Goal: Information Seeking & Learning: Learn about a topic

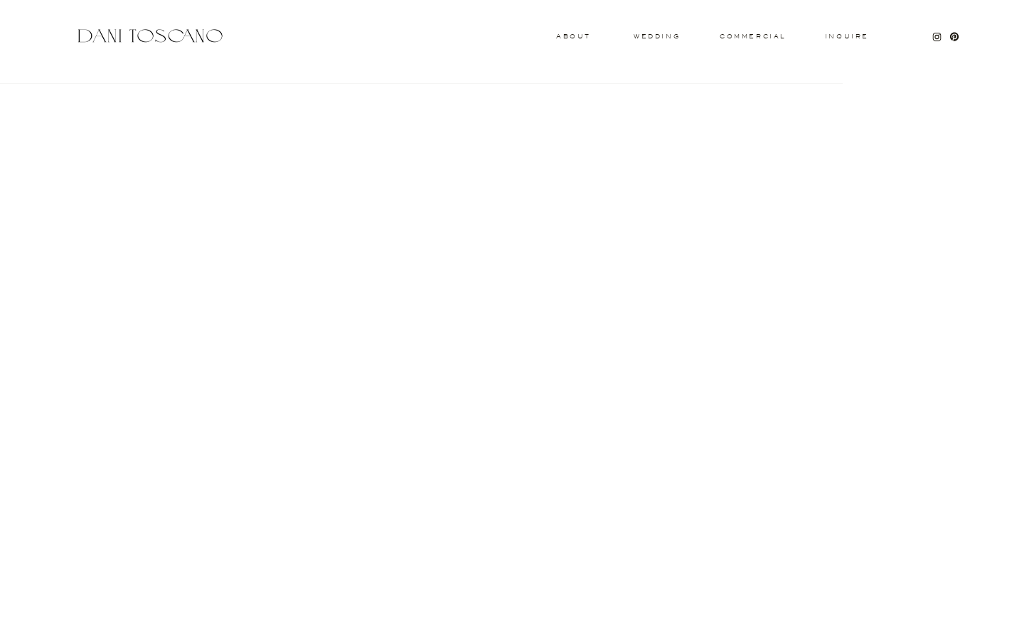
scroll to position [1347, 0]
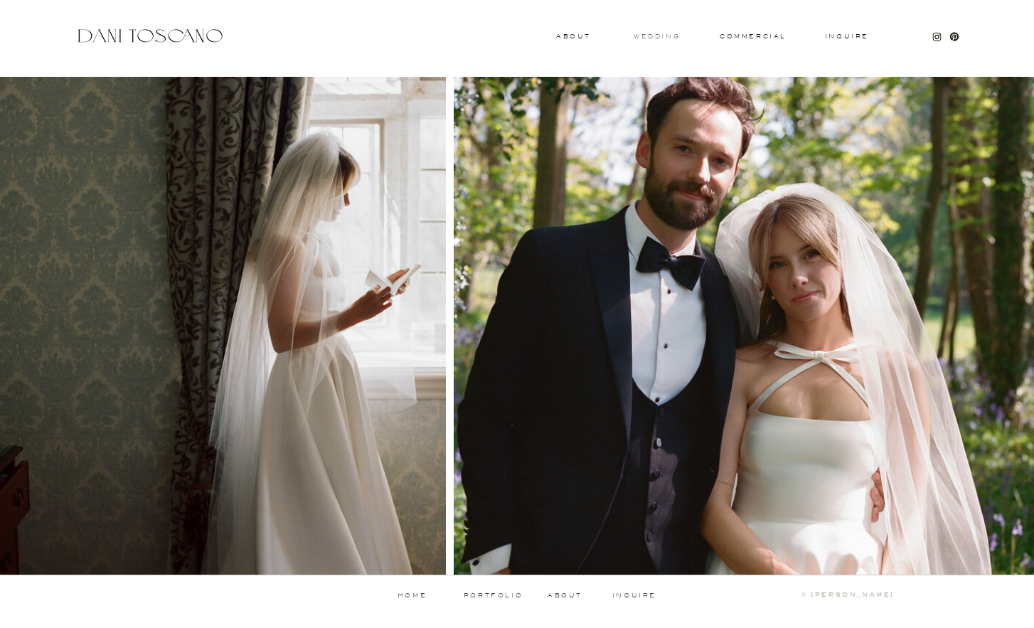
click at [646, 38] on h3 "wedding" at bounding box center [657, 35] width 46 height 5
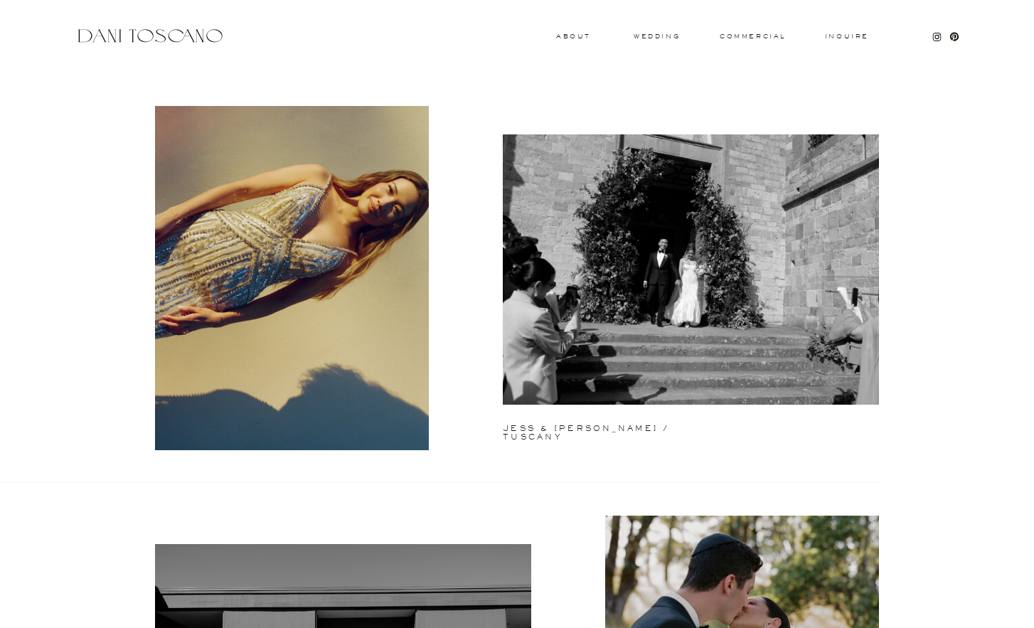
click at [570, 38] on h3 "About" at bounding box center [571, 35] width 31 height 5
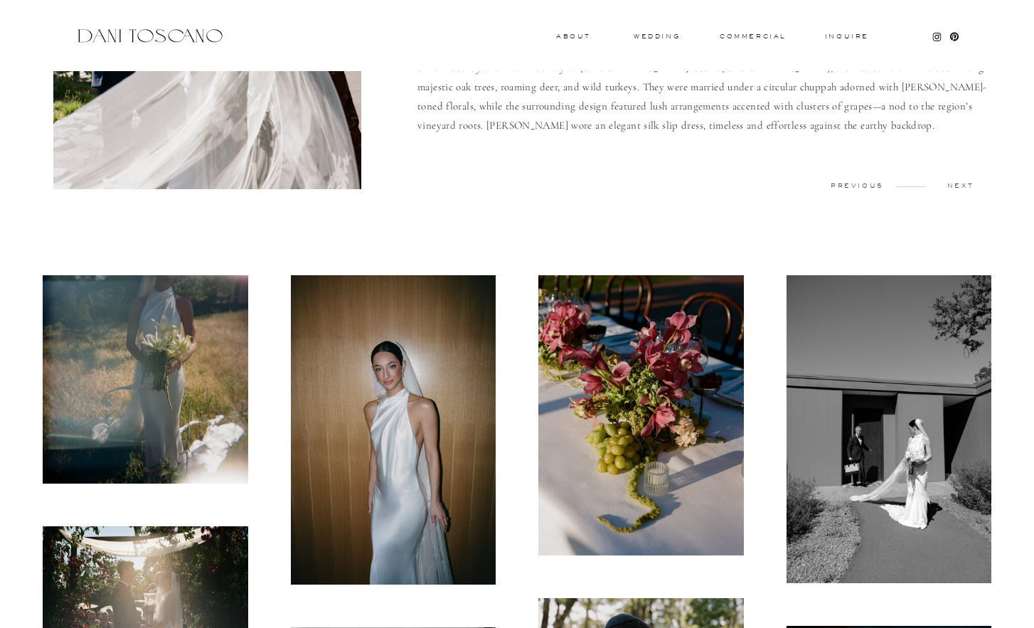
scroll to position [284, 0]
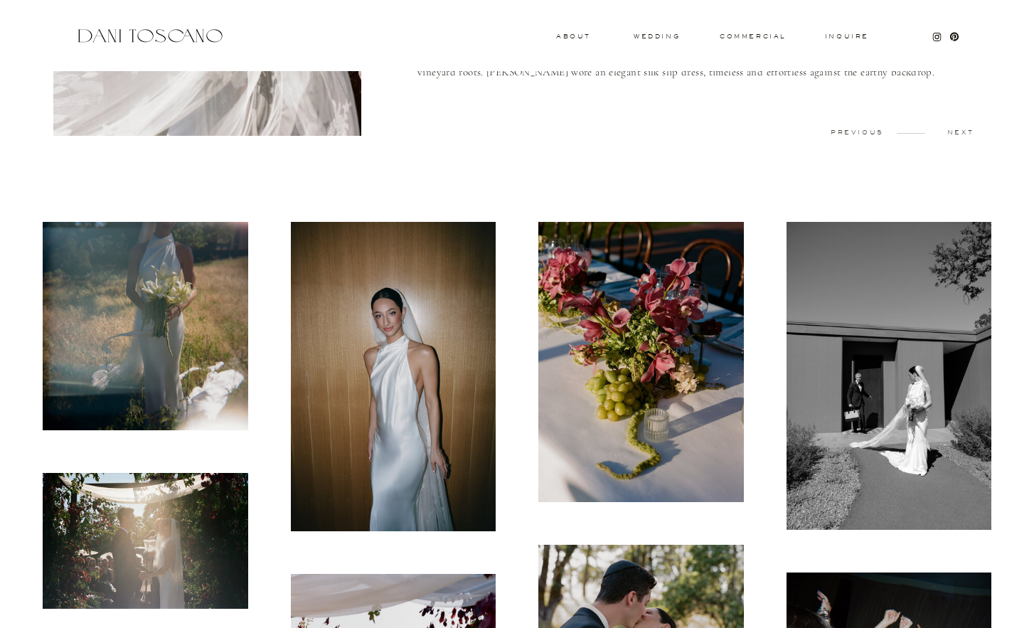
click at [176, 303] on img at bounding box center [145, 326] width 205 height 208
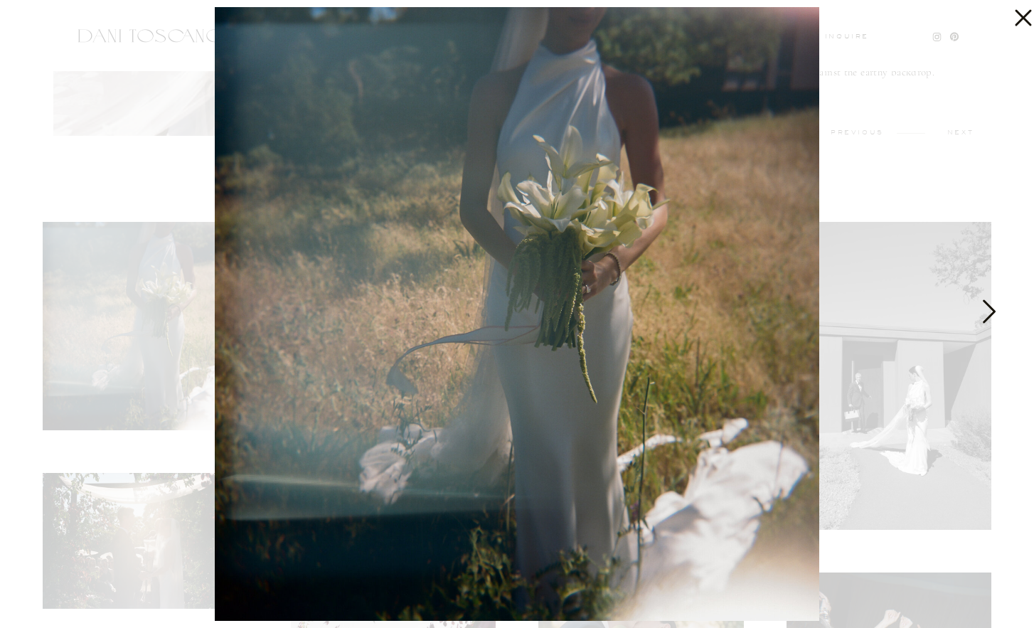
click at [997, 310] on icon at bounding box center [988, 315] width 36 height 43
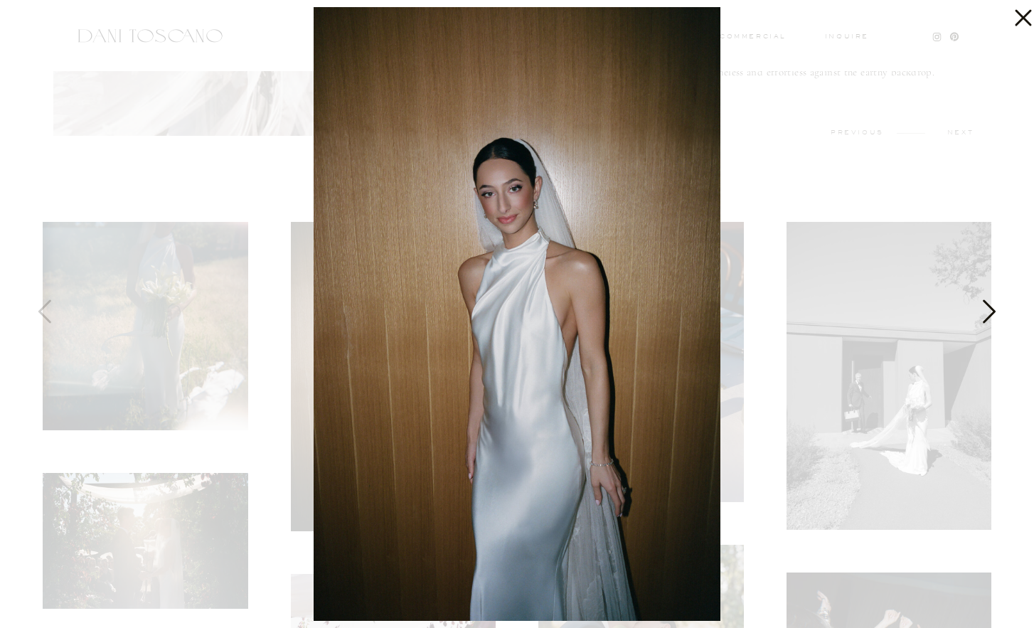
click at [997, 310] on icon at bounding box center [988, 315] width 36 height 43
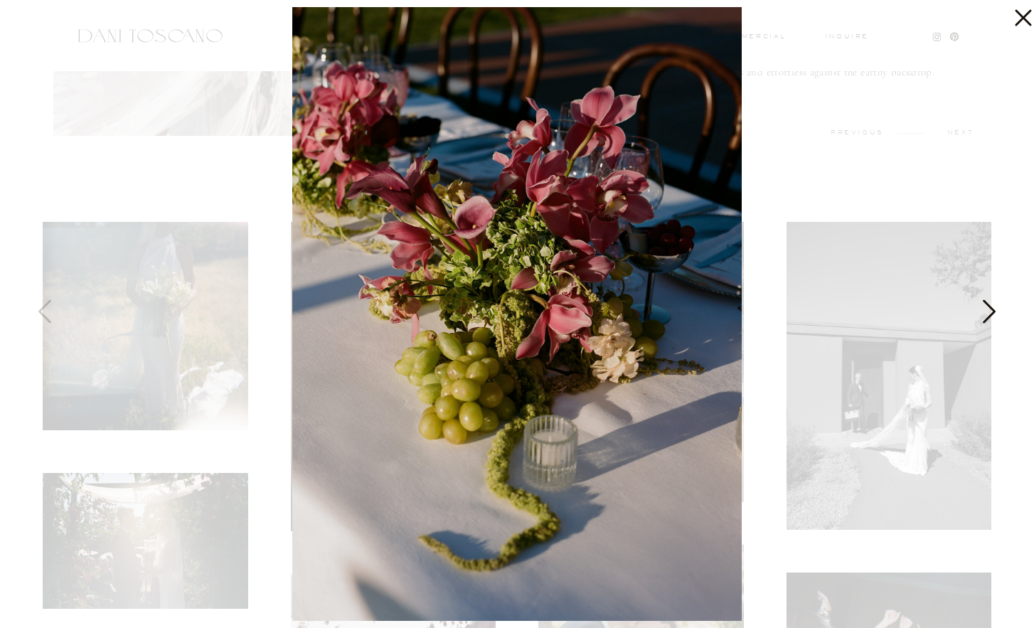
click at [997, 310] on icon at bounding box center [988, 315] width 36 height 43
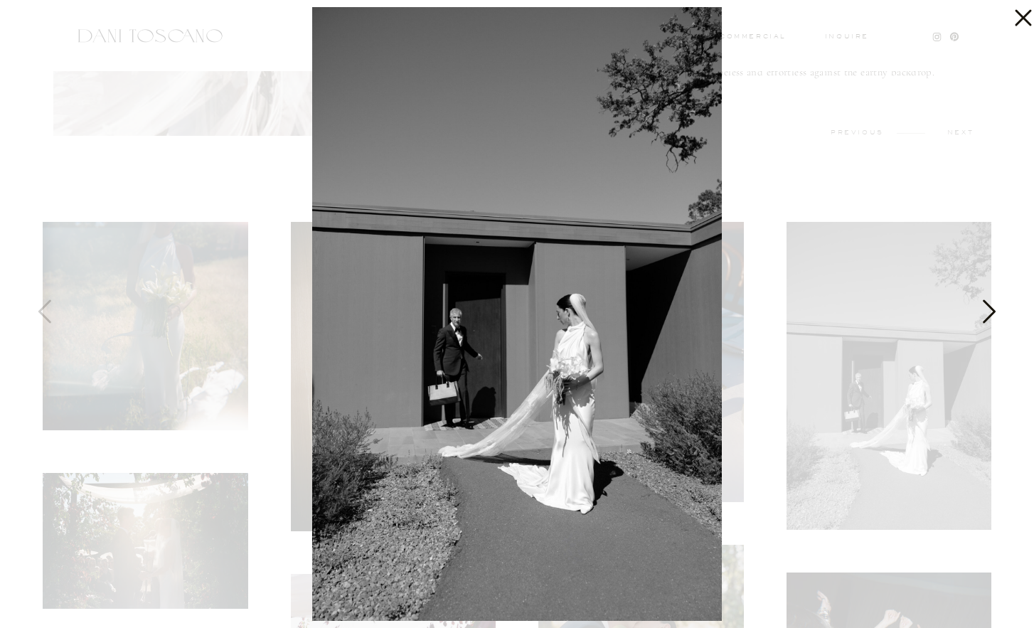
click at [997, 310] on icon at bounding box center [988, 315] width 36 height 43
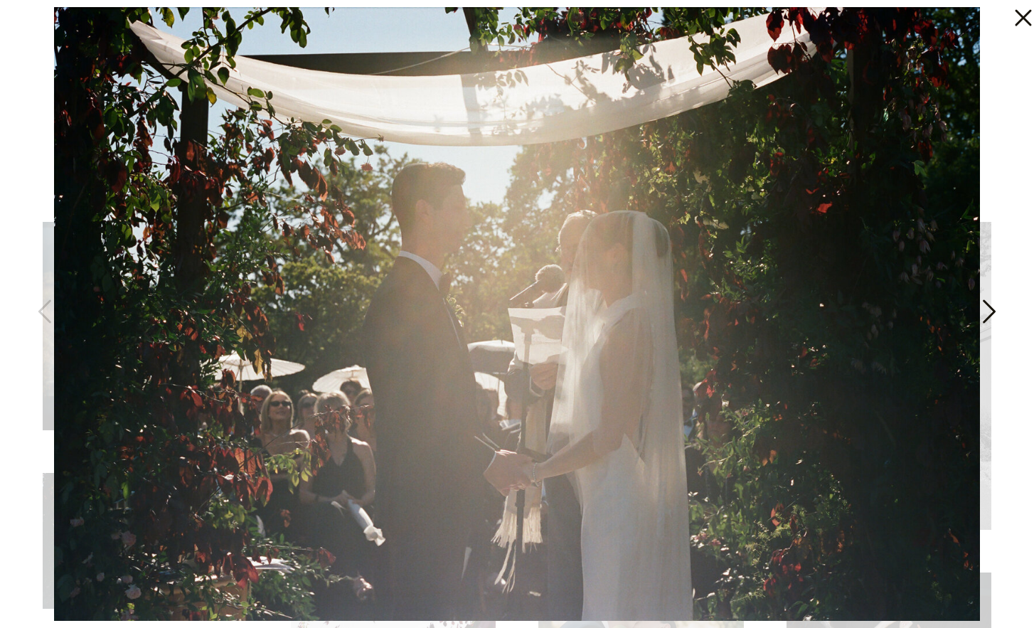
click at [997, 310] on icon at bounding box center [988, 315] width 36 height 43
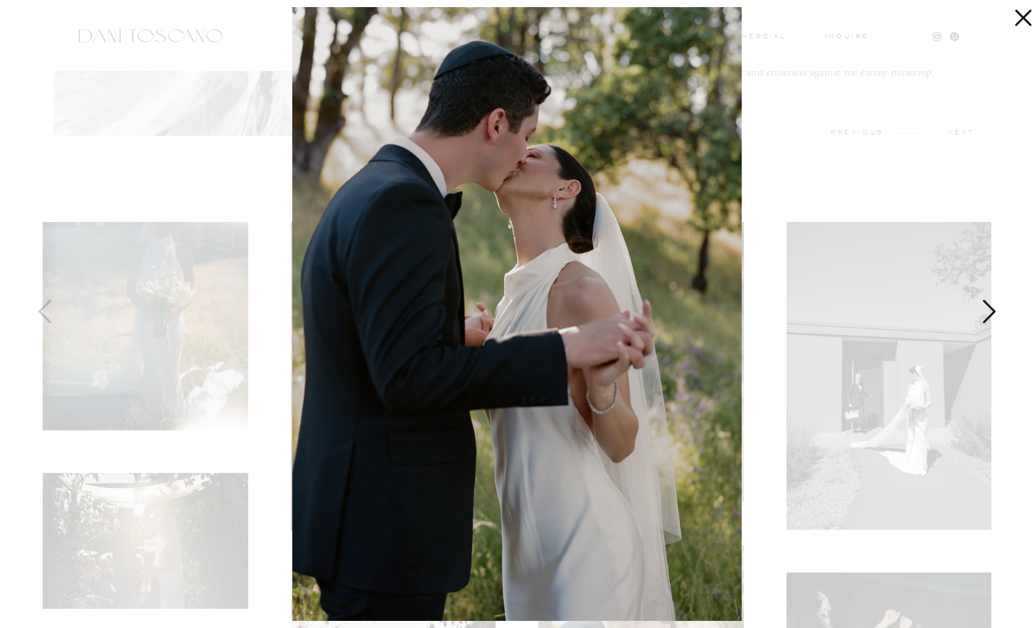
click at [997, 310] on icon at bounding box center [988, 315] width 36 height 43
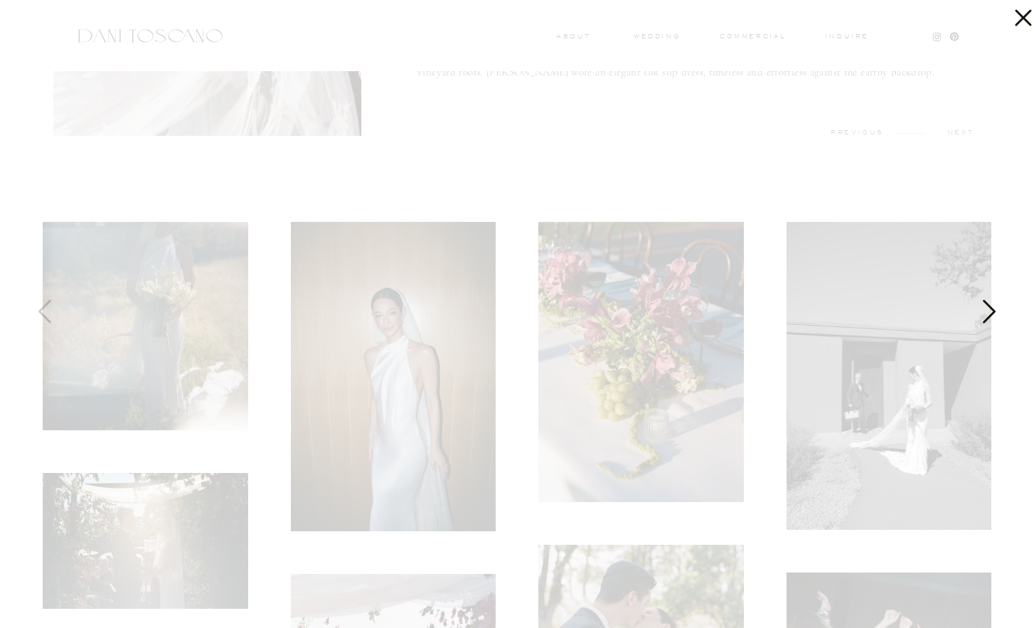
click at [997, 310] on icon at bounding box center [988, 315] width 36 height 43
click at [993, 310] on icon at bounding box center [989, 310] width 13 height 23
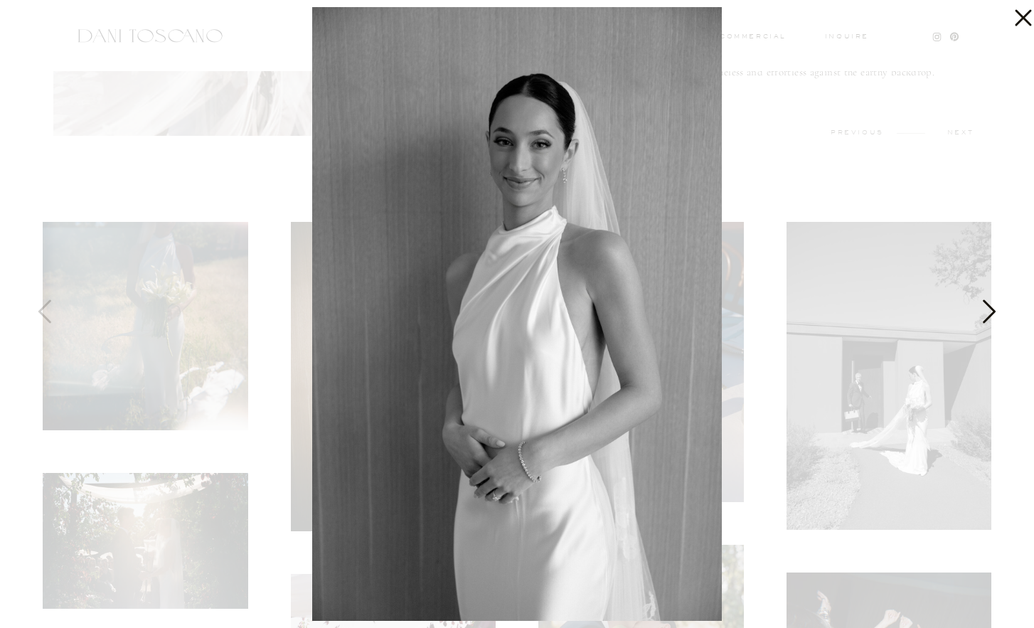
click at [981, 311] on icon at bounding box center [988, 315] width 36 height 43
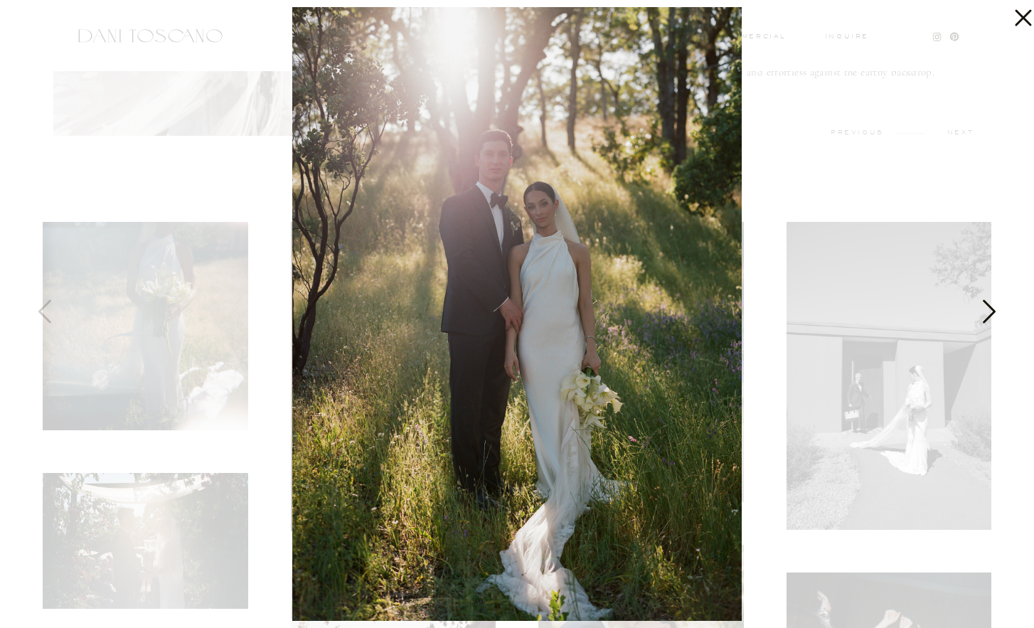
click at [981, 311] on icon at bounding box center [988, 315] width 36 height 43
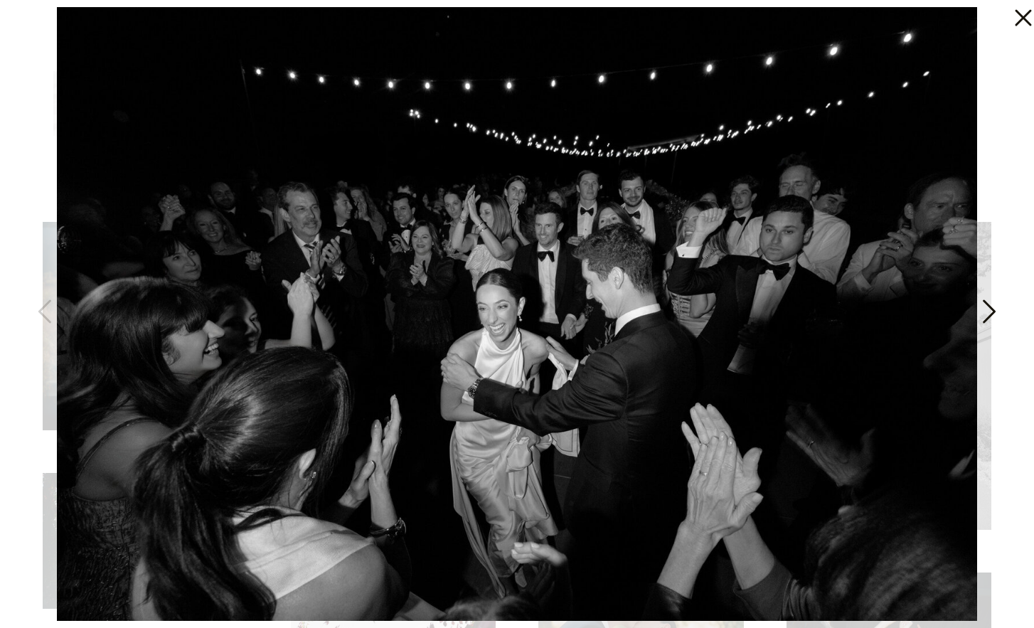
click at [981, 311] on icon at bounding box center [988, 315] width 36 height 43
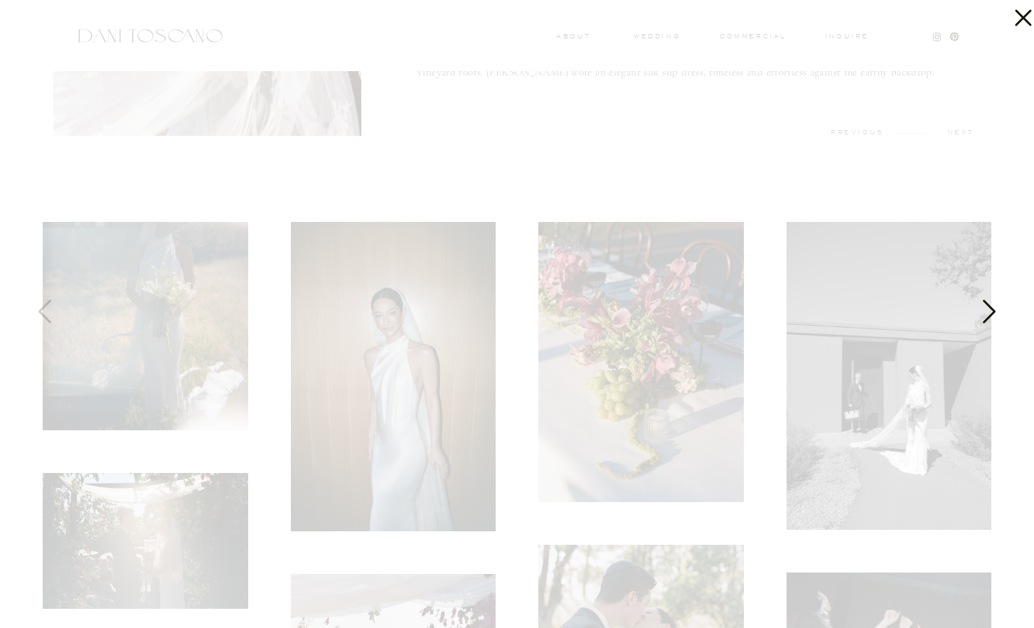
click at [981, 311] on icon at bounding box center [988, 315] width 36 height 43
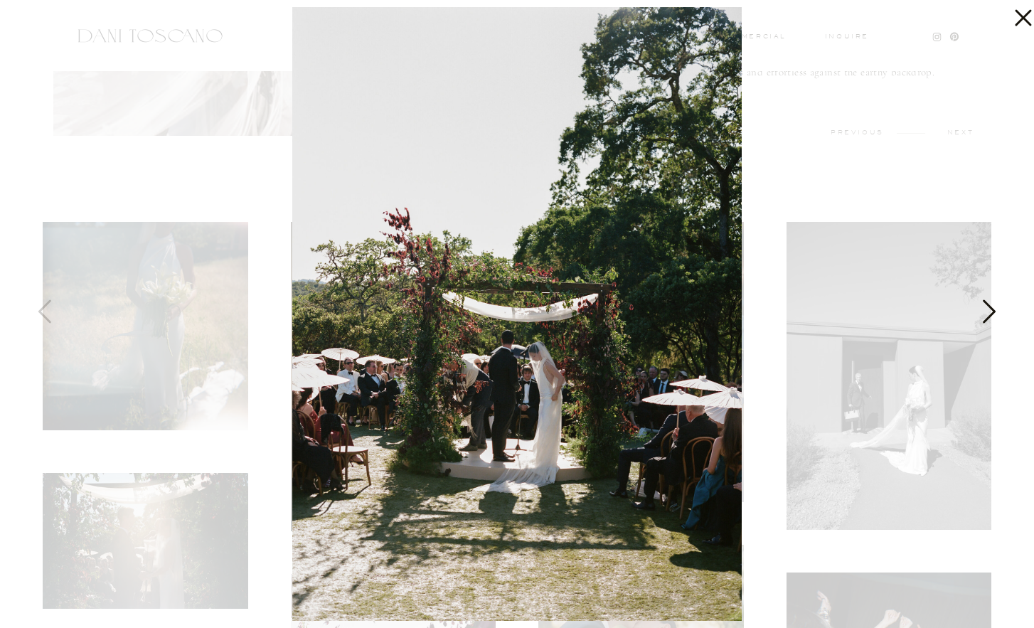
click at [981, 311] on icon at bounding box center [988, 315] width 36 height 43
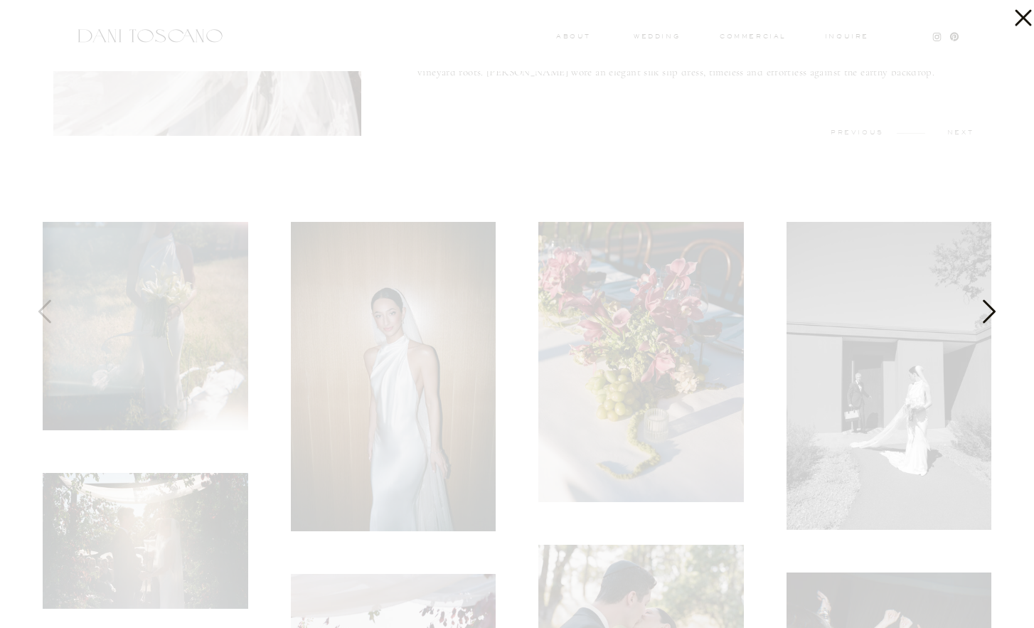
click at [981, 311] on icon at bounding box center [988, 315] width 36 height 43
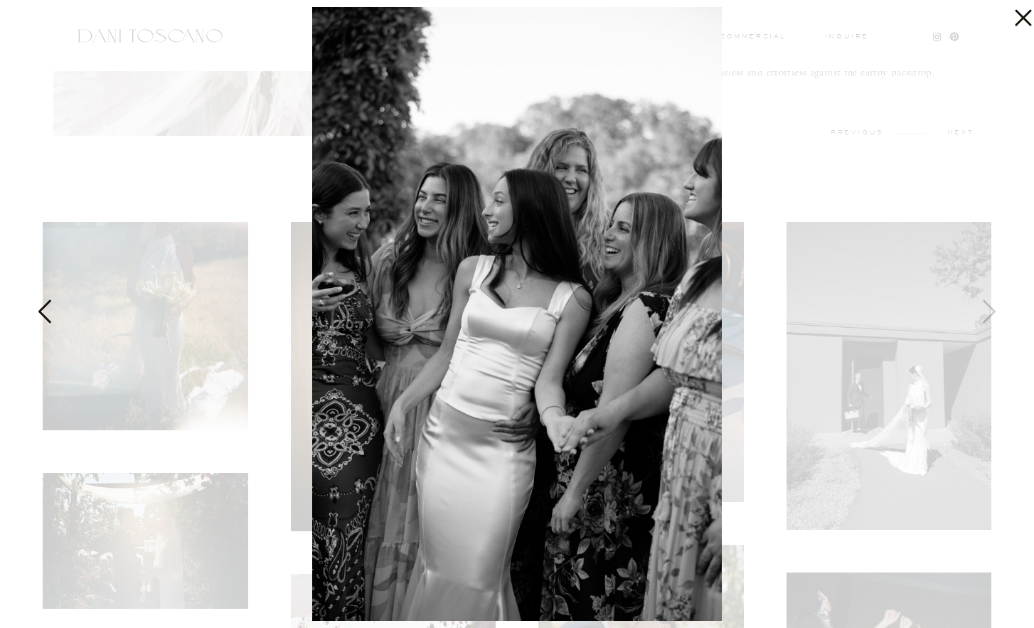
click at [54, 318] on icon at bounding box center [46, 315] width 36 height 43
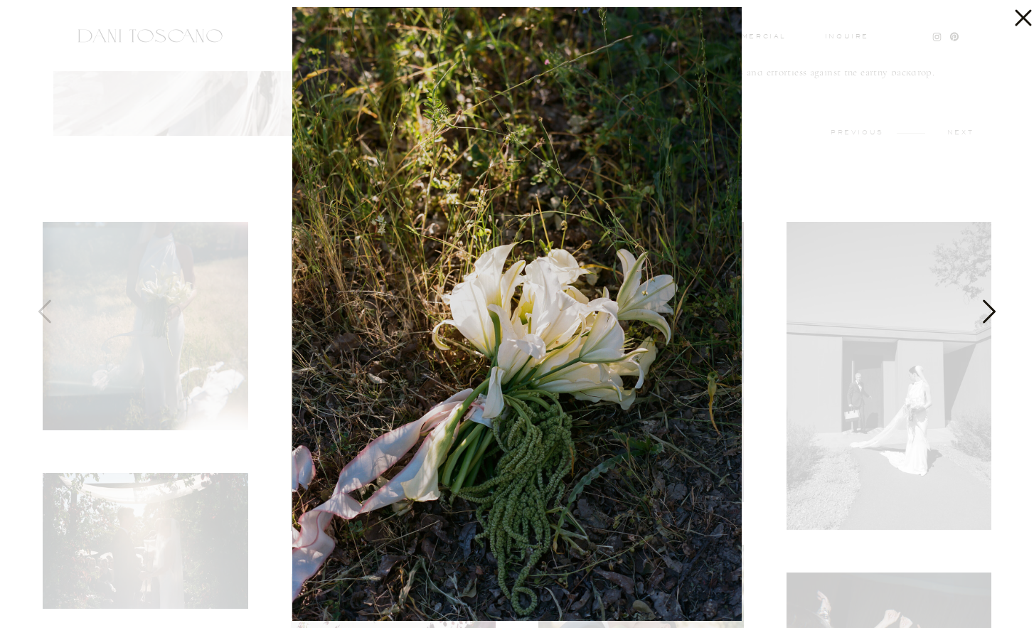
click at [991, 306] on icon at bounding box center [989, 310] width 13 height 23
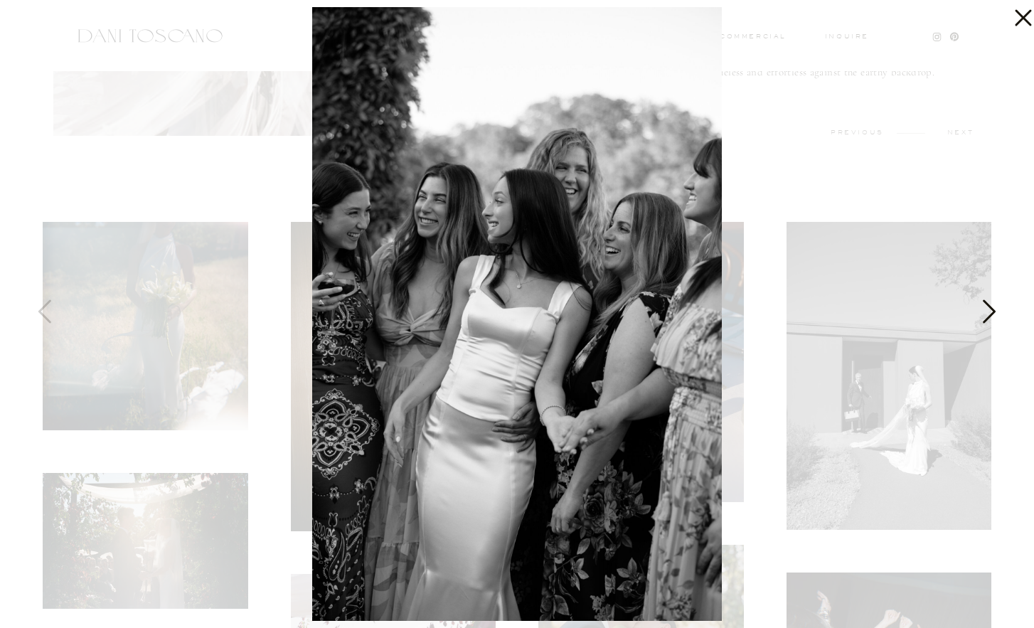
click at [992, 306] on icon at bounding box center [988, 315] width 36 height 43
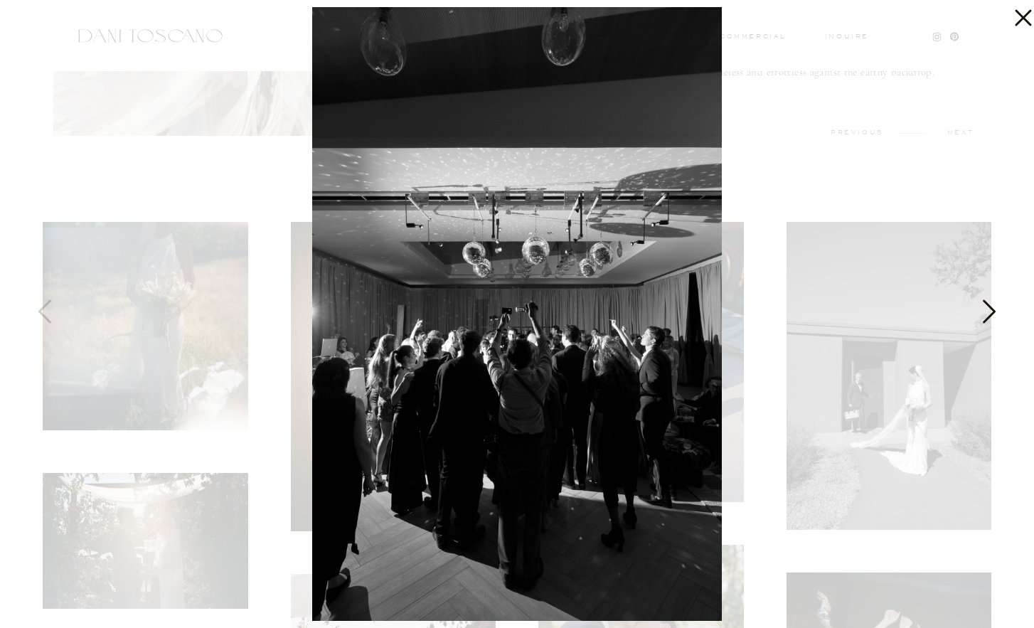
click at [992, 306] on icon at bounding box center [988, 315] width 36 height 43
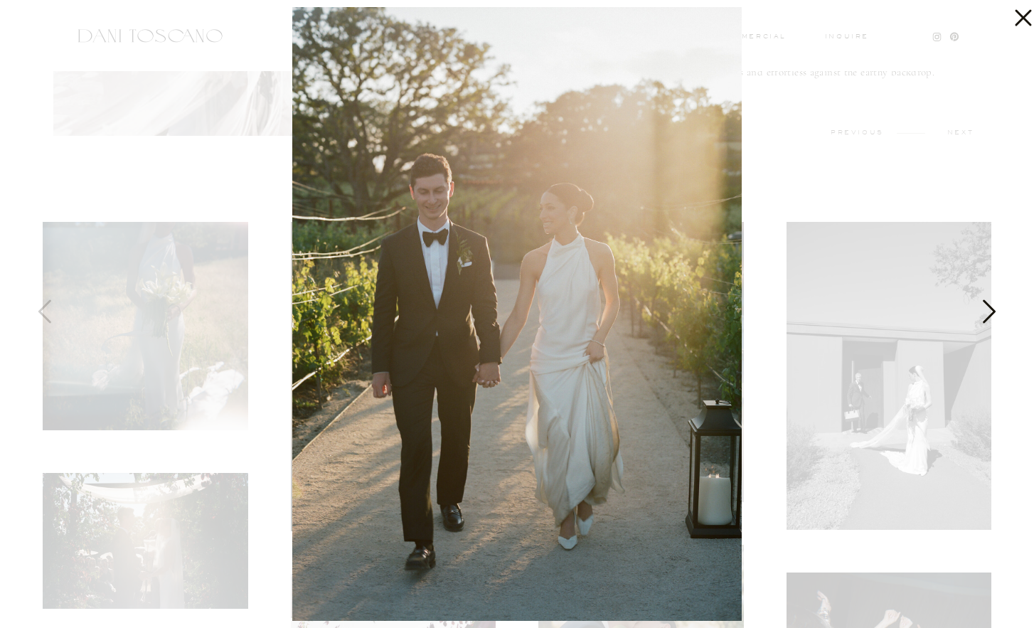
click at [992, 306] on icon at bounding box center [988, 315] width 36 height 43
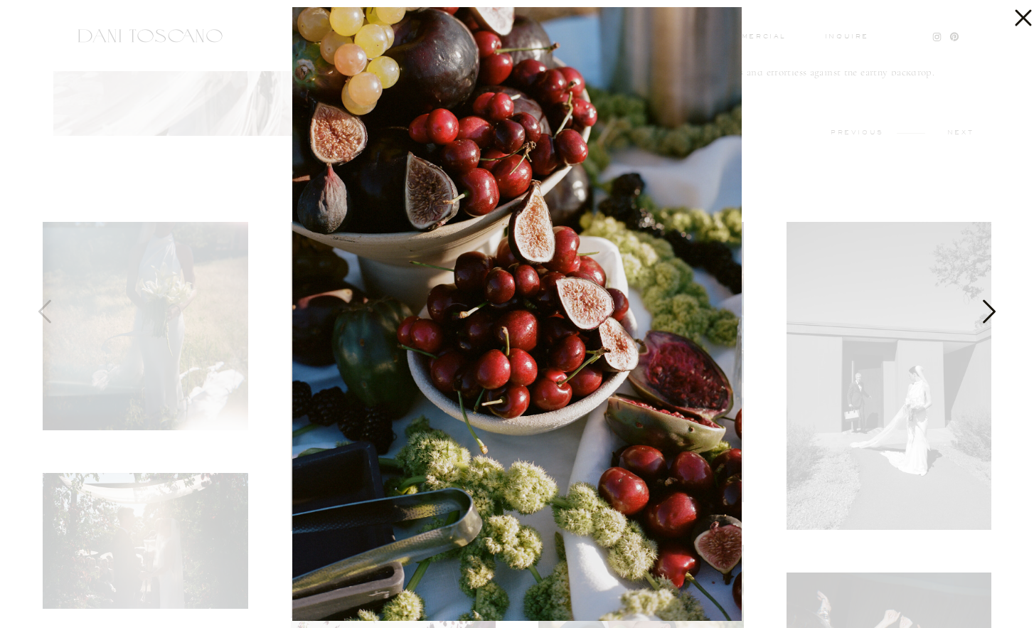
click at [992, 306] on icon at bounding box center [988, 315] width 36 height 43
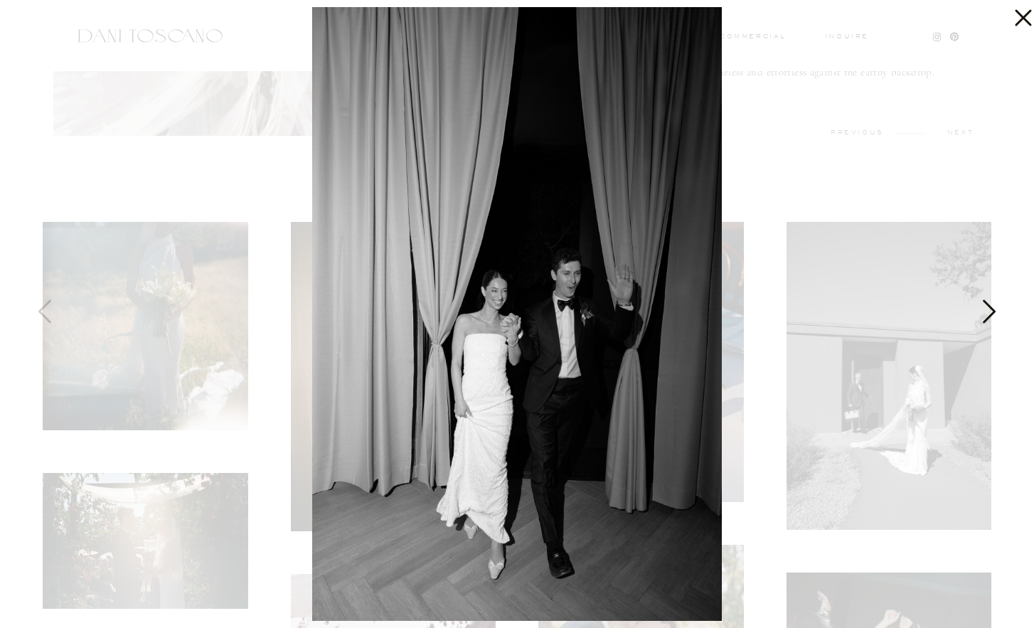
click at [992, 306] on icon at bounding box center [988, 315] width 36 height 43
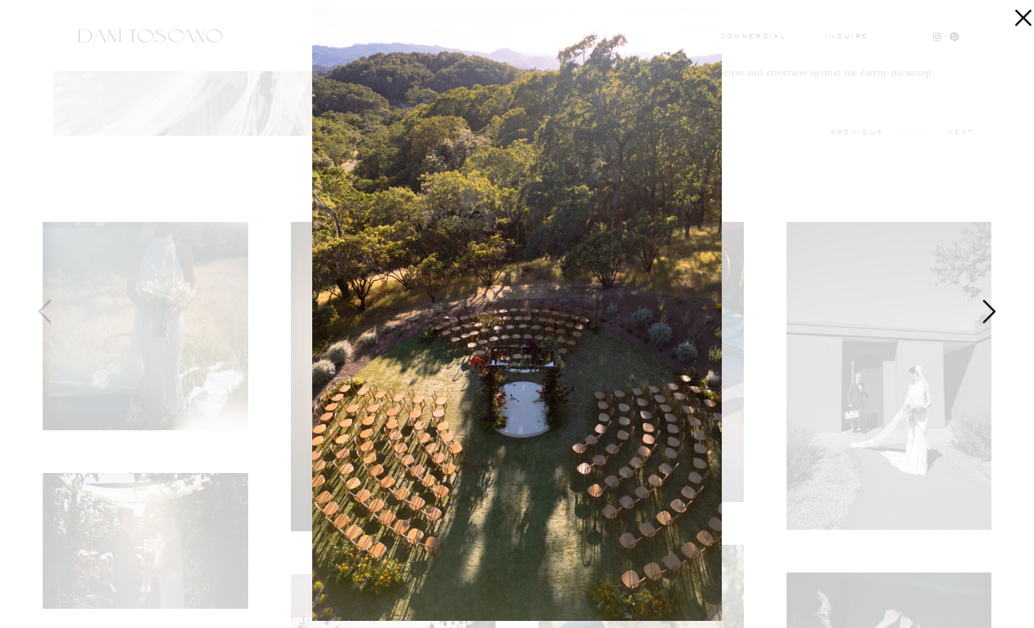
click at [992, 306] on icon at bounding box center [988, 315] width 36 height 43
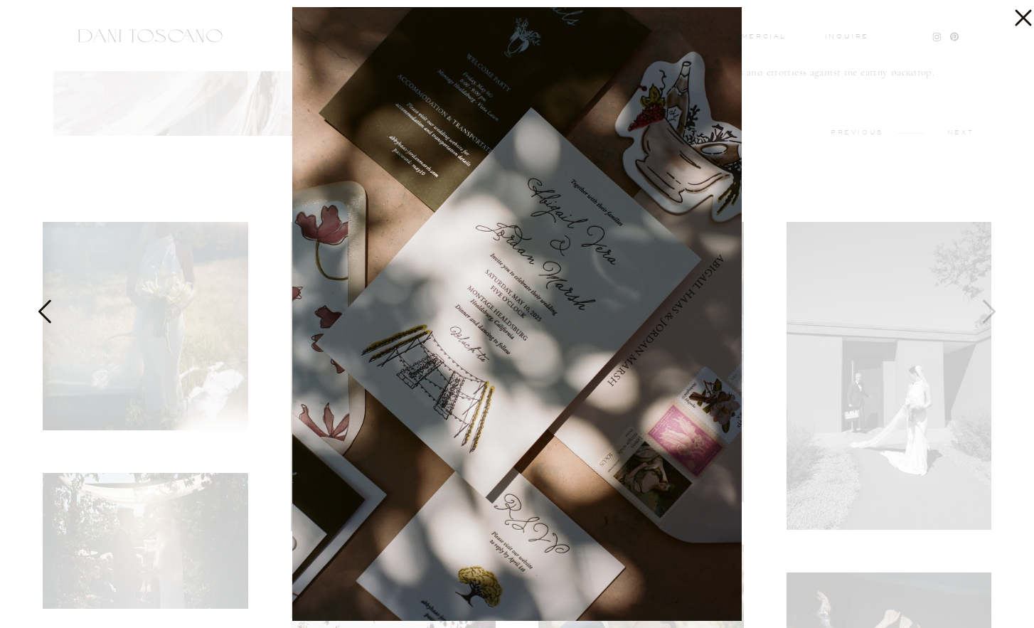
click at [50, 312] on icon at bounding box center [46, 315] width 36 height 43
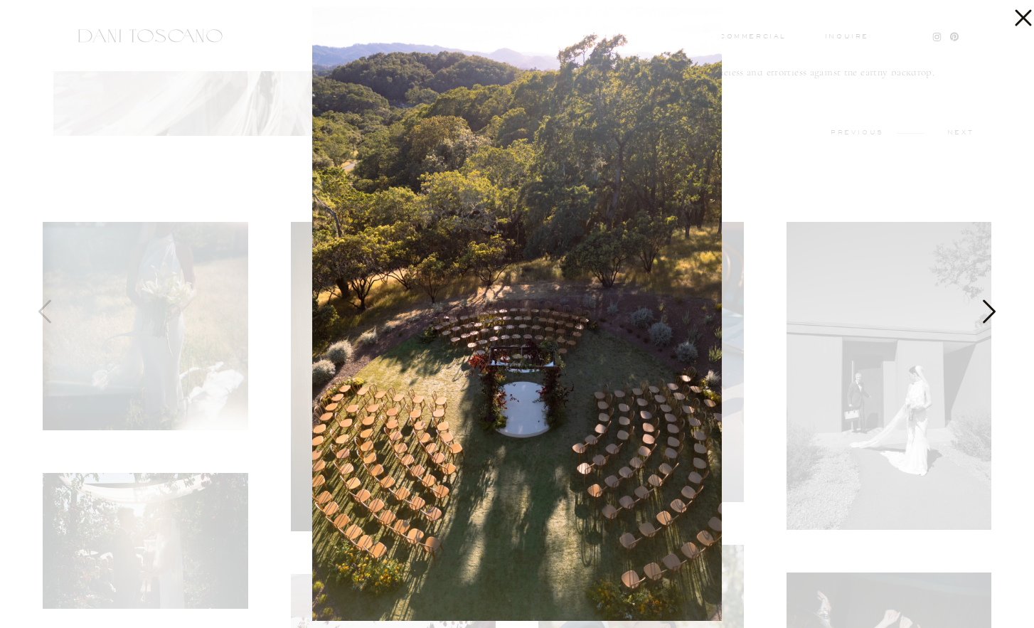
click at [983, 315] on icon at bounding box center [988, 315] width 36 height 43
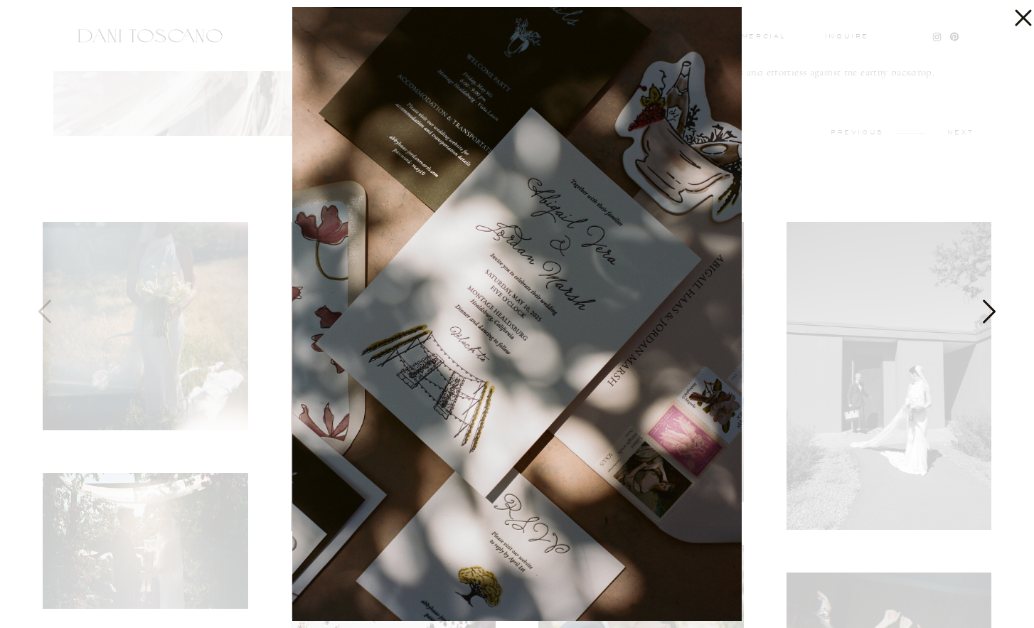
click at [983, 315] on icon at bounding box center [988, 315] width 36 height 43
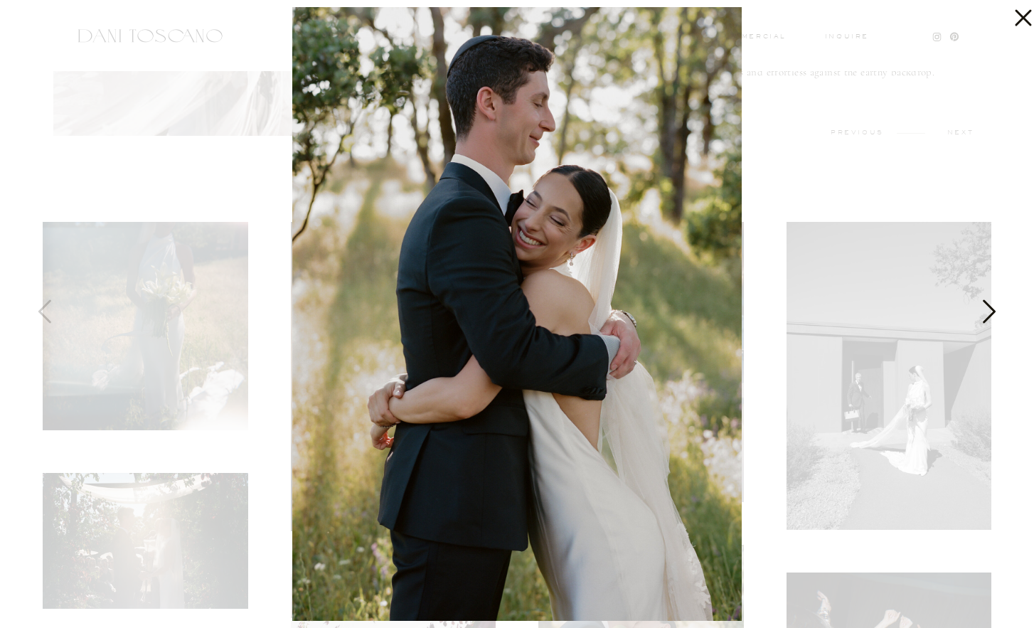
click at [983, 315] on icon at bounding box center [988, 315] width 36 height 43
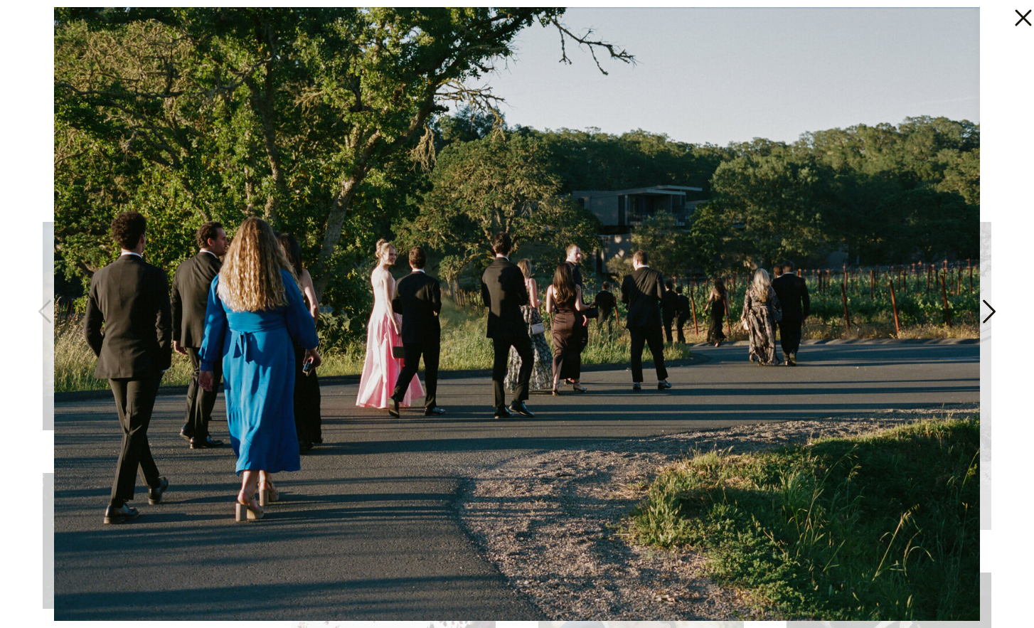
click at [983, 315] on icon at bounding box center [988, 315] width 36 height 43
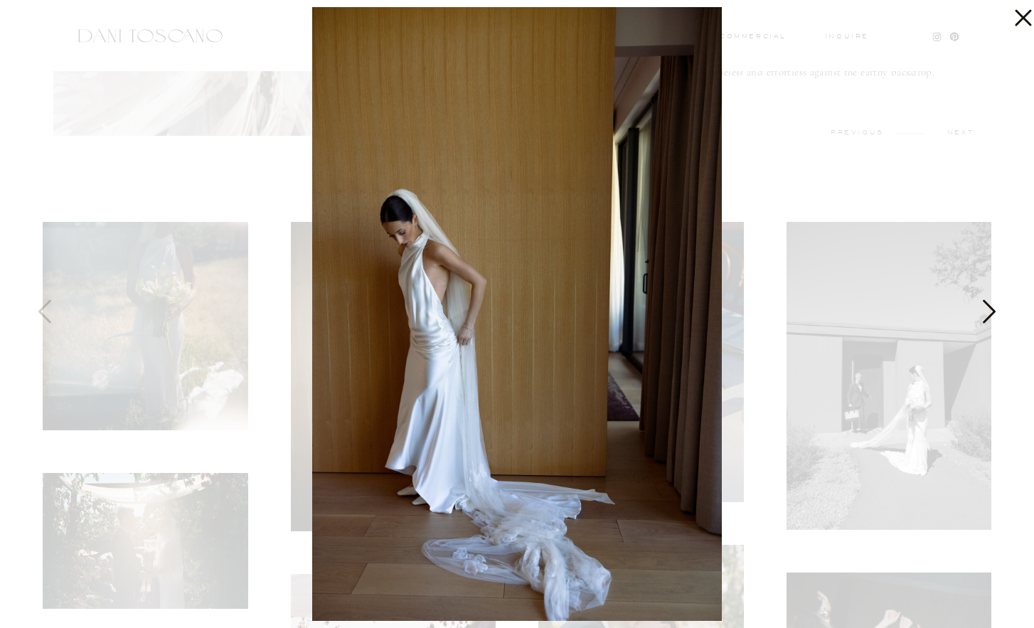
click at [983, 315] on icon at bounding box center [988, 315] width 36 height 43
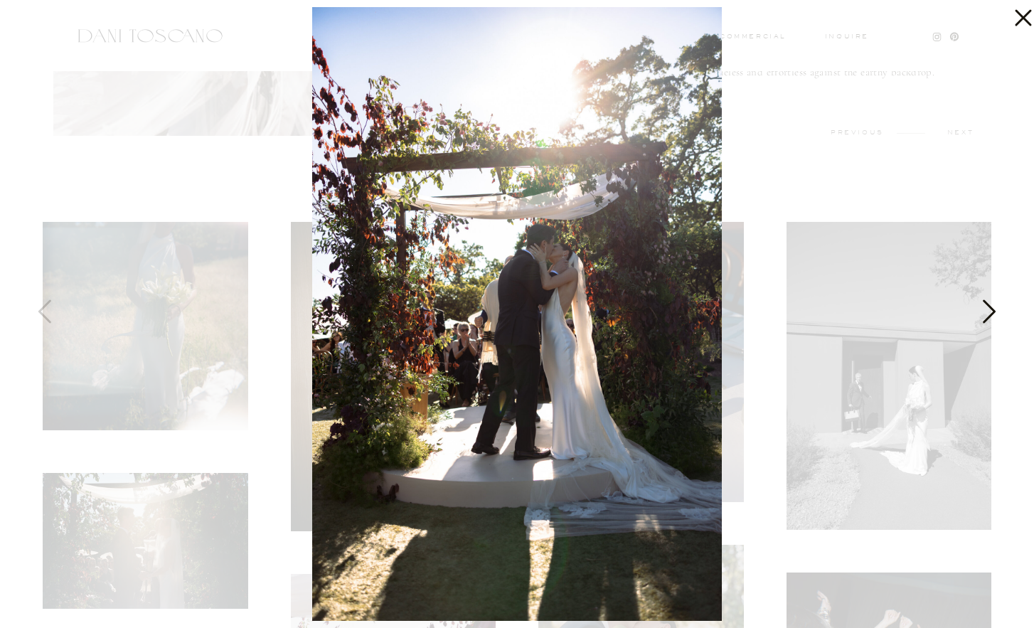
click at [983, 315] on icon at bounding box center [988, 315] width 36 height 43
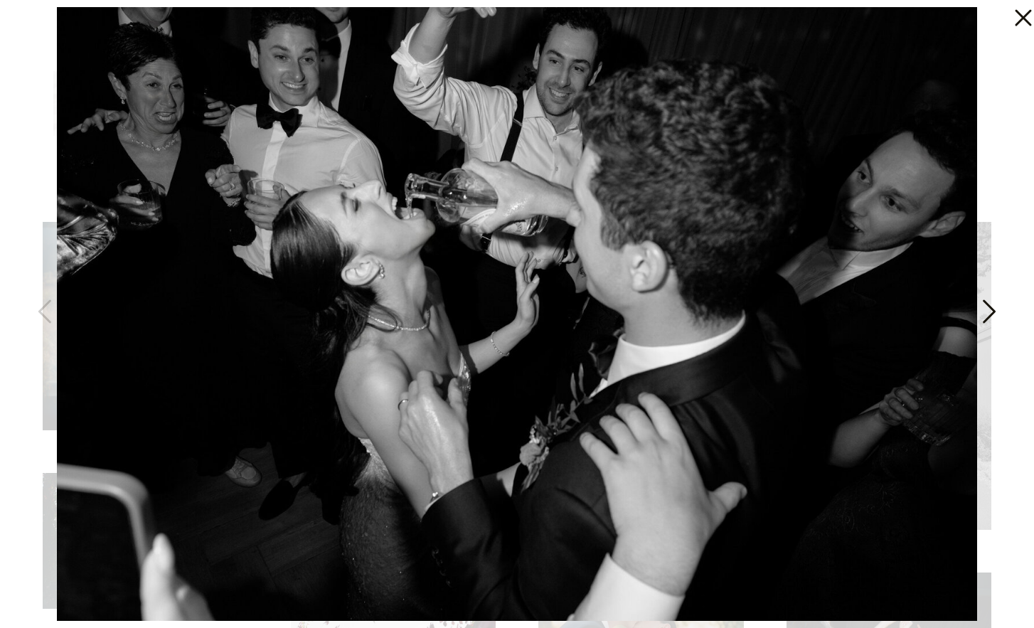
click at [983, 315] on icon at bounding box center [988, 315] width 36 height 43
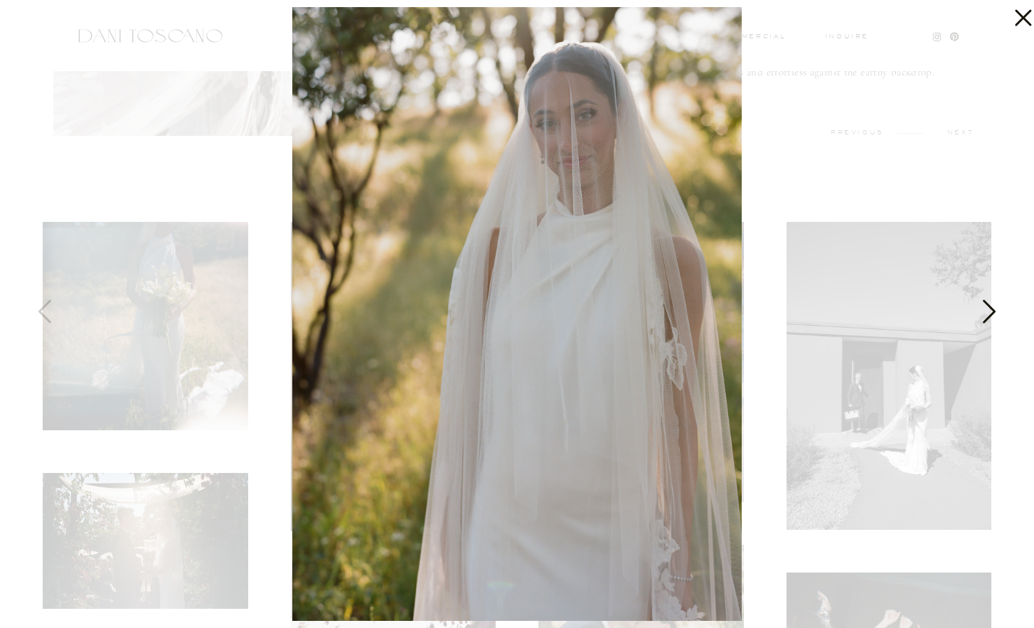
click at [983, 315] on icon at bounding box center [988, 315] width 36 height 43
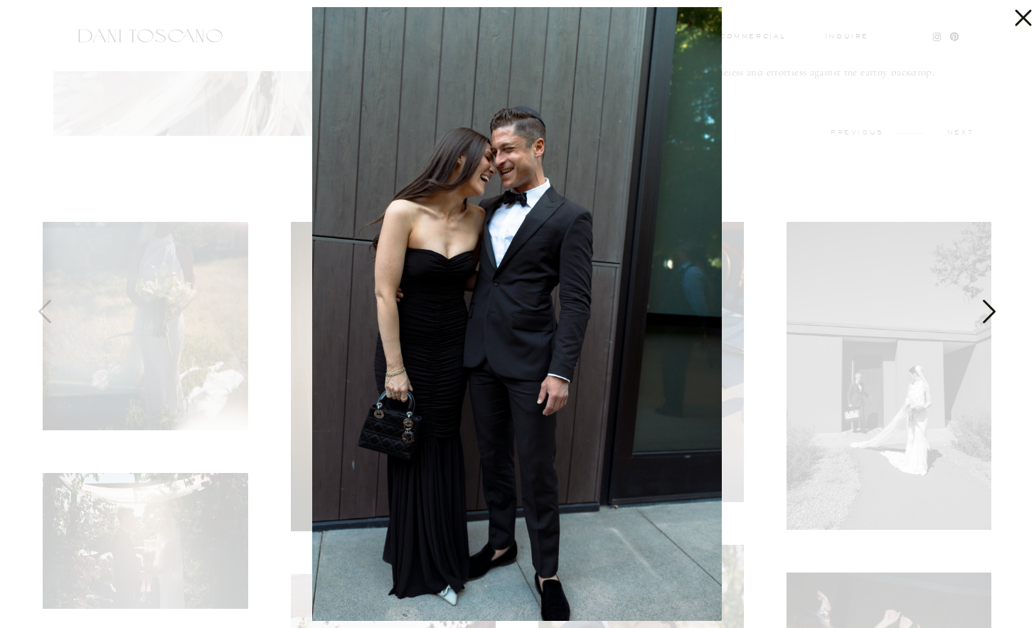
click at [983, 315] on icon at bounding box center [988, 315] width 36 height 43
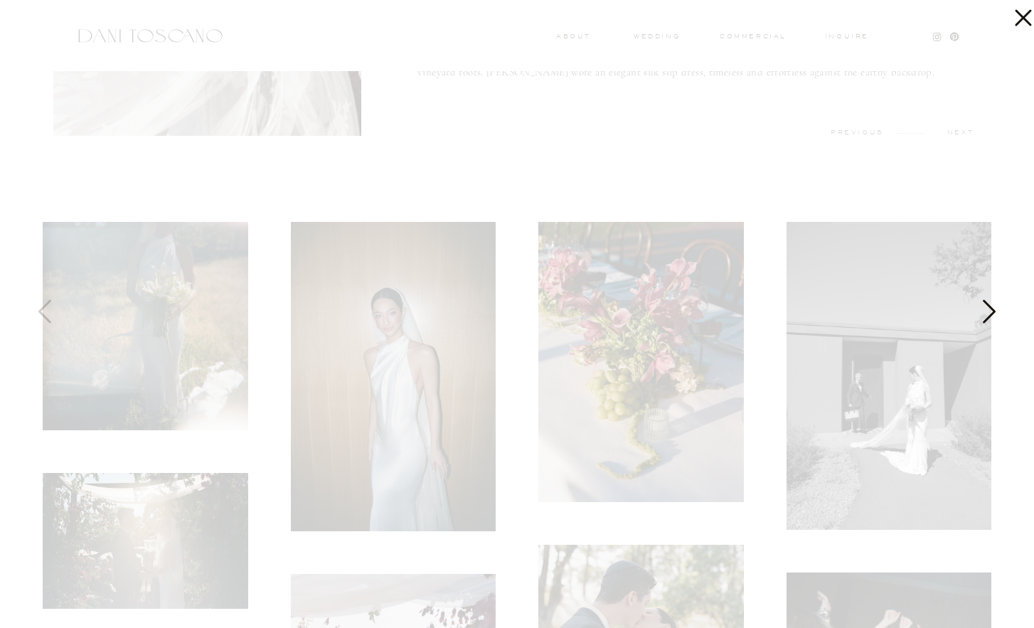
click at [983, 315] on icon at bounding box center [988, 315] width 36 height 43
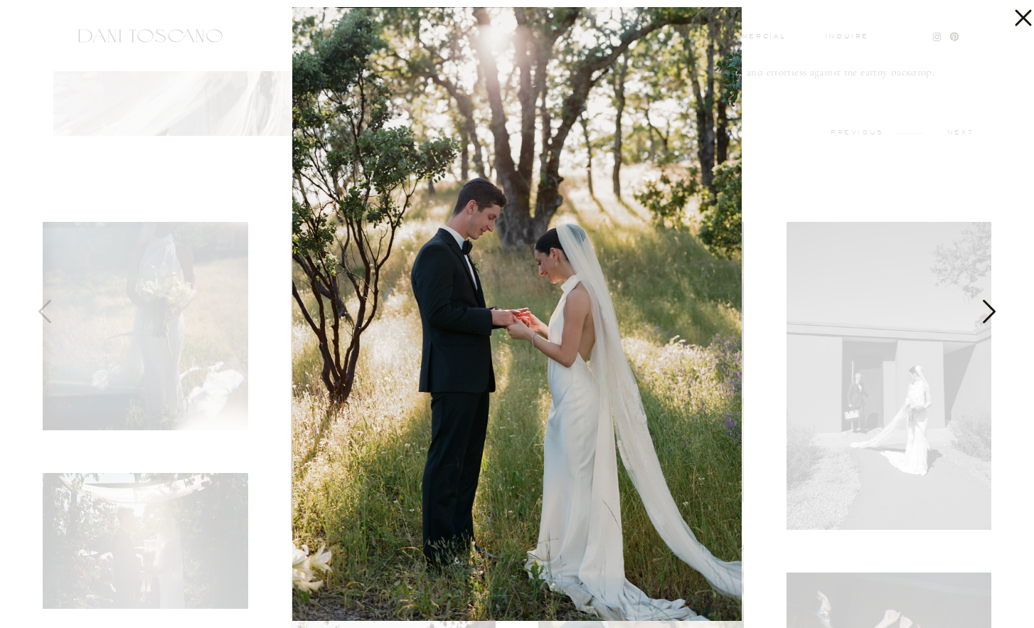
click at [983, 315] on icon at bounding box center [988, 315] width 36 height 43
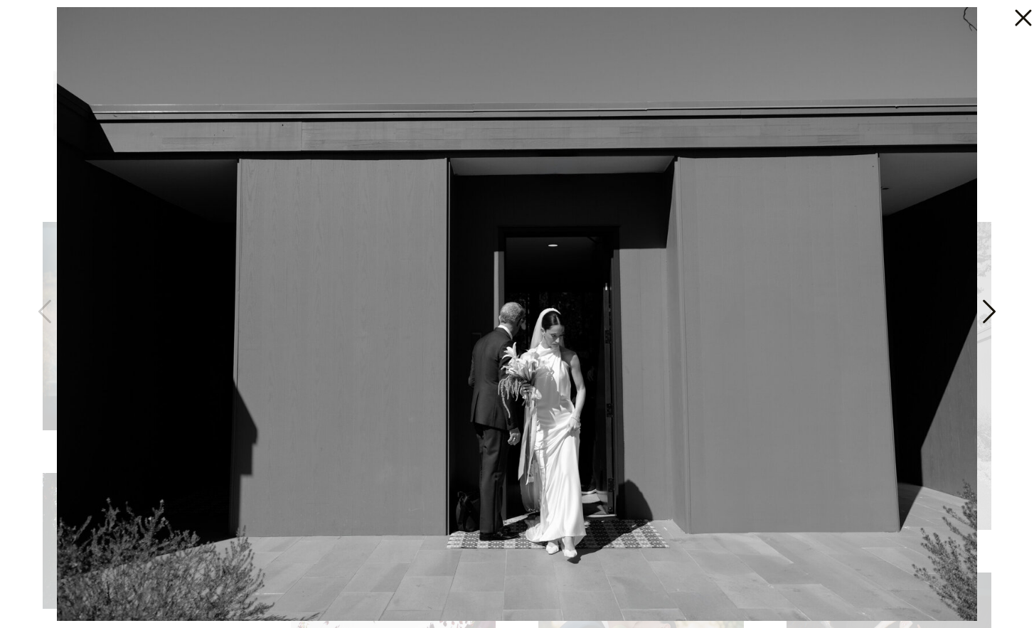
click at [983, 315] on icon at bounding box center [988, 315] width 36 height 43
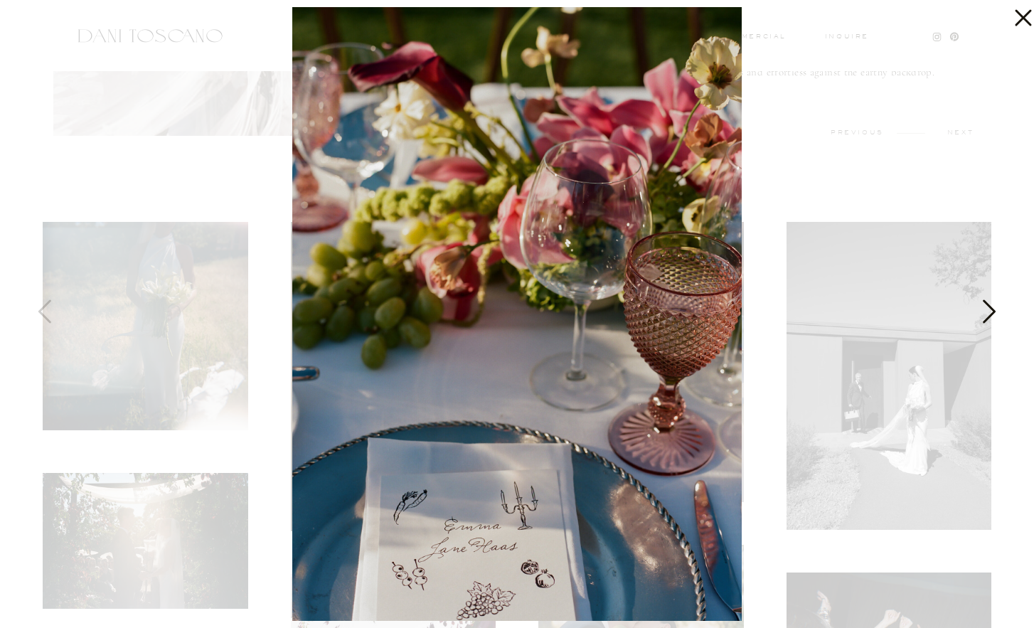
click at [983, 315] on icon at bounding box center [988, 315] width 36 height 43
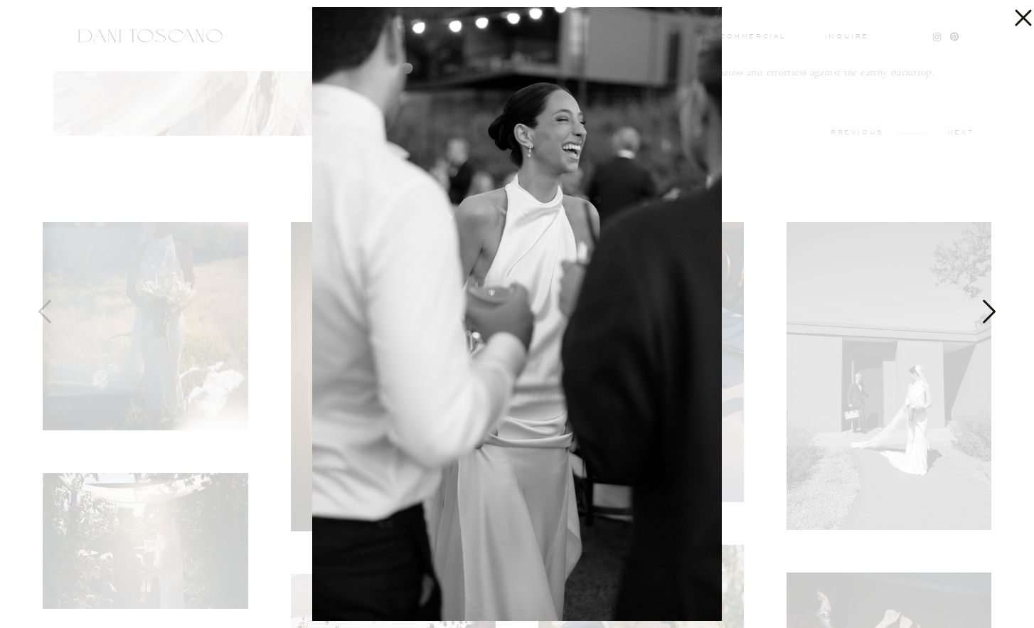
click at [983, 315] on icon at bounding box center [988, 315] width 36 height 43
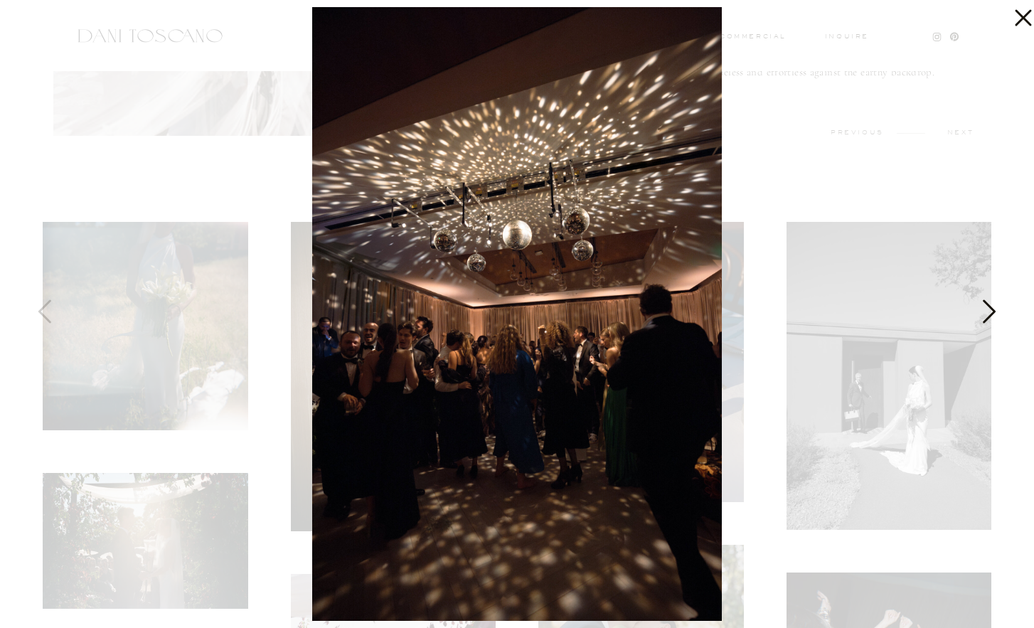
click at [983, 315] on icon at bounding box center [988, 315] width 36 height 43
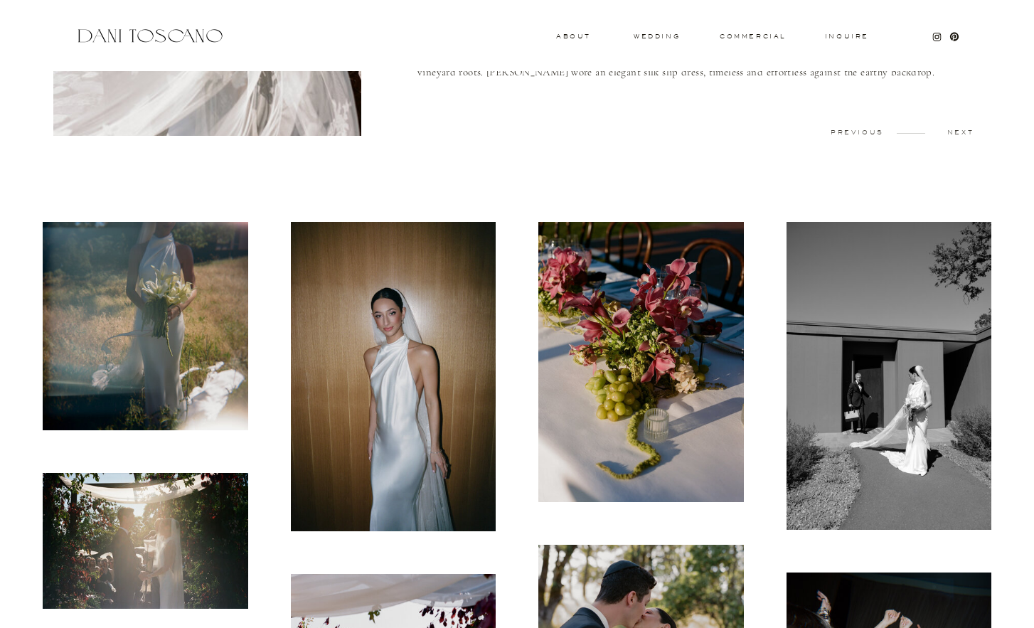
click at [983, 315] on img at bounding box center [888, 376] width 205 height 308
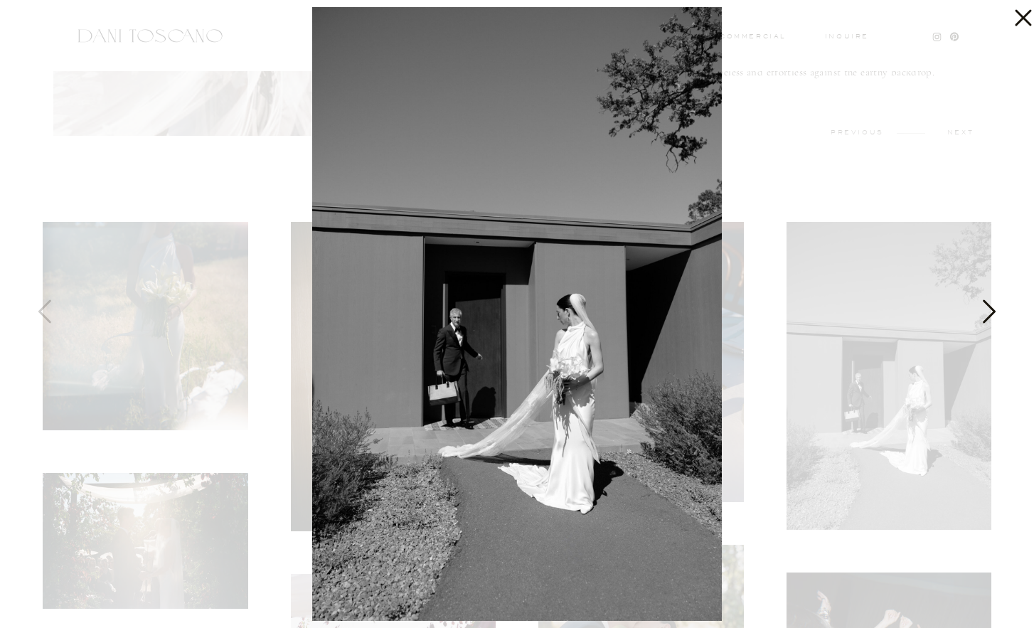
click at [983, 315] on icon at bounding box center [988, 315] width 36 height 43
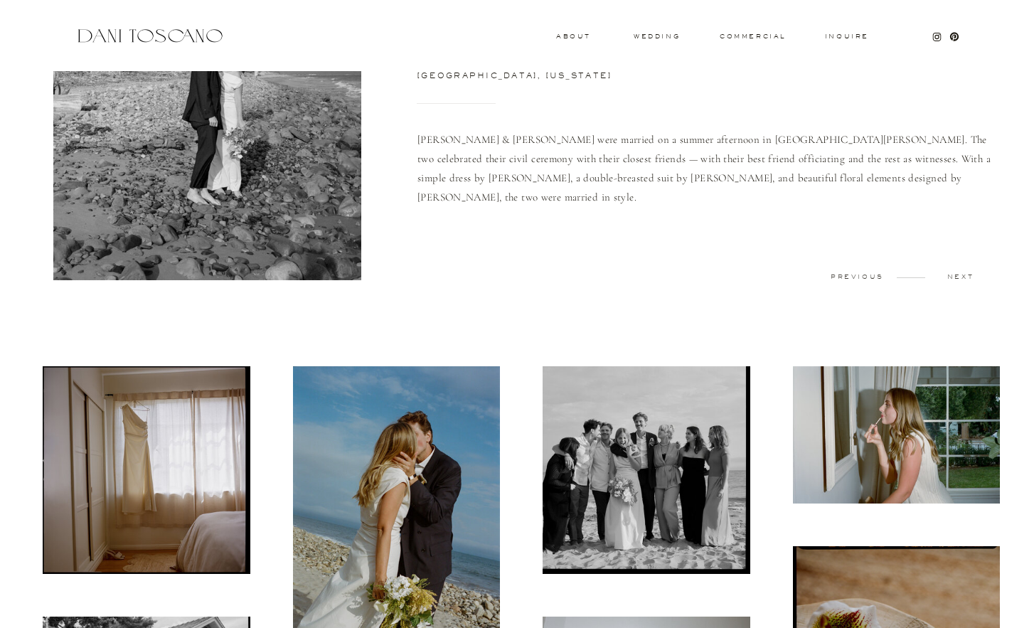
scroll to position [284, 0]
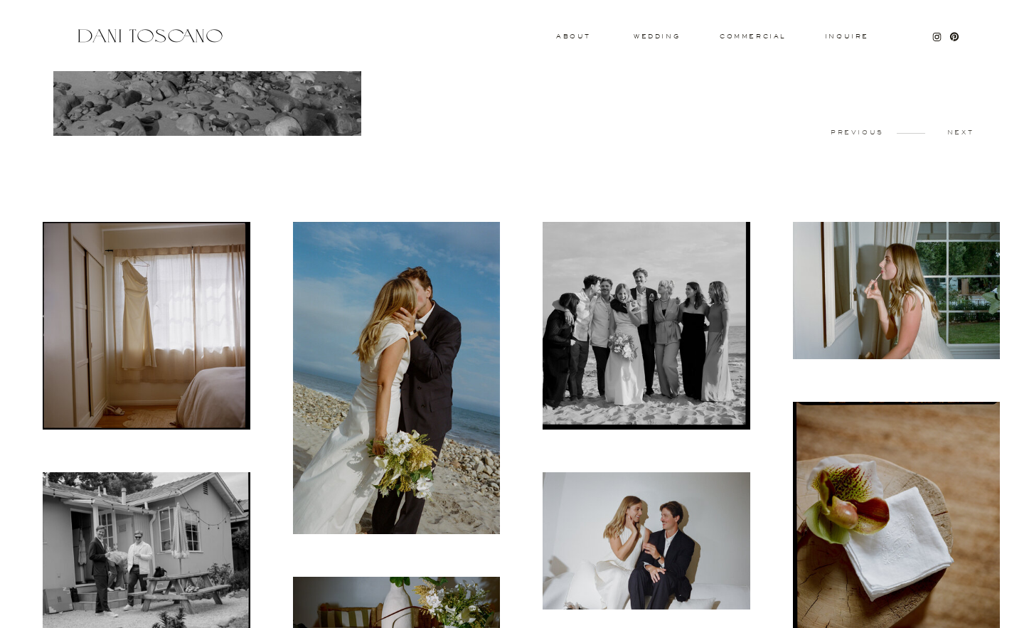
click at [237, 392] on img at bounding box center [147, 326] width 208 height 208
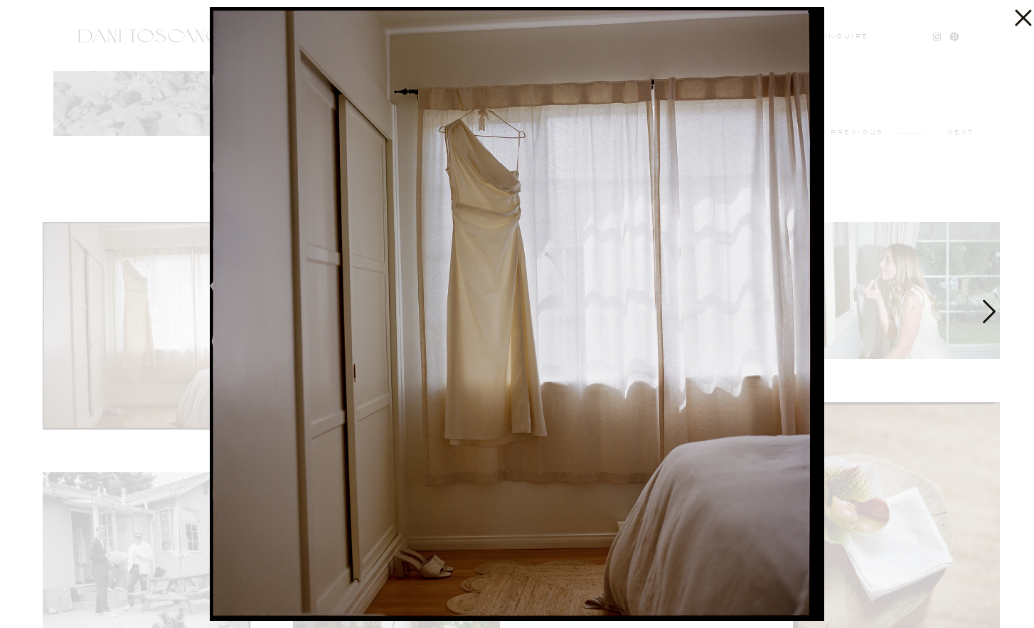
click at [976, 323] on icon at bounding box center [988, 315] width 36 height 43
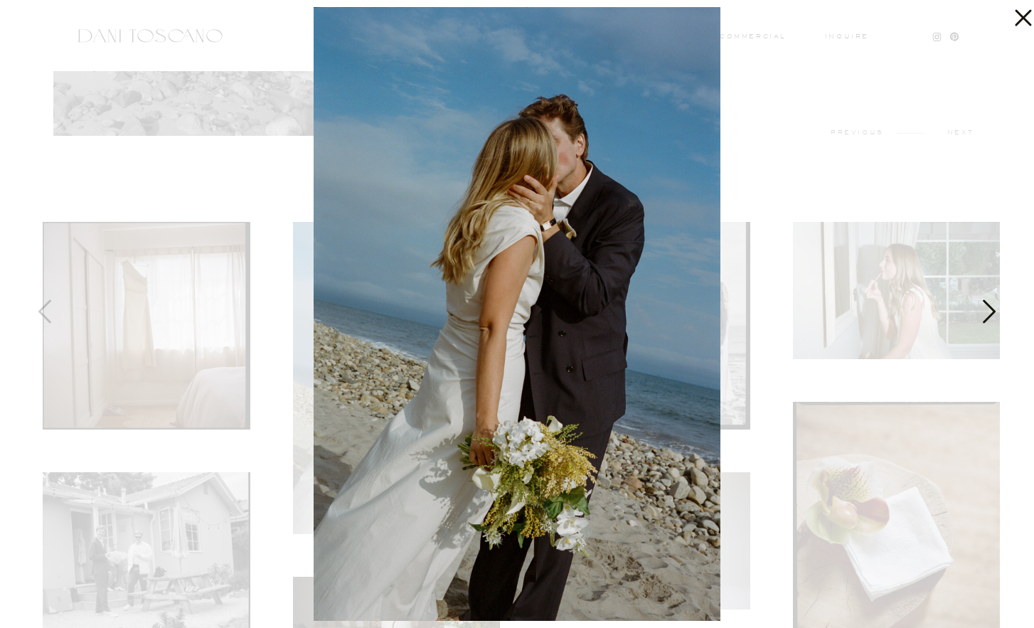
click at [976, 323] on icon at bounding box center [988, 315] width 36 height 43
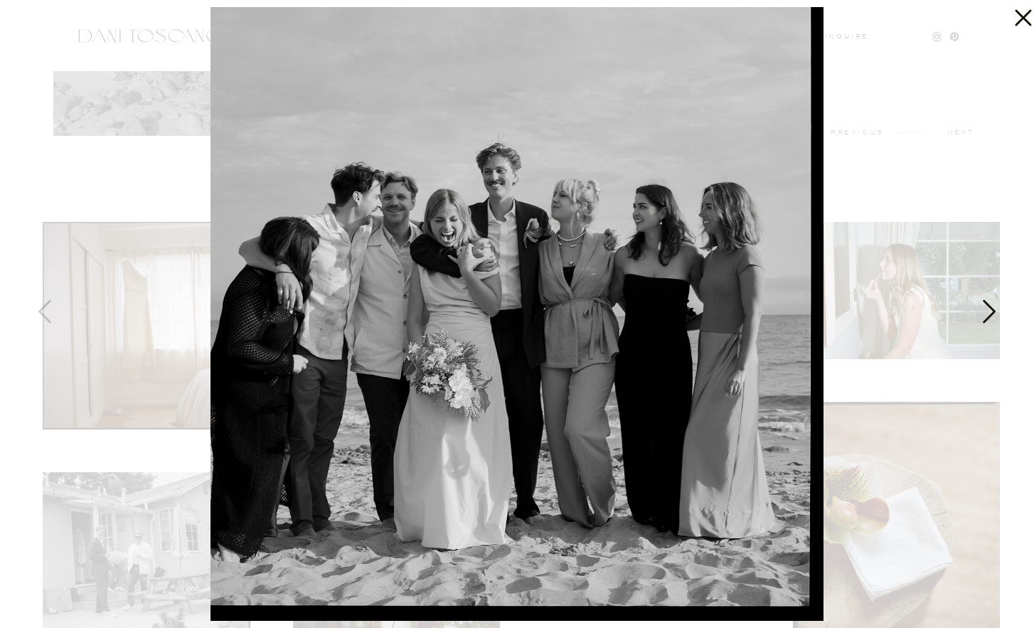
click at [976, 323] on icon at bounding box center [988, 315] width 36 height 43
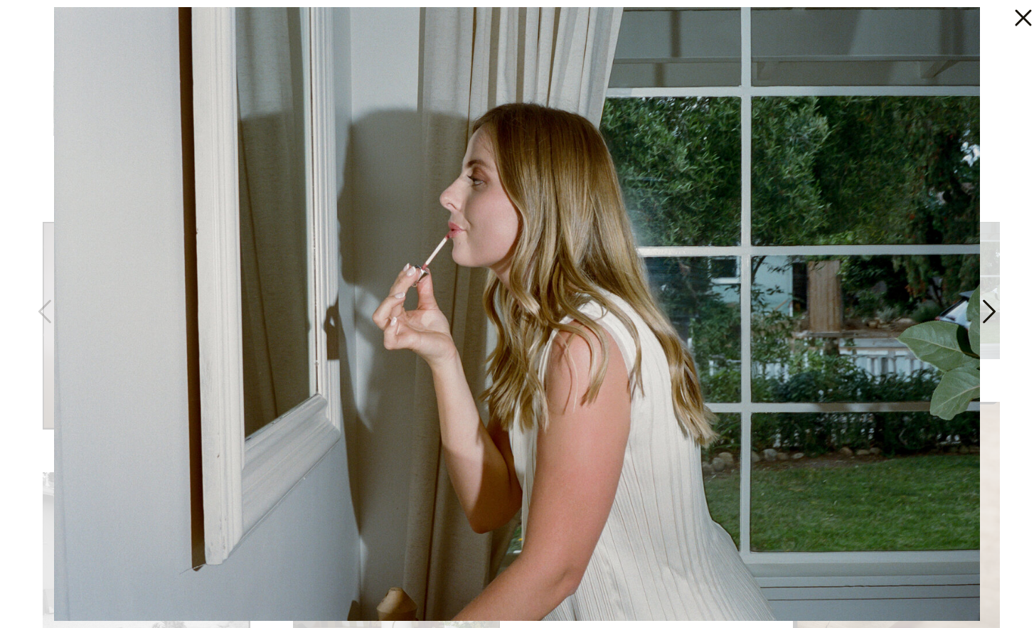
click at [976, 323] on icon at bounding box center [988, 315] width 36 height 43
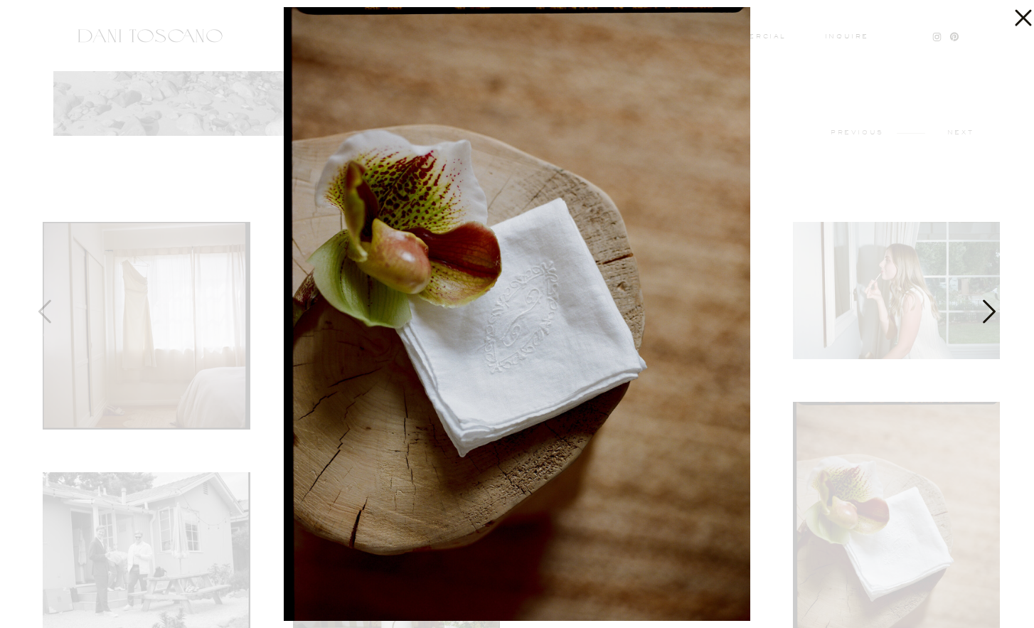
click at [976, 323] on icon at bounding box center [988, 315] width 36 height 43
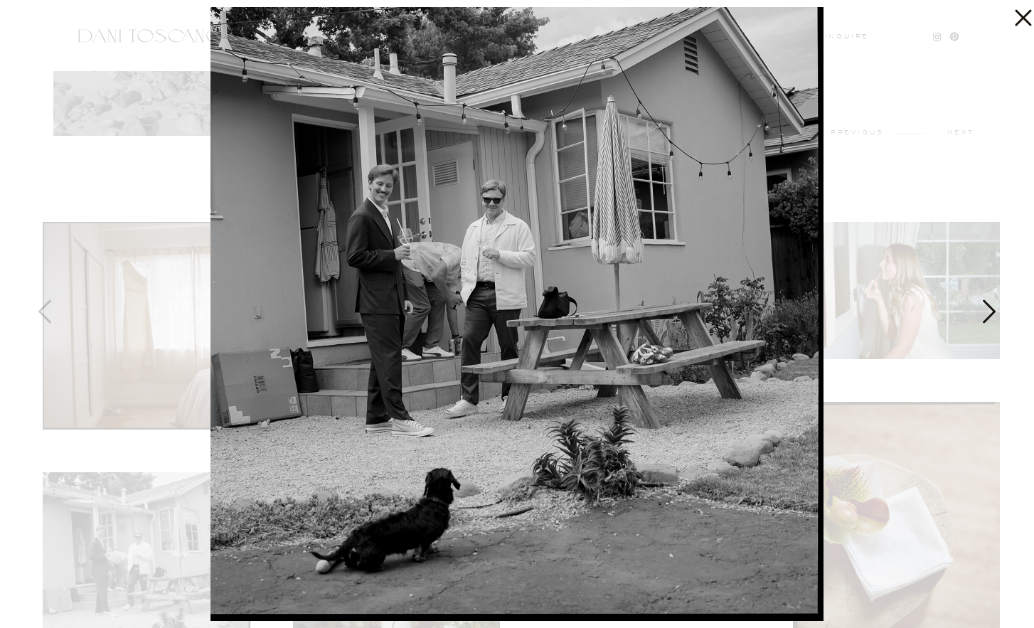
click at [976, 323] on icon at bounding box center [988, 315] width 36 height 43
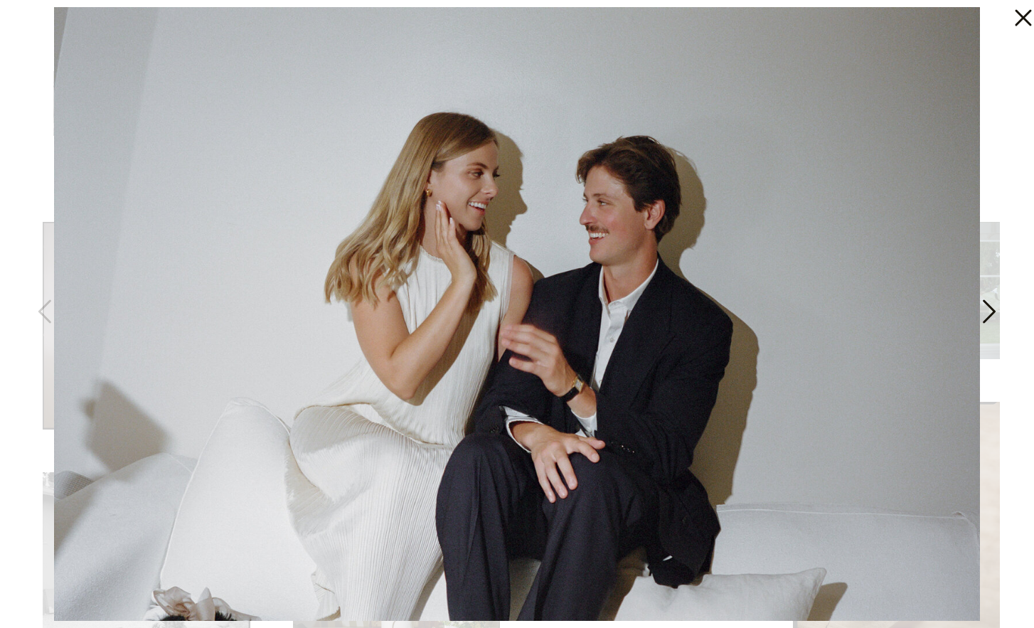
click at [976, 323] on icon at bounding box center [988, 315] width 36 height 43
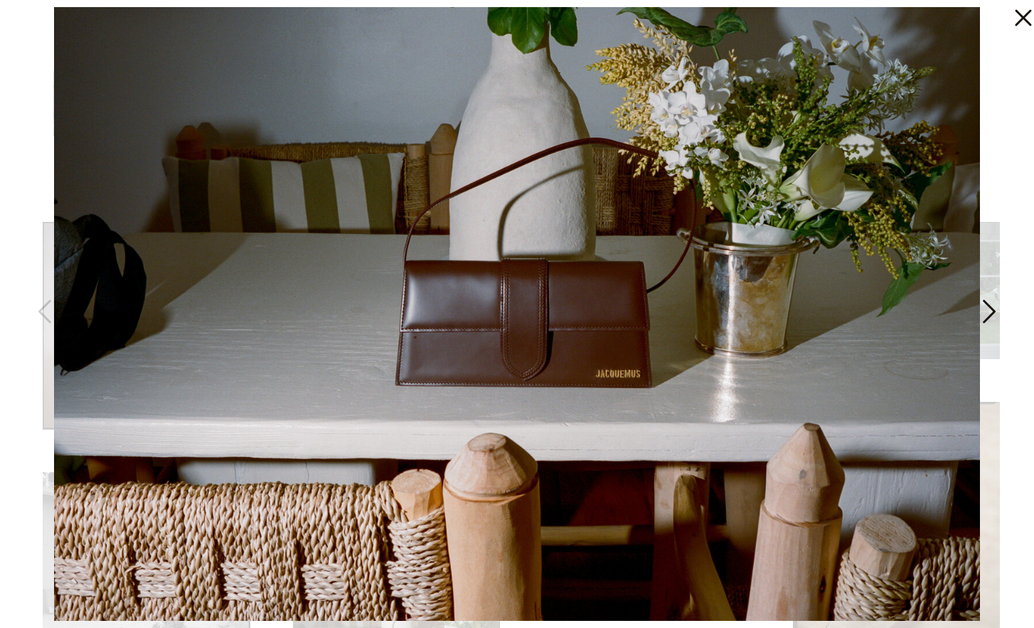
click at [976, 323] on icon at bounding box center [988, 315] width 36 height 43
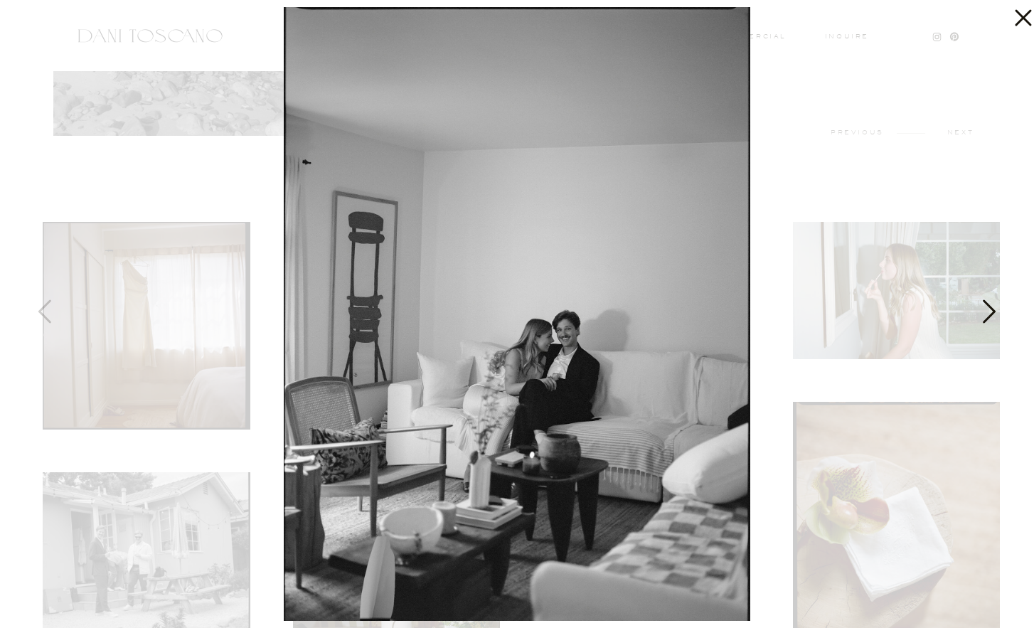
click at [976, 323] on icon at bounding box center [988, 315] width 36 height 43
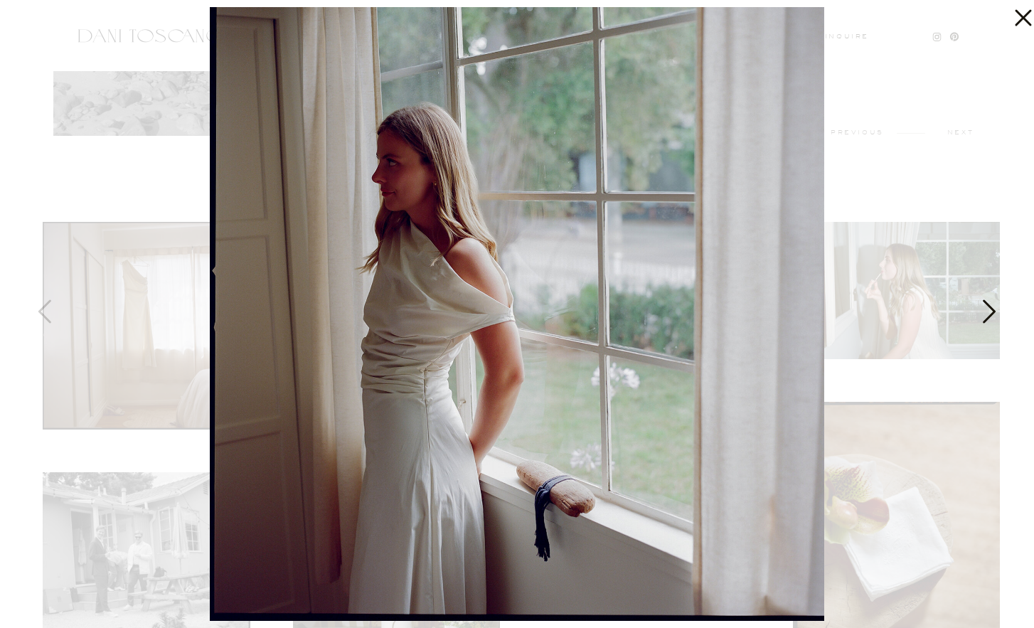
click at [976, 323] on icon at bounding box center [988, 315] width 36 height 43
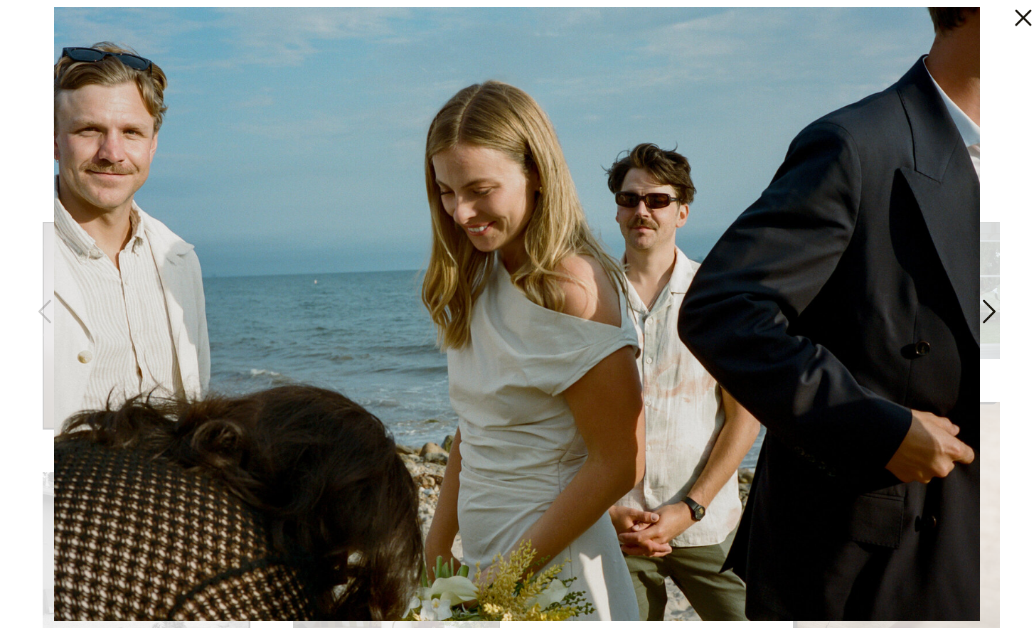
click at [976, 323] on icon at bounding box center [988, 315] width 36 height 43
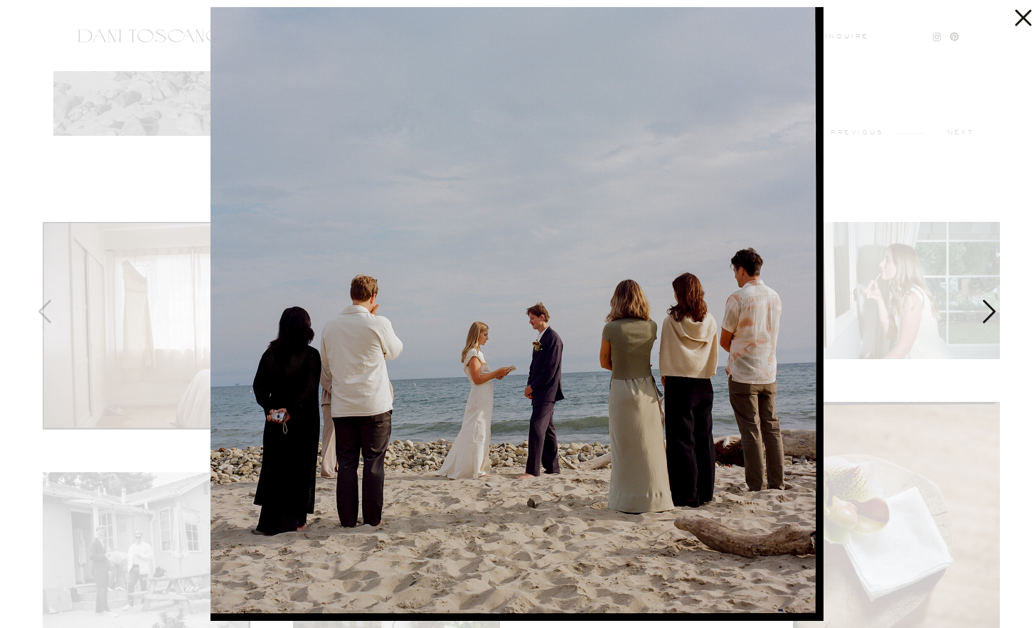
click at [976, 323] on icon at bounding box center [988, 315] width 36 height 43
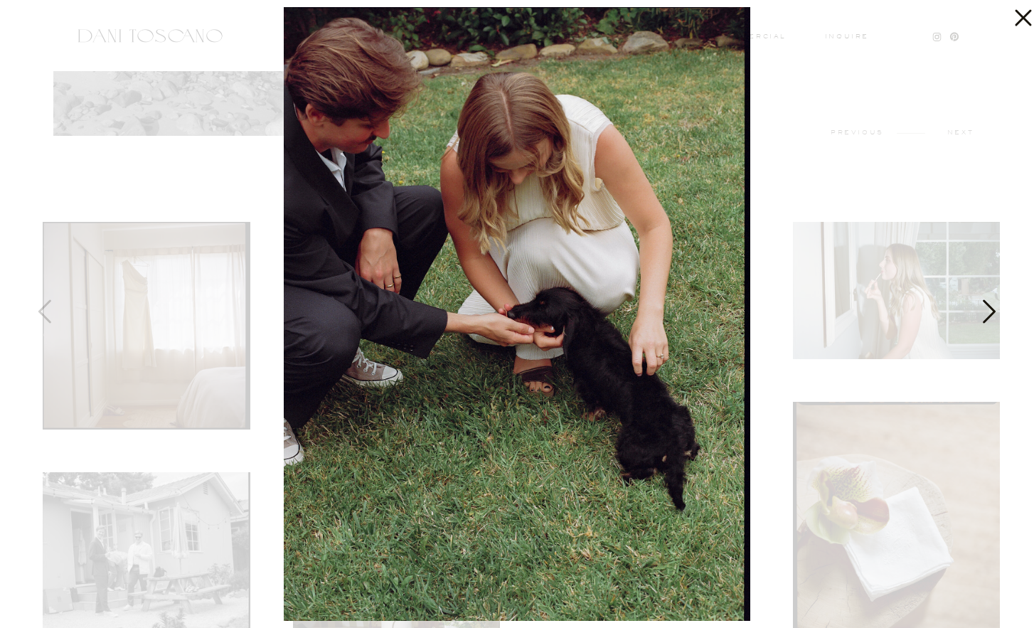
click at [976, 323] on icon at bounding box center [988, 315] width 36 height 43
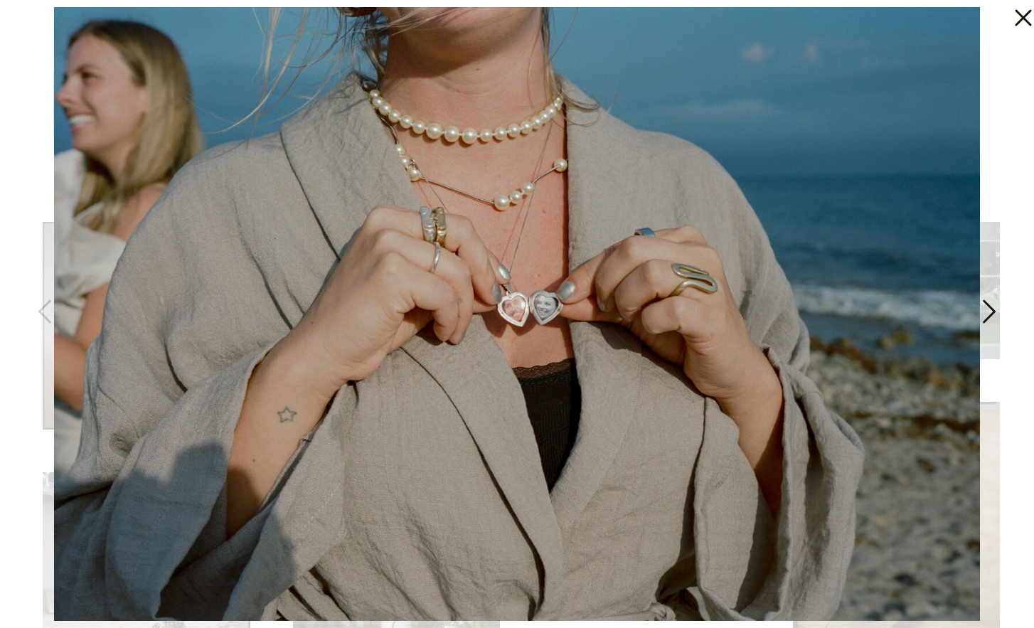
click at [976, 323] on icon at bounding box center [988, 315] width 36 height 43
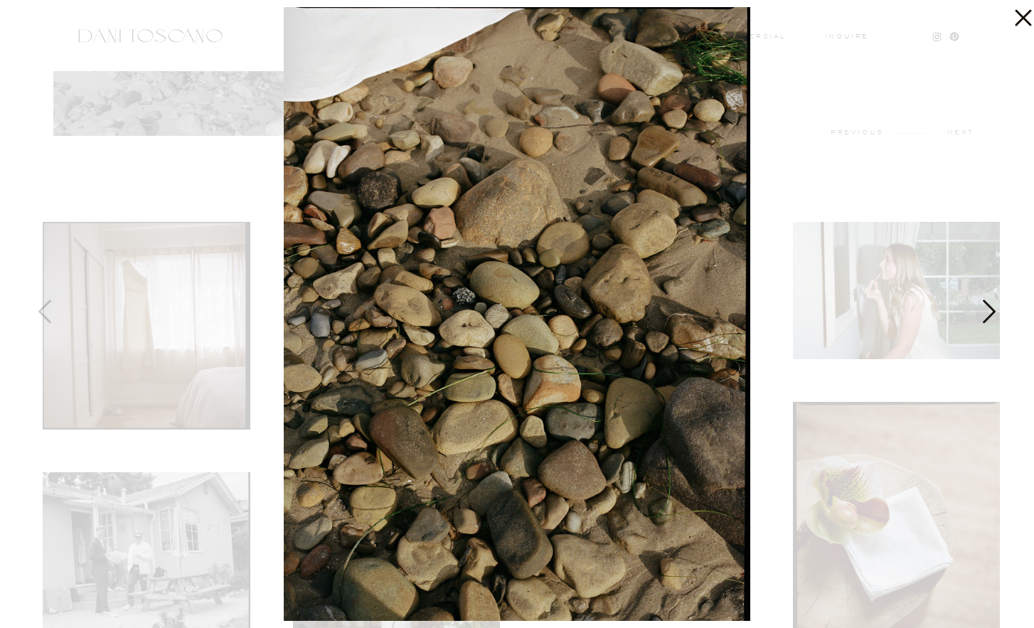
click at [976, 323] on icon at bounding box center [988, 315] width 36 height 43
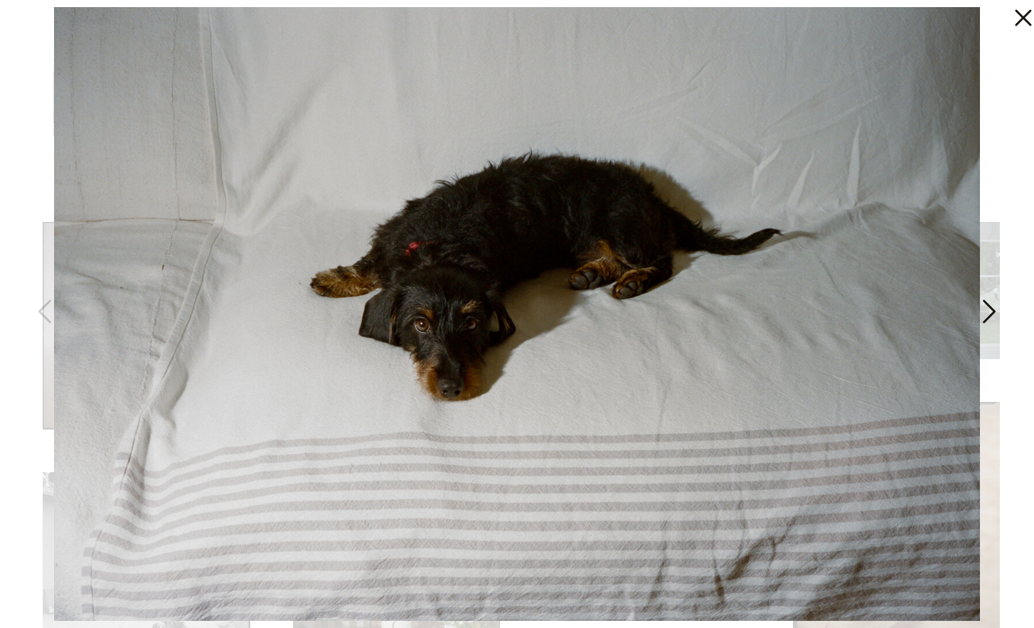
click at [976, 323] on icon at bounding box center [988, 315] width 36 height 43
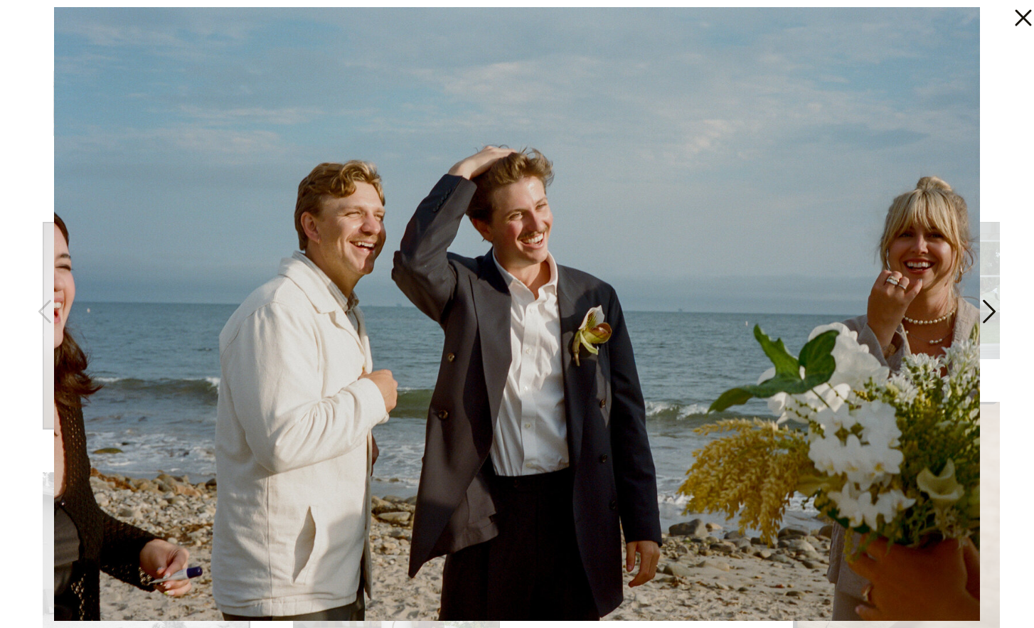
click at [976, 323] on icon at bounding box center [988, 315] width 36 height 43
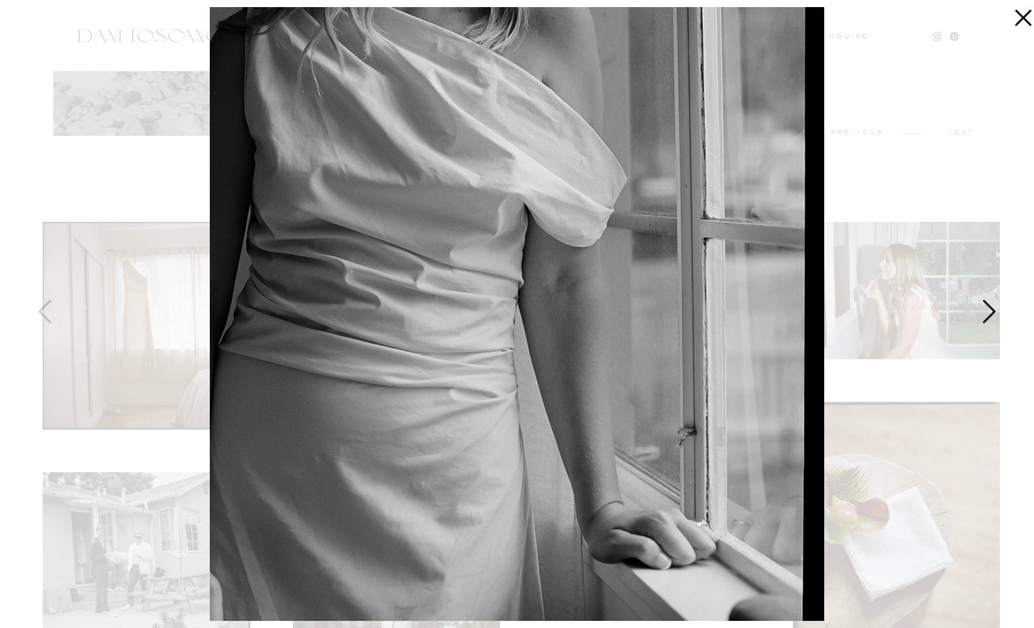
click at [976, 323] on icon at bounding box center [988, 315] width 36 height 43
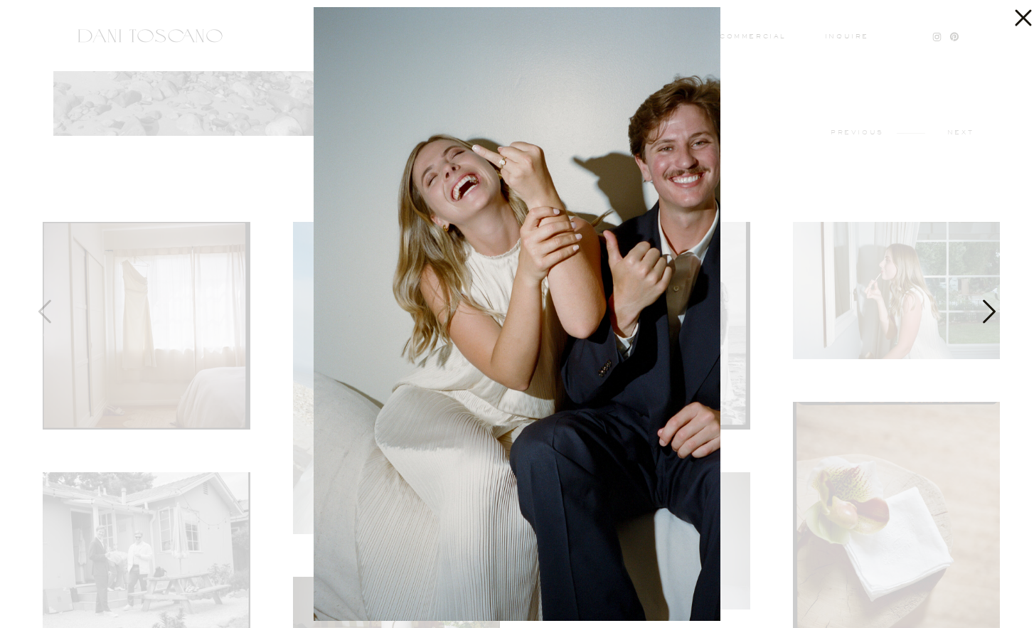
click at [976, 323] on icon at bounding box center [988, 315] width 36 height 43
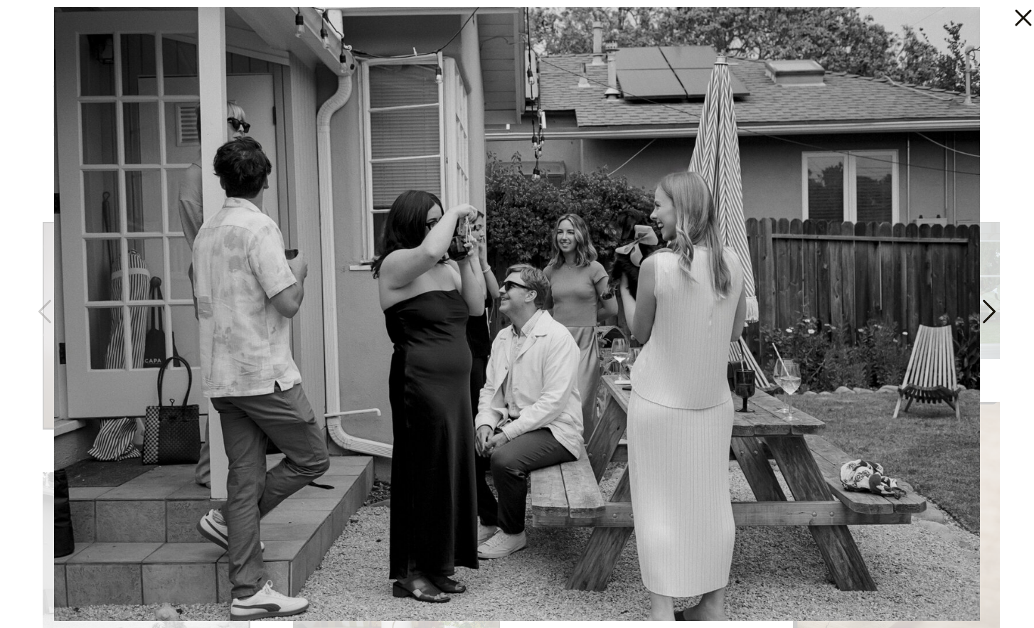
click at [976, 323] on icon at bounding box center [988, 315] width 36 height 43
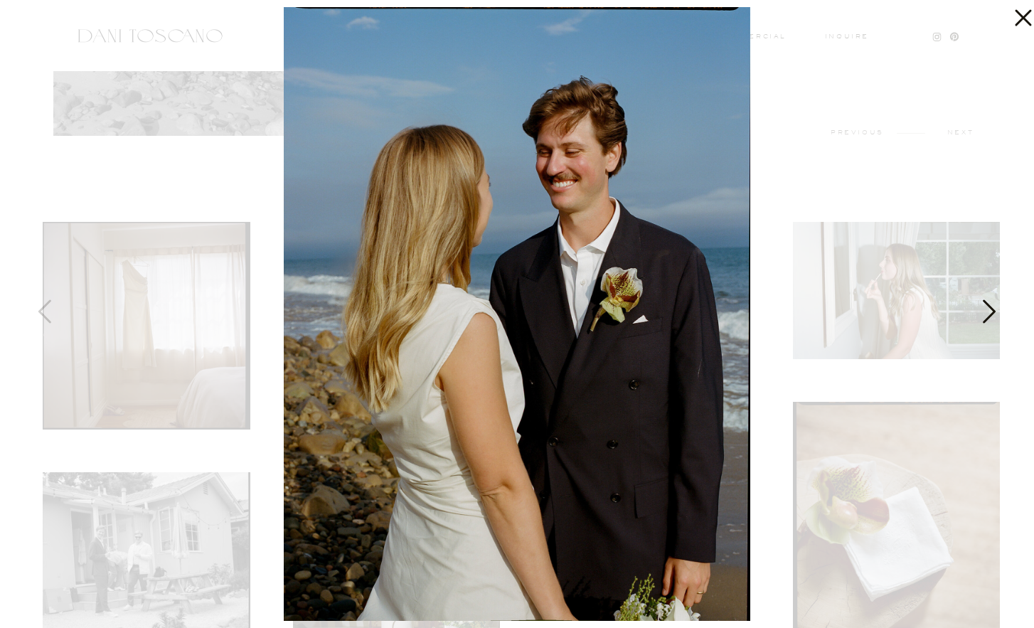
click at [976, 323] on icon at bounding box center [988, 315] width 36 height 43
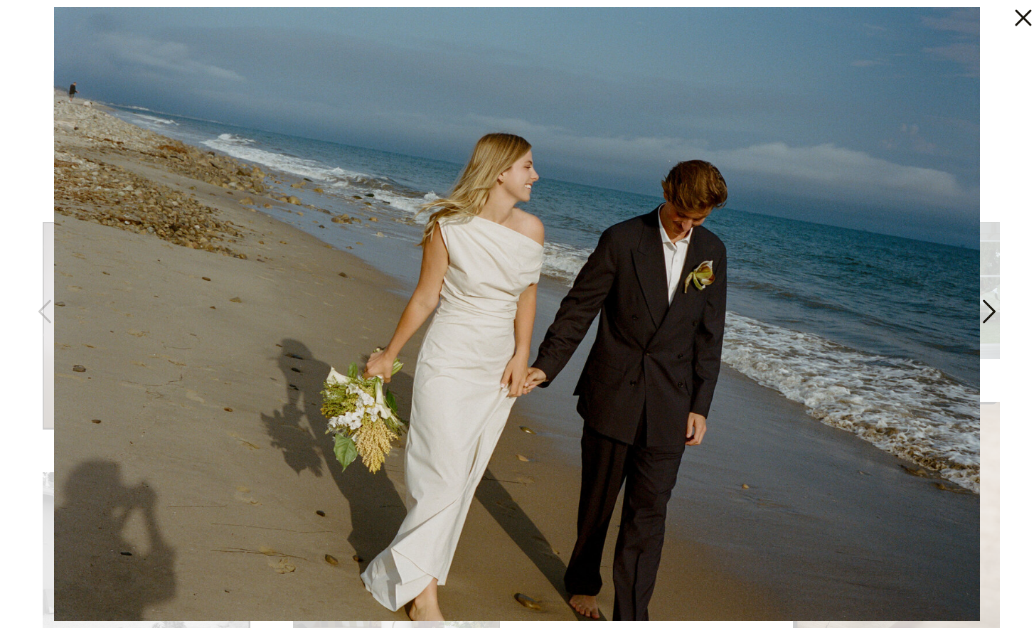
click at [976, 323] on icon at bounding box center [988, 315] width 36 height 43
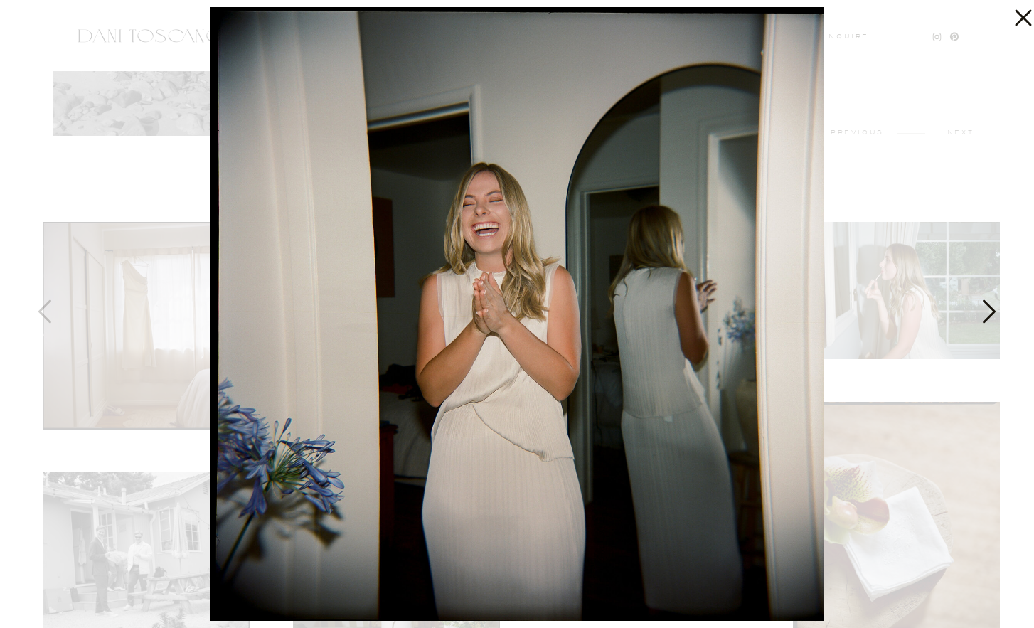
click at [976, 323] on icon at bounding box center [988, 315] width 36 height 43
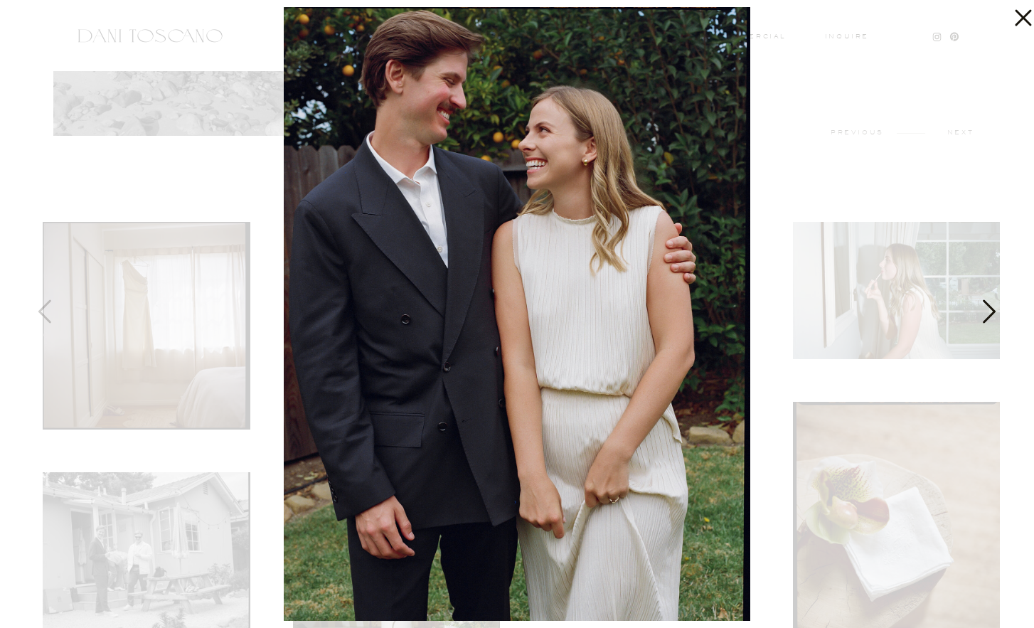
click at [976, 323] on icon at bounding box center [988, 315] width 36 height 43
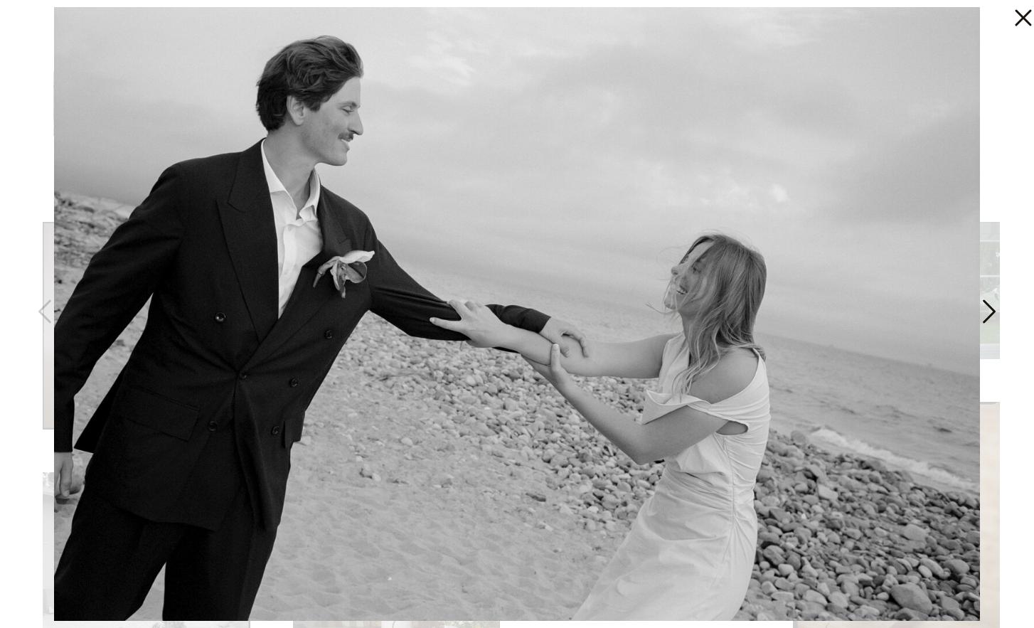
click at [976, 323] on icon at bounding box center [988, 315] width 36 height 43
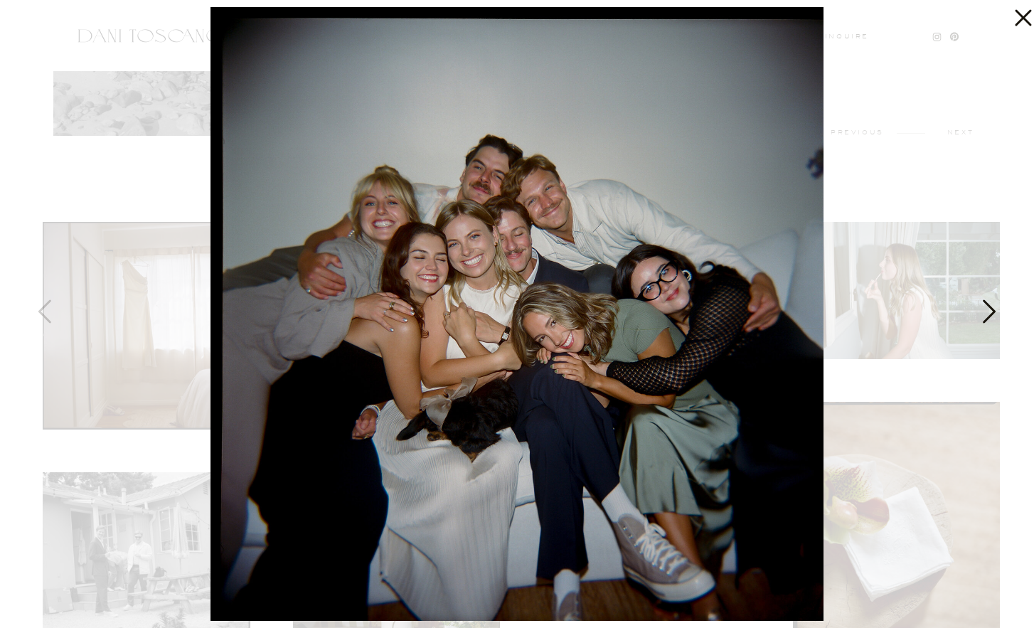
click at [976, 323] on icon at bounding box center [988, 315] width 36 height 43
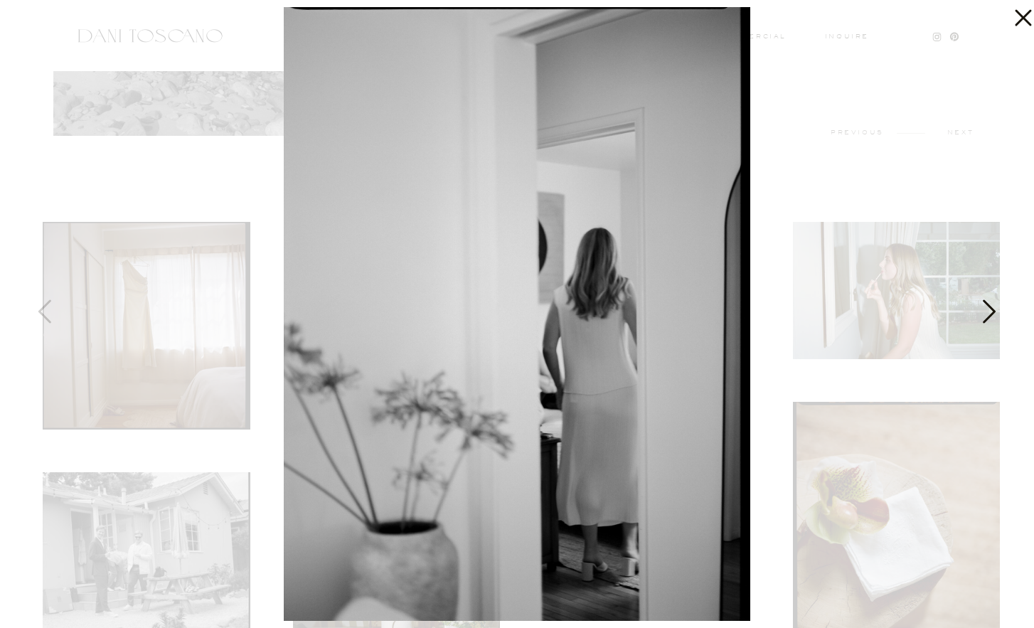
click at [976, 323] on icon at bounding box center [988, 315] width 36 height 43
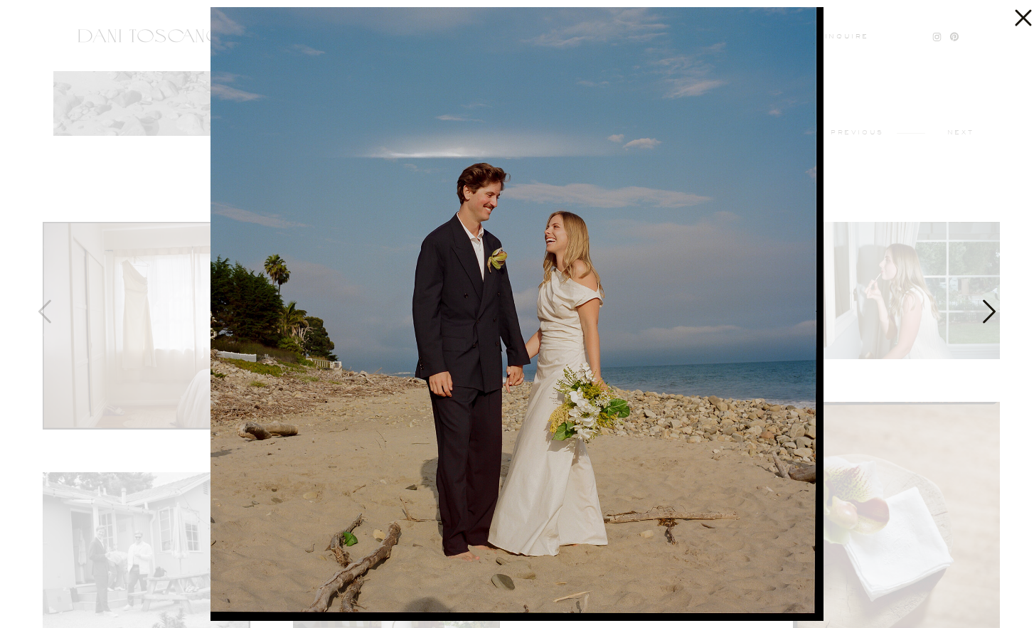
click at [976, 323] on icon at bounding box center [988, 315] width 36 height 43
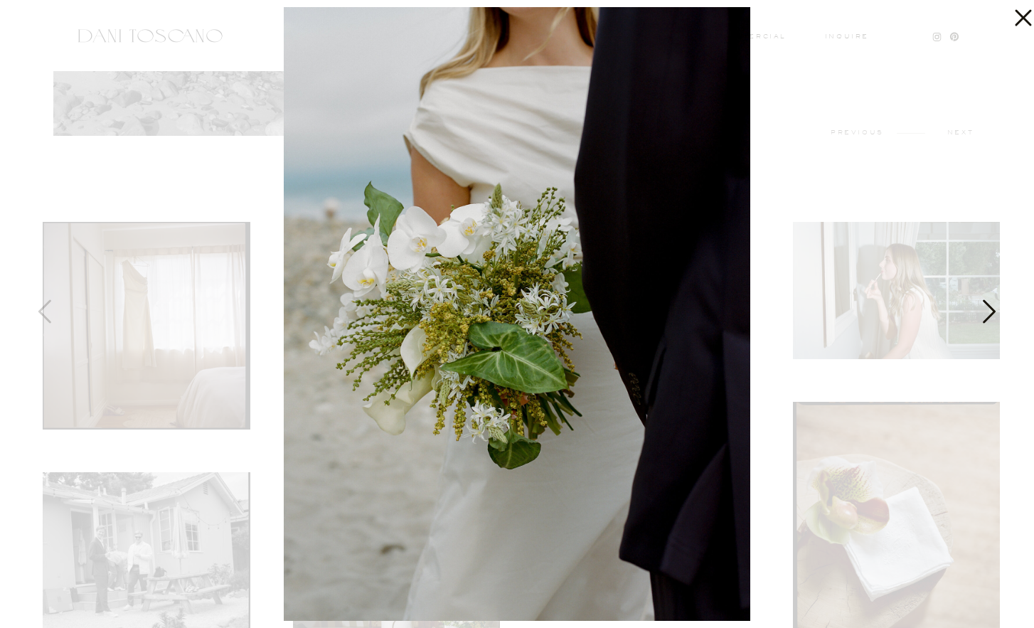
click at [976, 323] on icon at bounding box center [988, 315] width 36 height 43
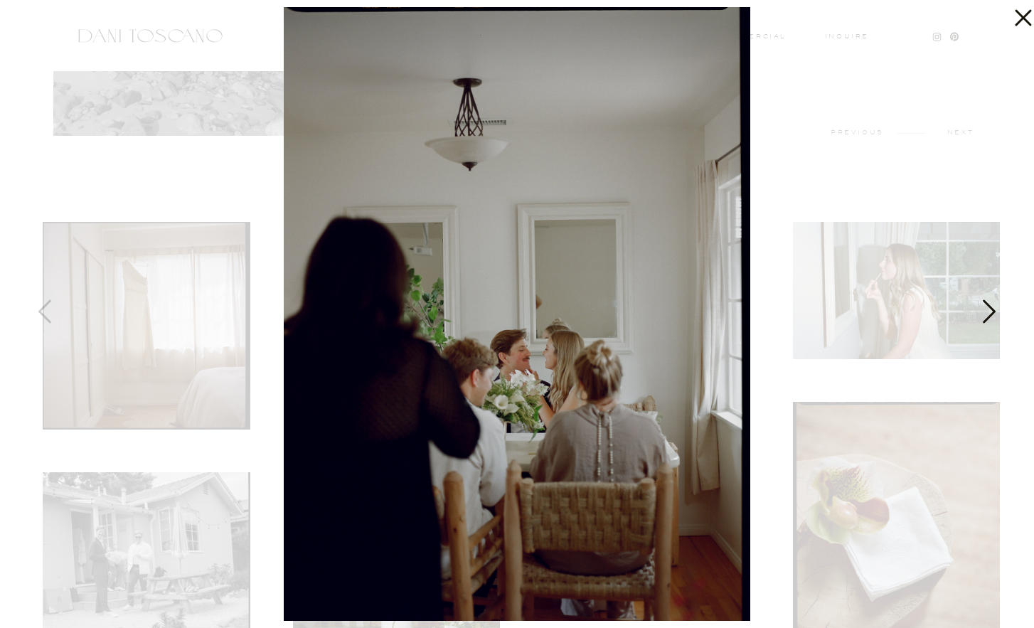
click at [976, 323] on icon at bounding box center [988, 315] width 36 height 43
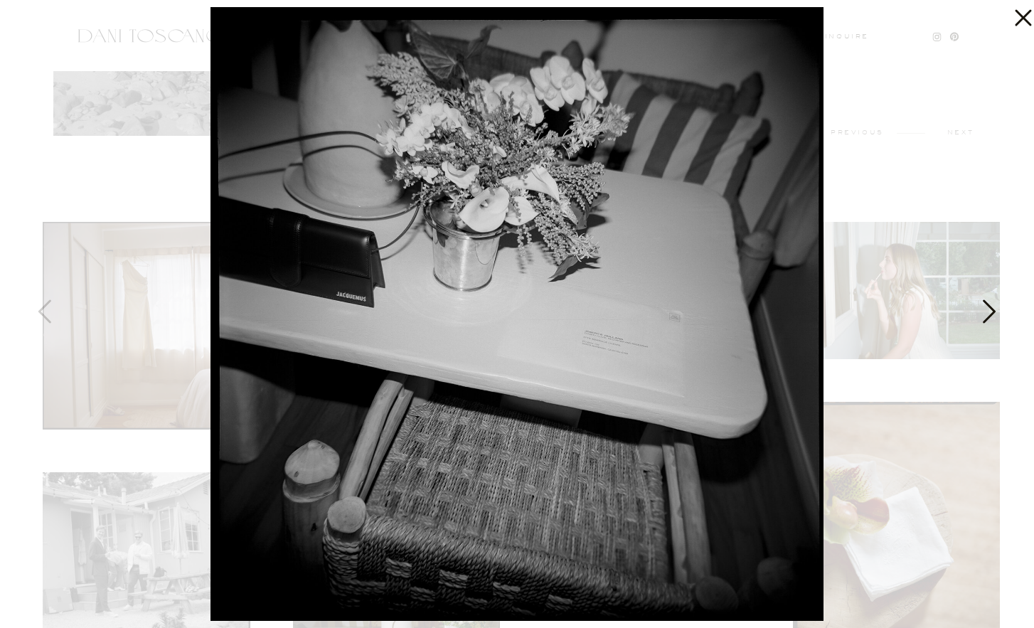
click at [976, 323] on icon at bounding box center [988, 315] width 36 height 43
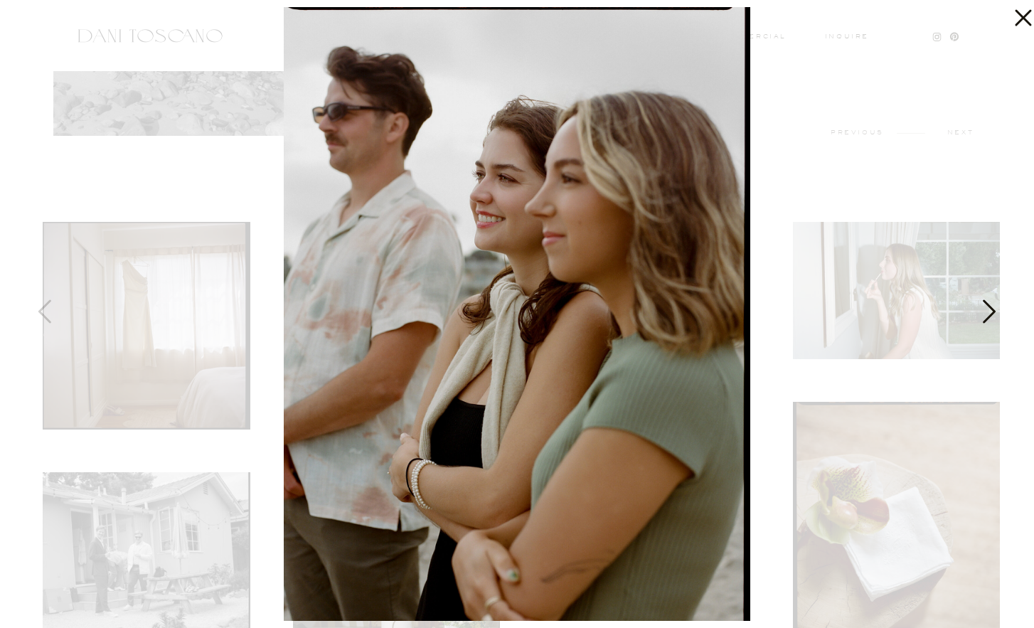
click at [976, 323] on icon at bounding box center [988, 315] width 36 height 43
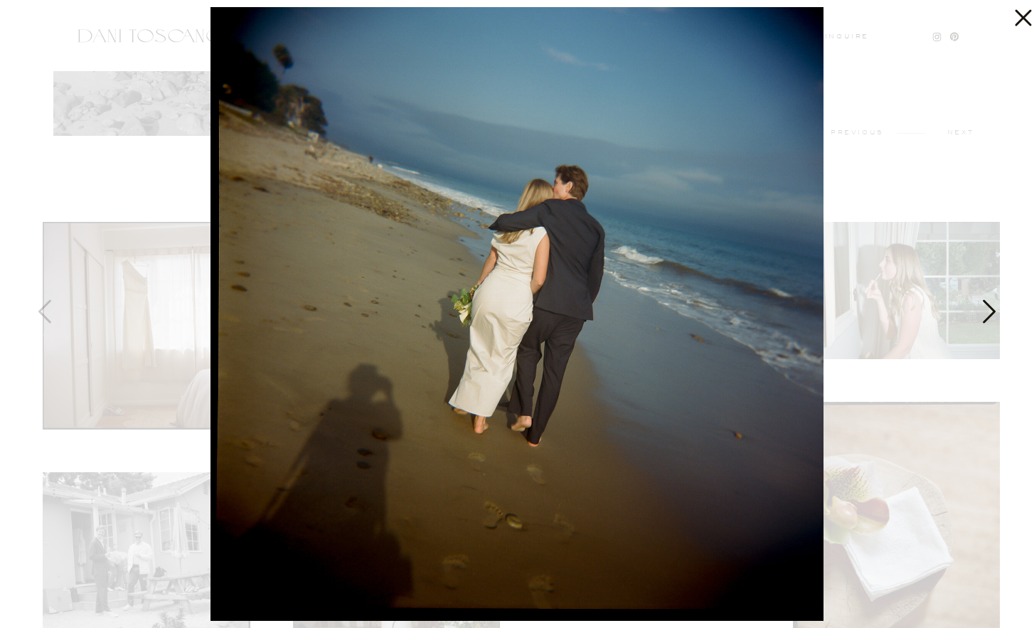
click at [976, 323] on icon at bounding box center [988, 315] width 36 height 43
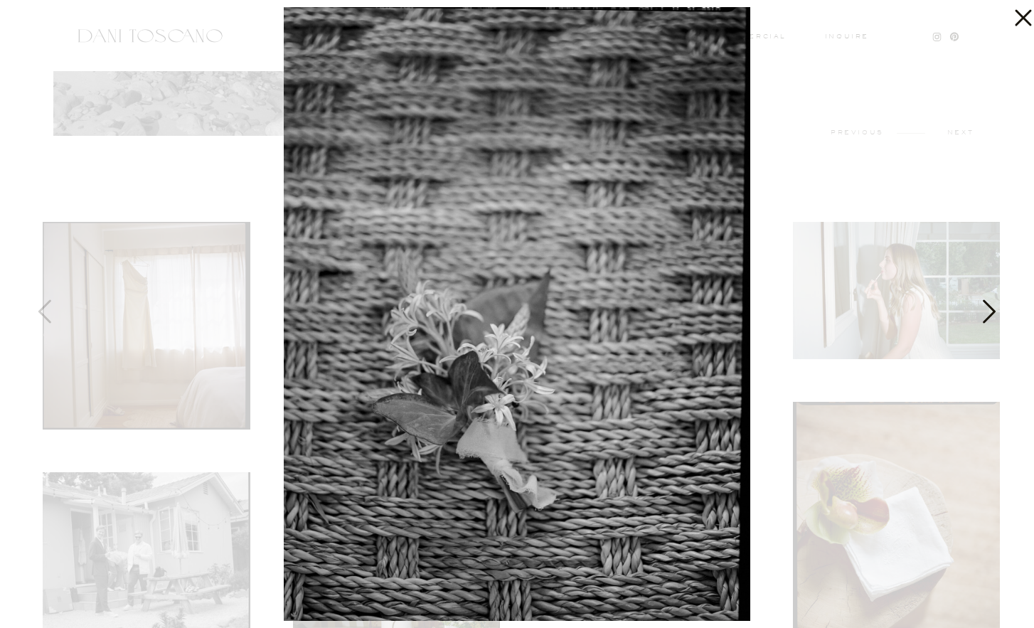
click at [976, 323] on icon at bounding box center [988, 315] width 36 height 43
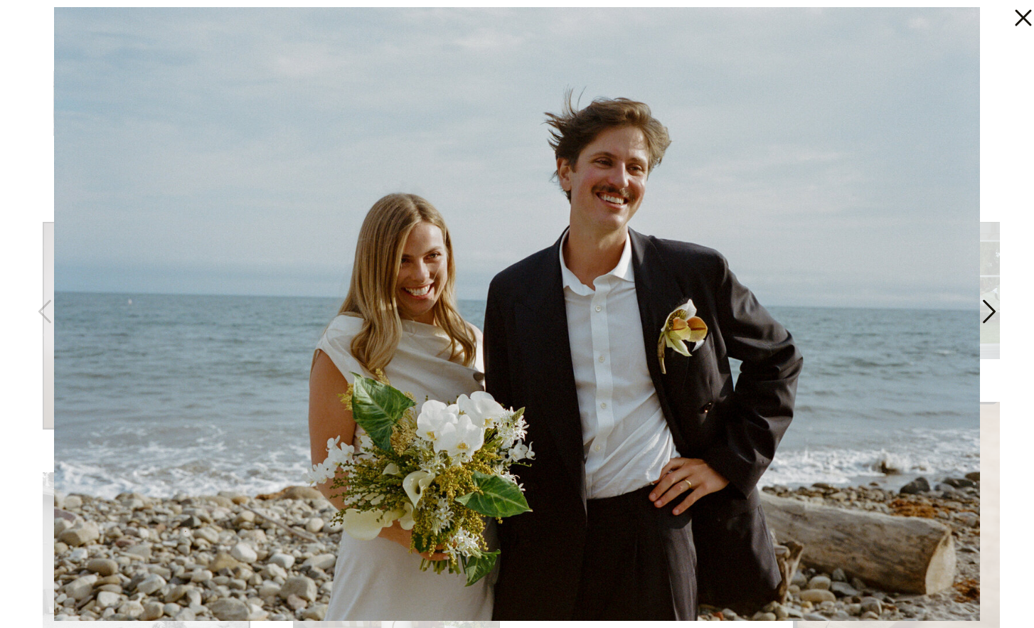
click at [976, 323] on icon at bounding box center [988, 315] width 36 height 43
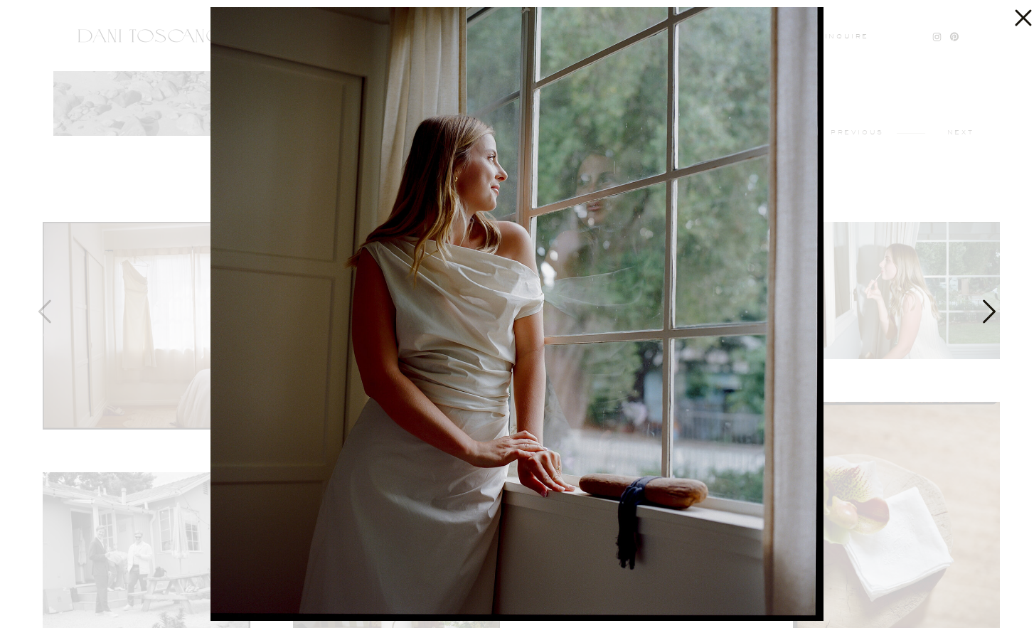
click at [976, 323] on icon at bounding box center [988, 315] width 36 height 43
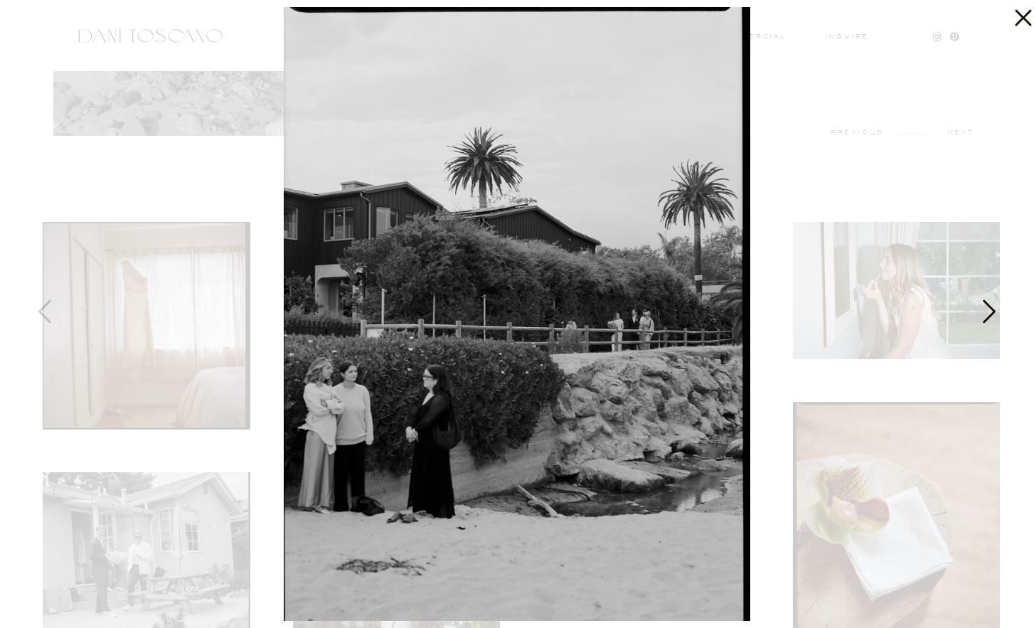
click at [976, 323] on icon at bounding box center [988, 315] width 36 height 43
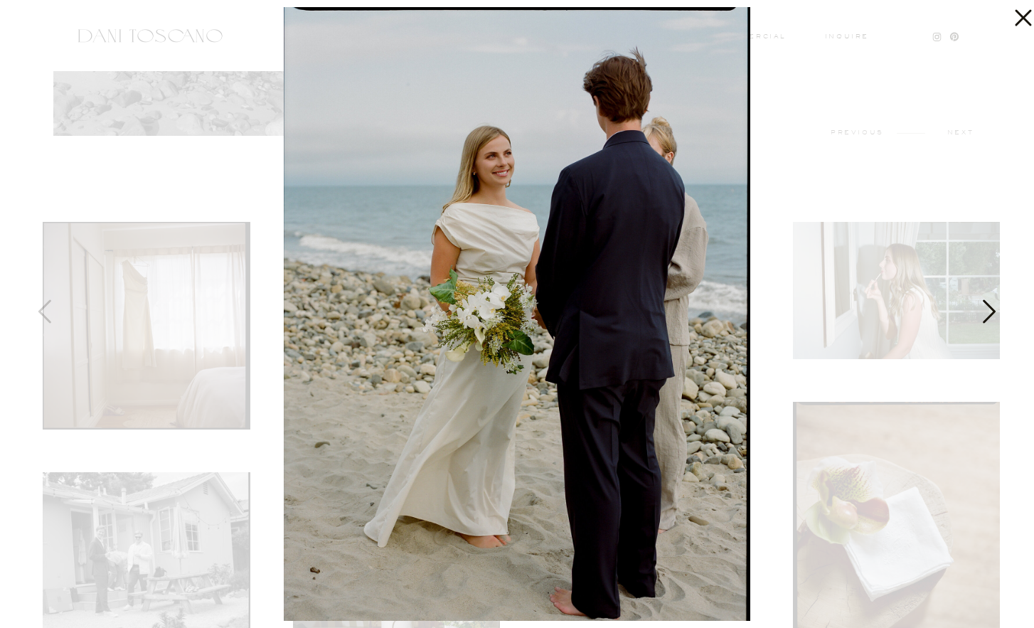
click at [976, 323] on icon at bounding box center [988, 315] width 36 height 43
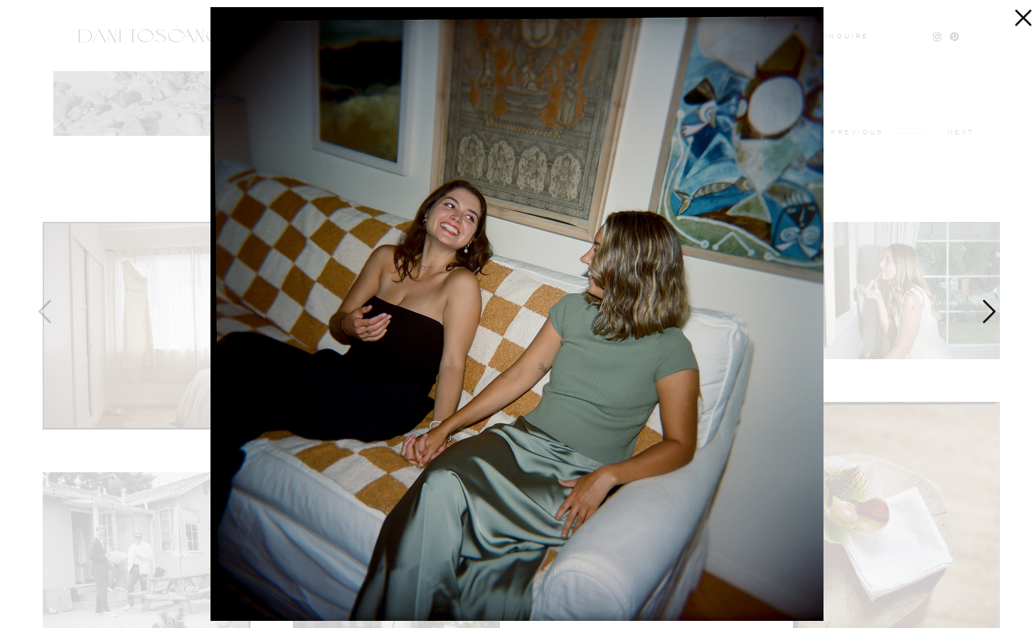
click at [976, 323] on icon at bounding box center [988, 315] width 36 height 43
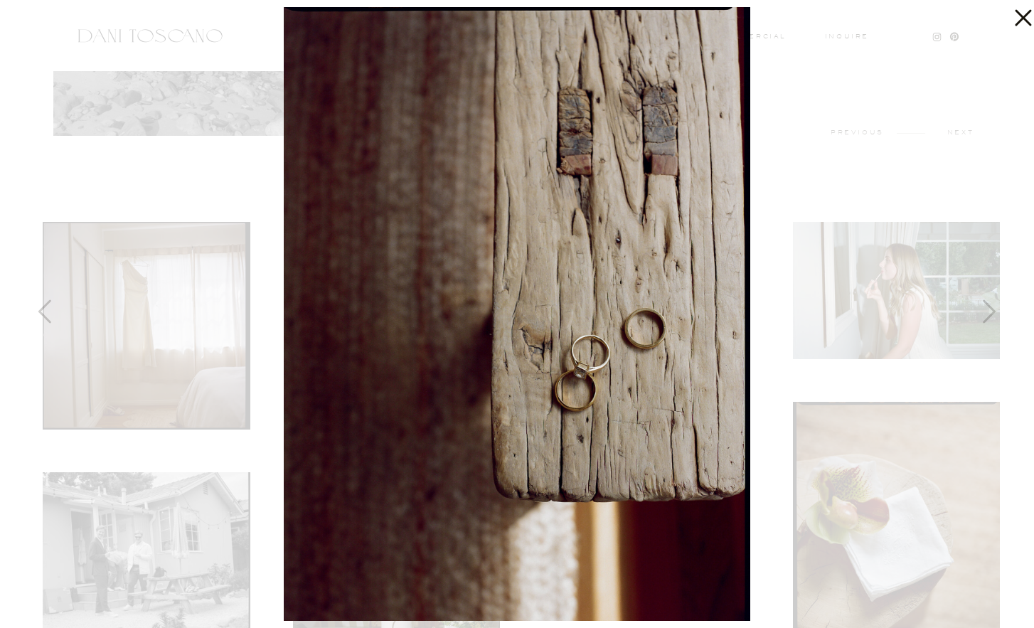
click at [1012, 22] on icon at bounding box center [1019, 14] width 28 height 28
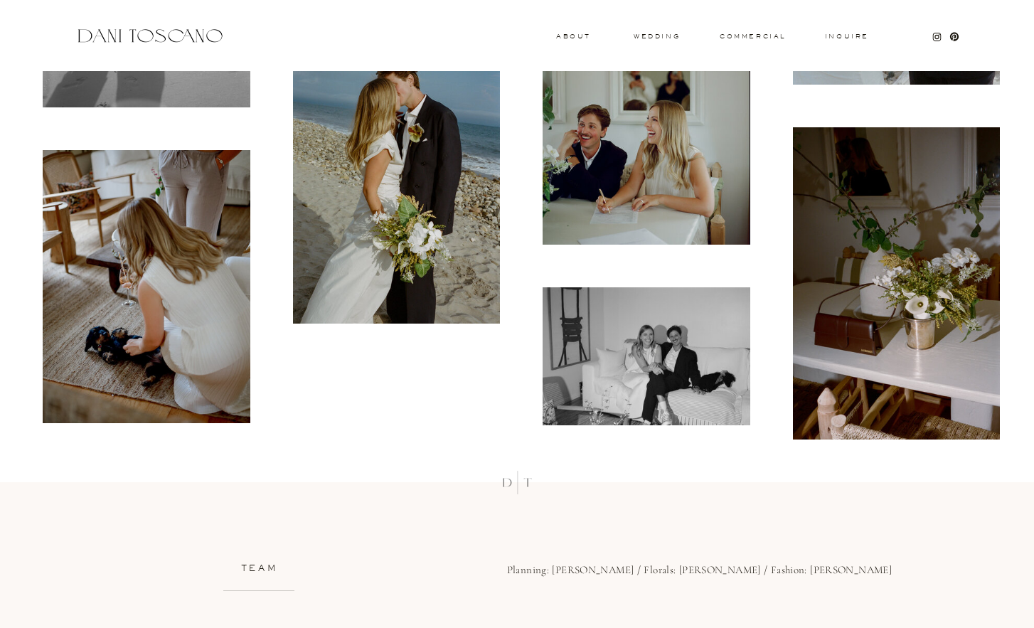
scroll to position [11083, 0]
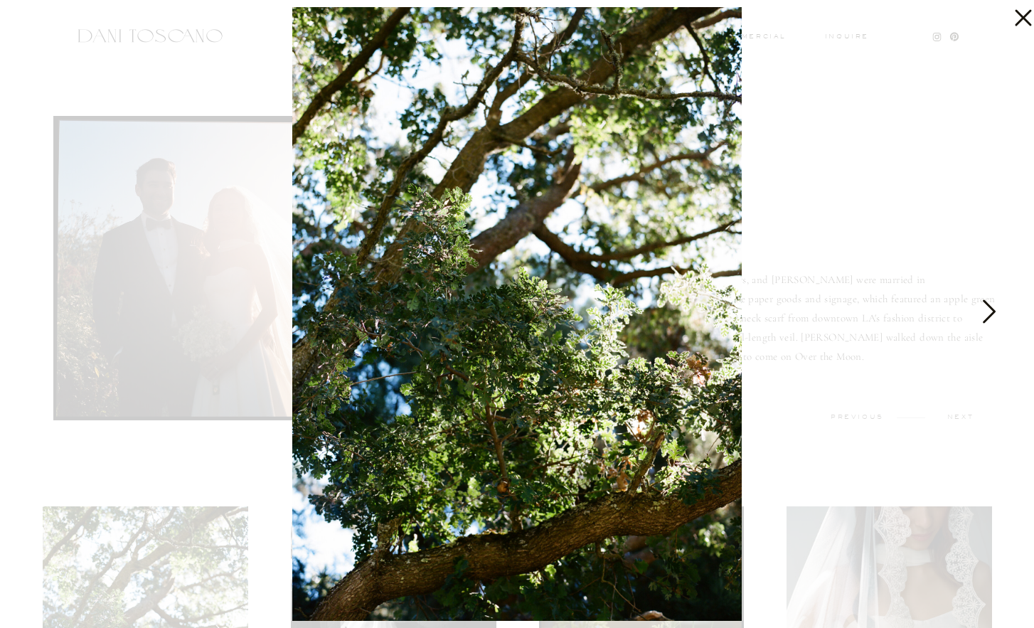
click at [994, 311] on icon at bounding box center [989, 310] width 13 height 23
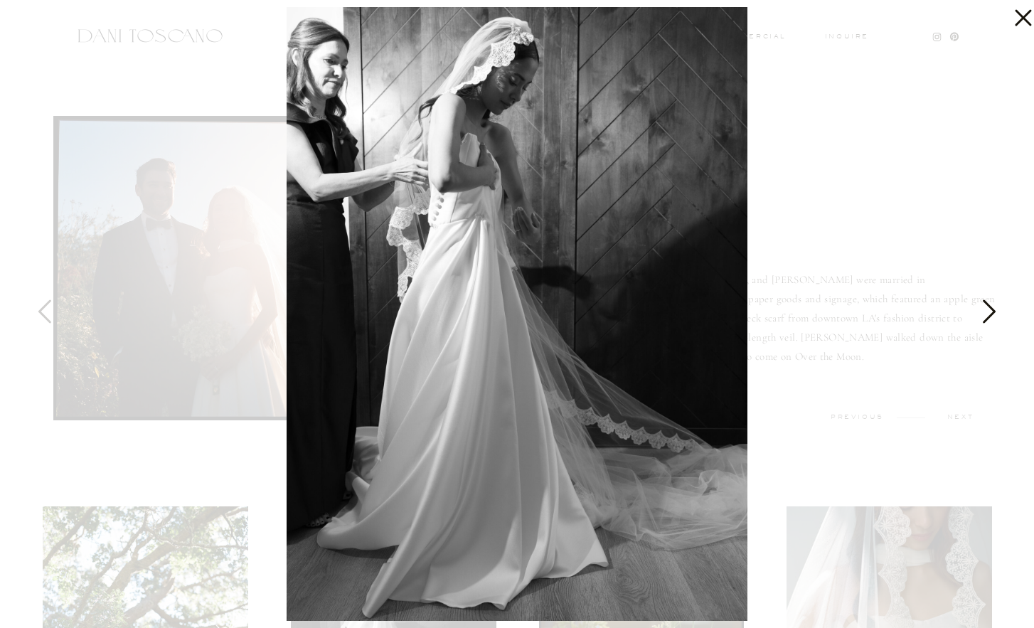
click at [994, 311] on icon at bounding box center [989, 310] width 13 height 23
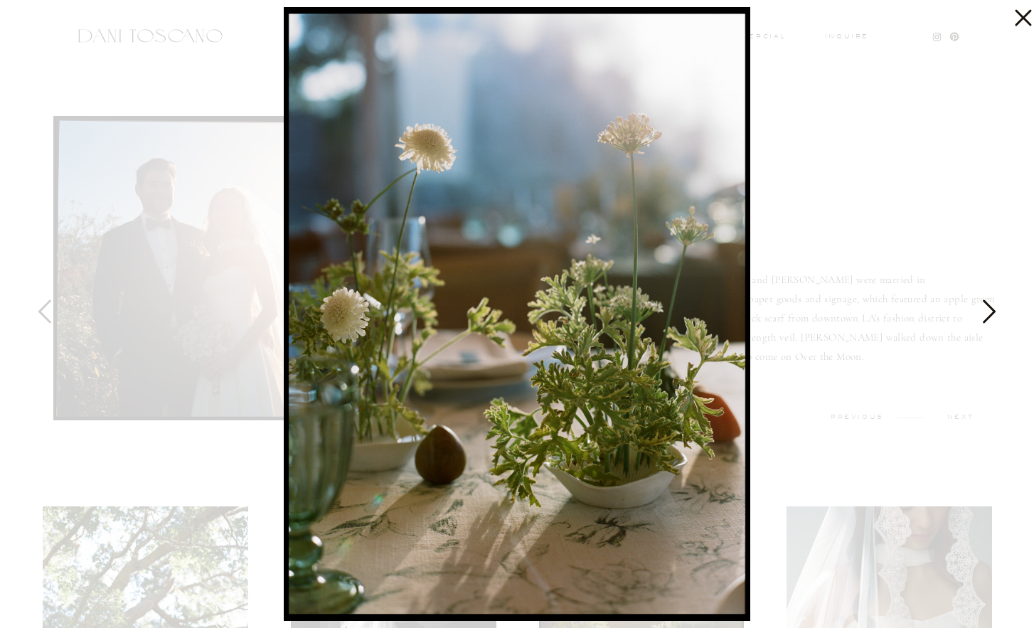
click at [994, 311] on icon at bounding box center [989, 310] width 13 height 23
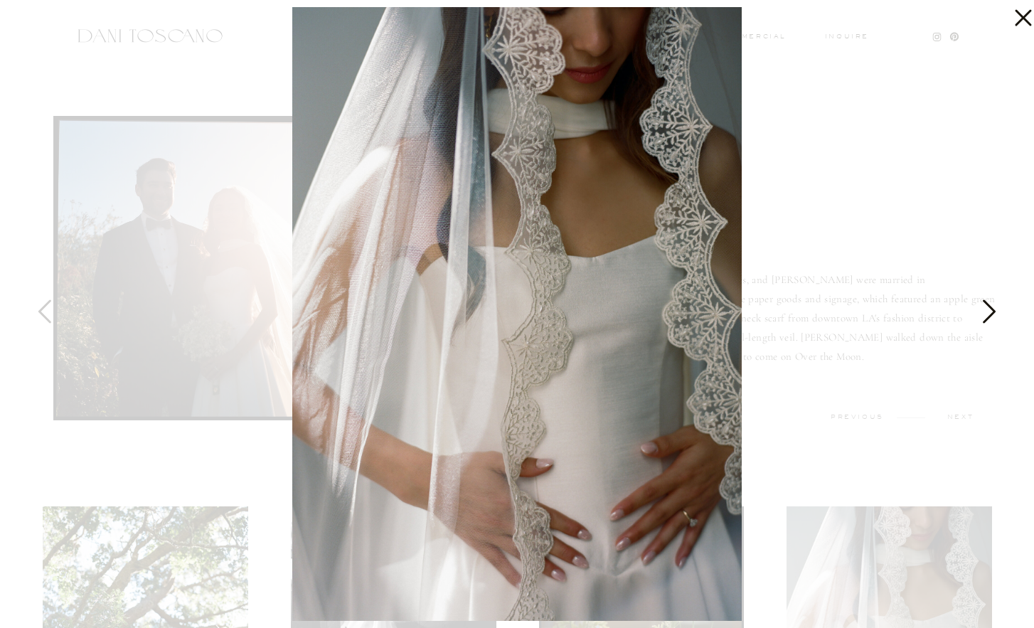
click at [994, 311] on icon at bounding box center [989, 310] width 13 height 23
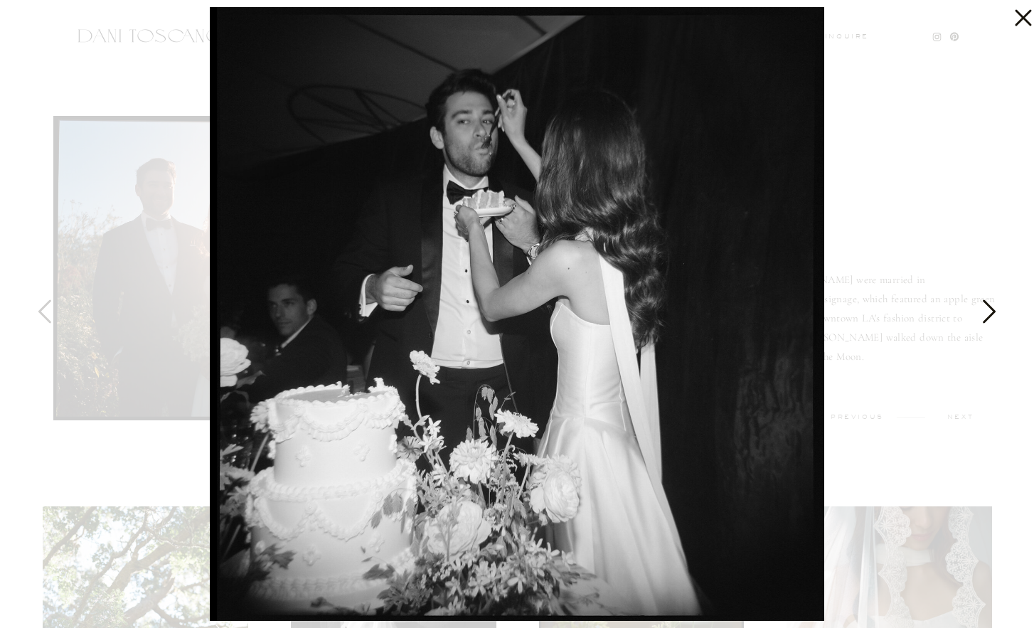
click at [994, 311] on icon at bounding box center [989, 310] width 13 height 23
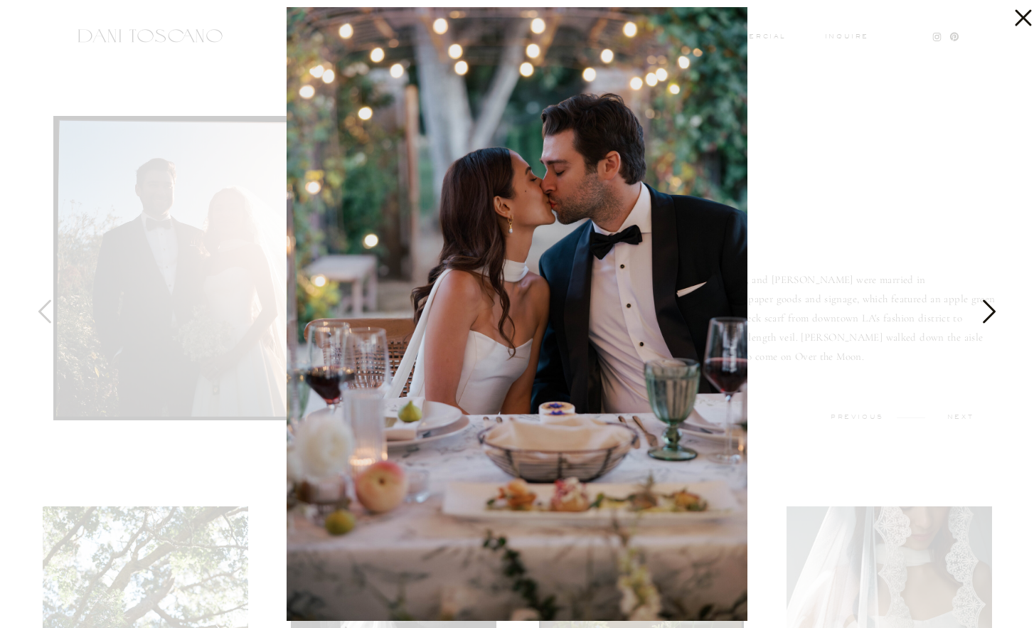
click at [994, 311] on icon at bounding box center [989, 310] width 13 height 23
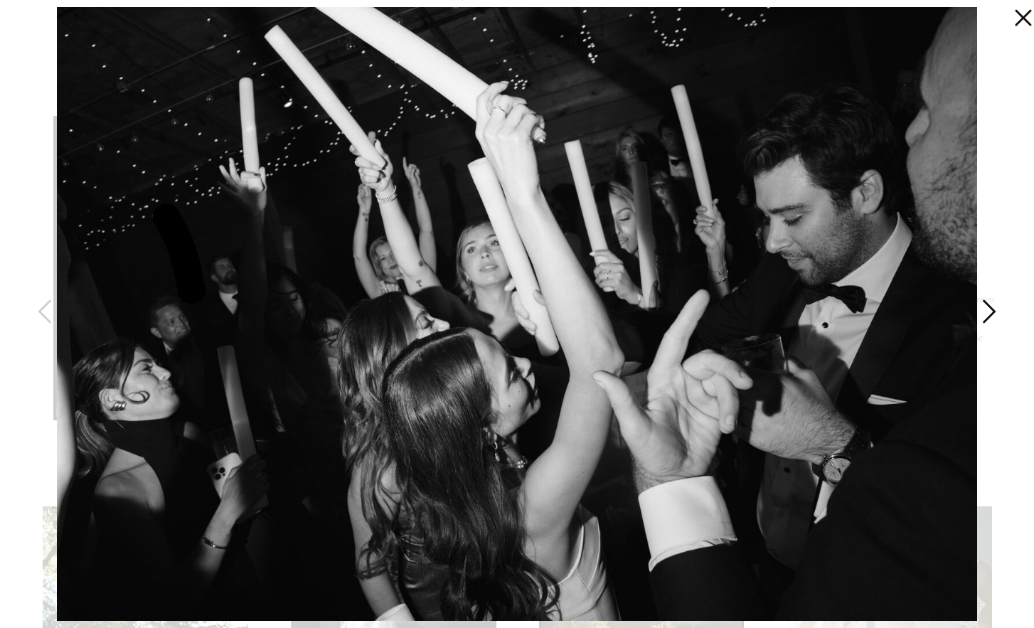
click at [994, 311] on icon at bounding box center [989, 310] width 13 height 23
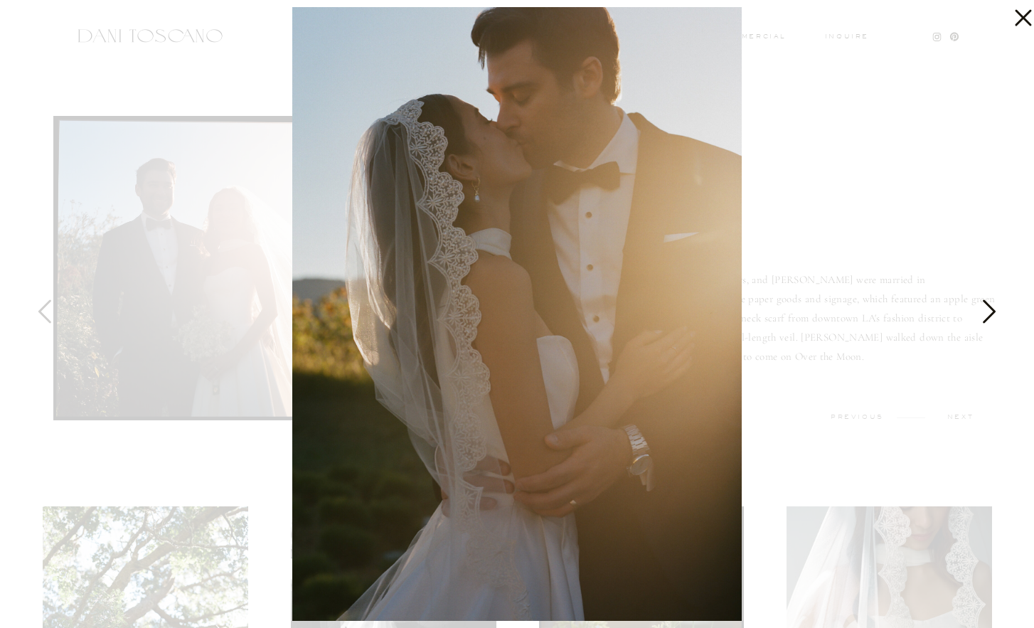
click at [994, 311] on icon at bounding box center [989, 310] width 13 height 23
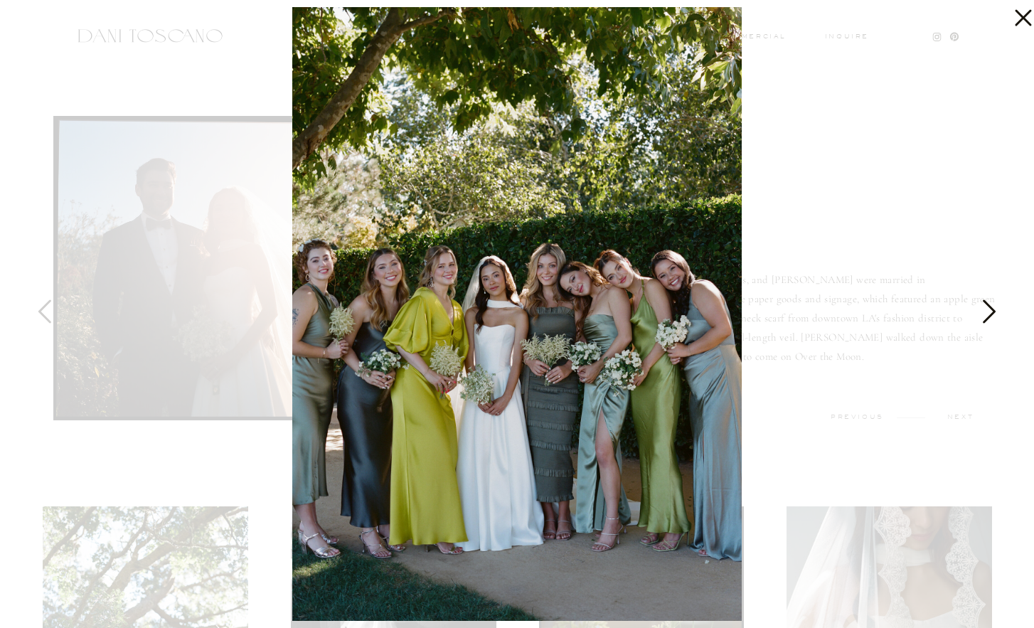
click at [994, 311] on icon at bounding box center [989, 310] width 13 height 23
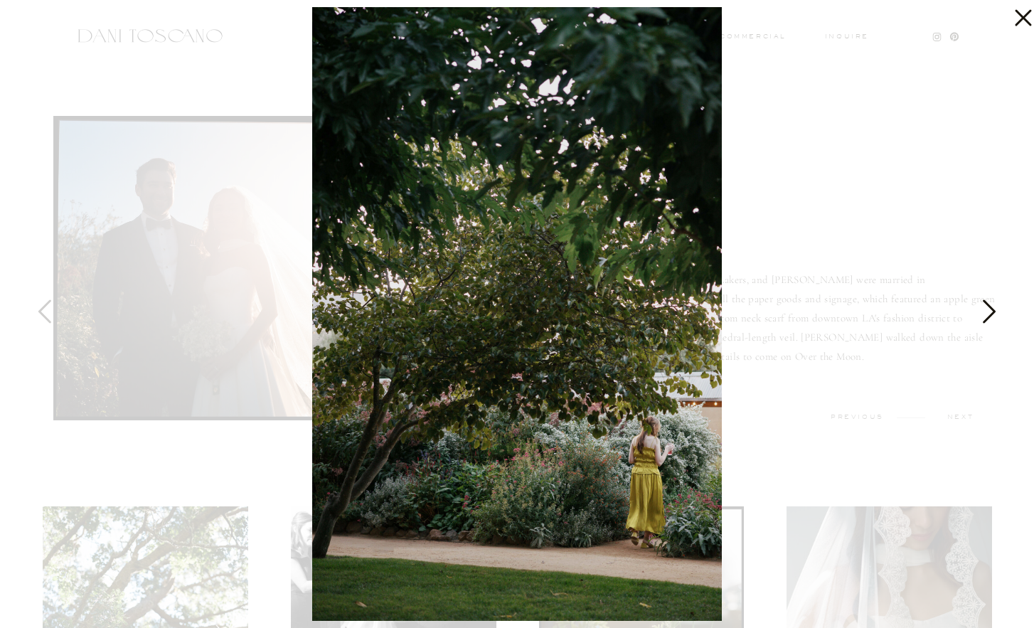
click at [994, 311] on icon at bounding box center [989, 310] width 13 height 23
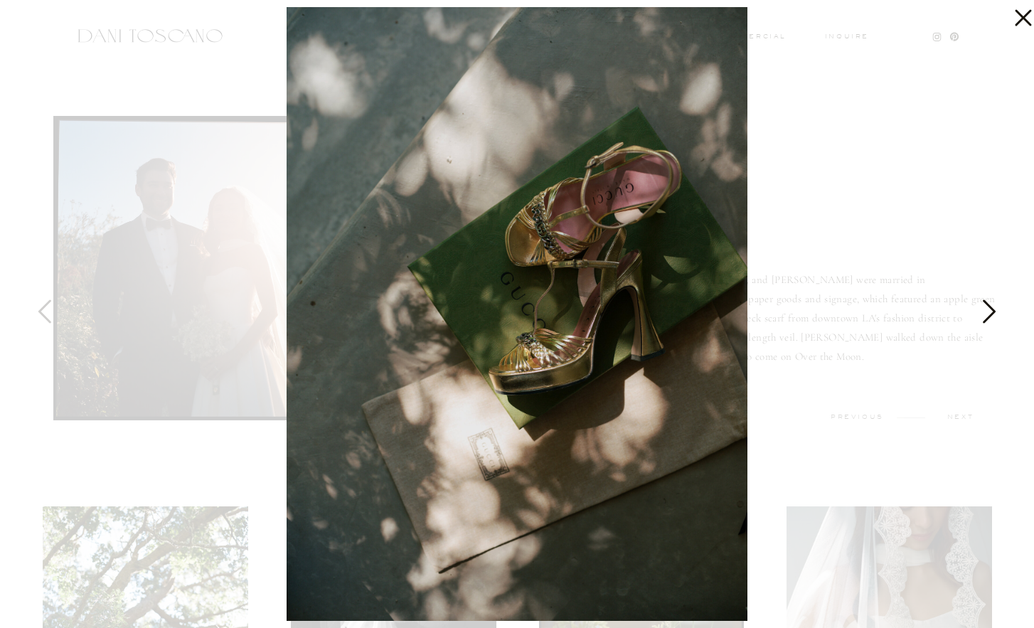
click at [994, 311] on icon at bounding box center [989, 310] width 13 height 23
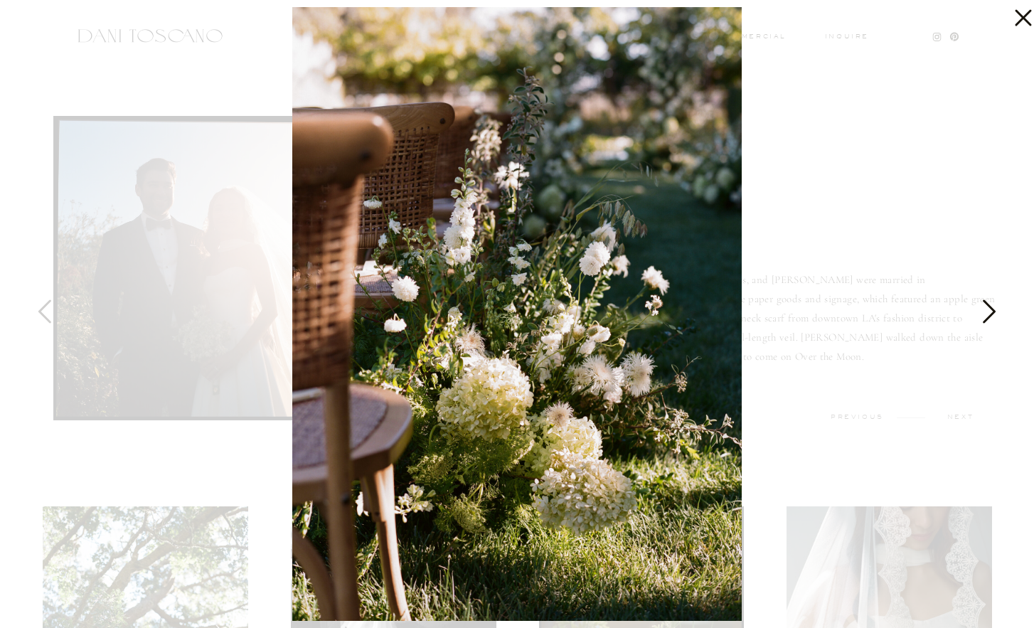
click at [994, 311] on icon at bounding box center [989, 310] width 13 height 23
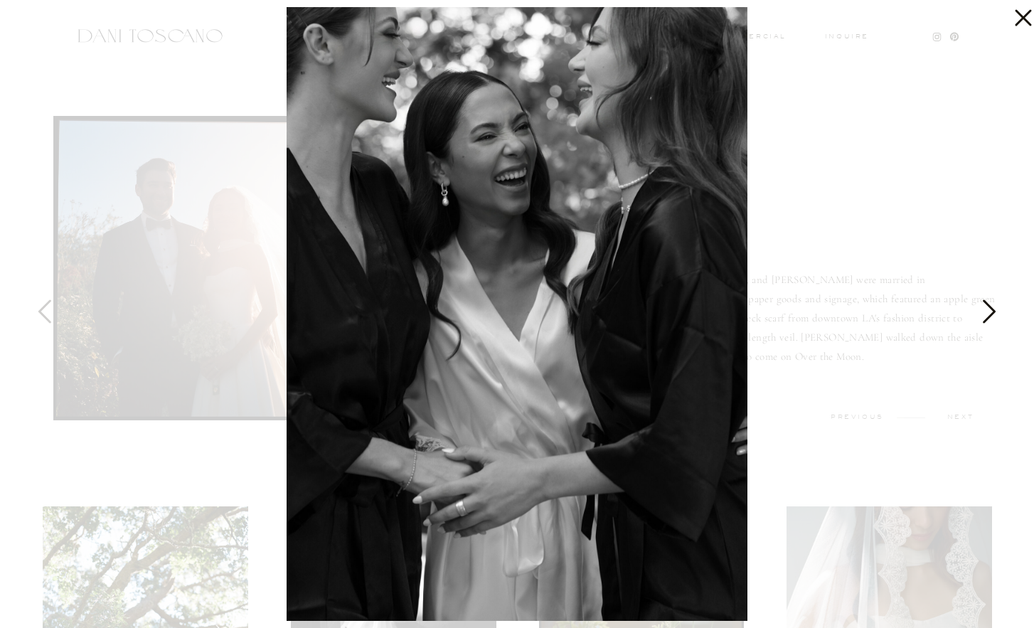
click at [994, 311] on icon at bounding box center [989, 310] width 13 height 23
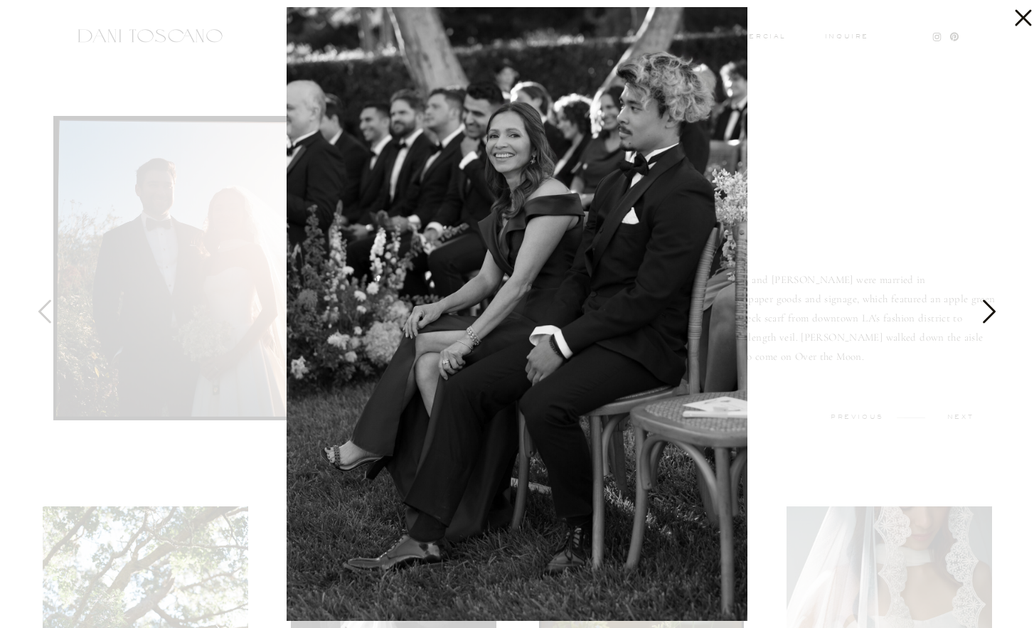
click at [994, 311] on icon at bounding box center [989, 310] width 13 height 23
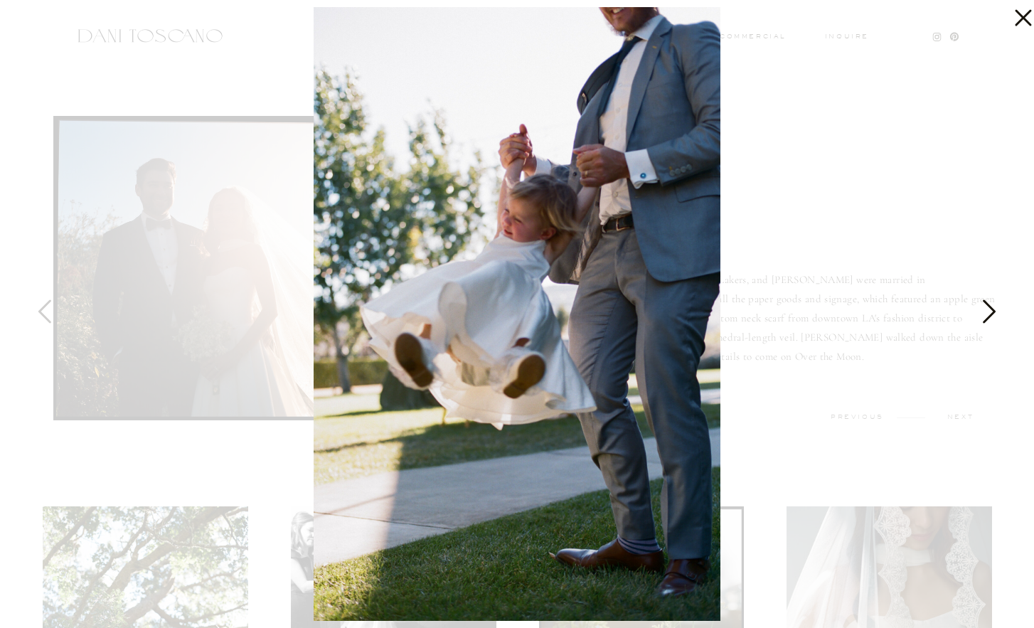
click at [994, 311] on icon at bounding box center [989, 310] width 13 height 23
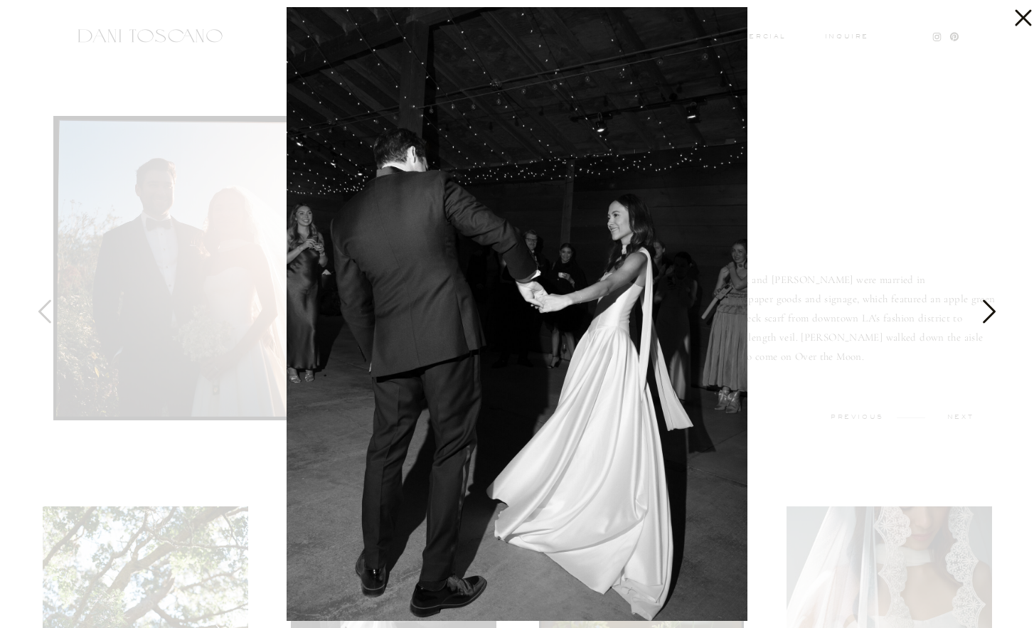
click at [994, 311] on icon at bounding box center [989, 310] width 13 height 23
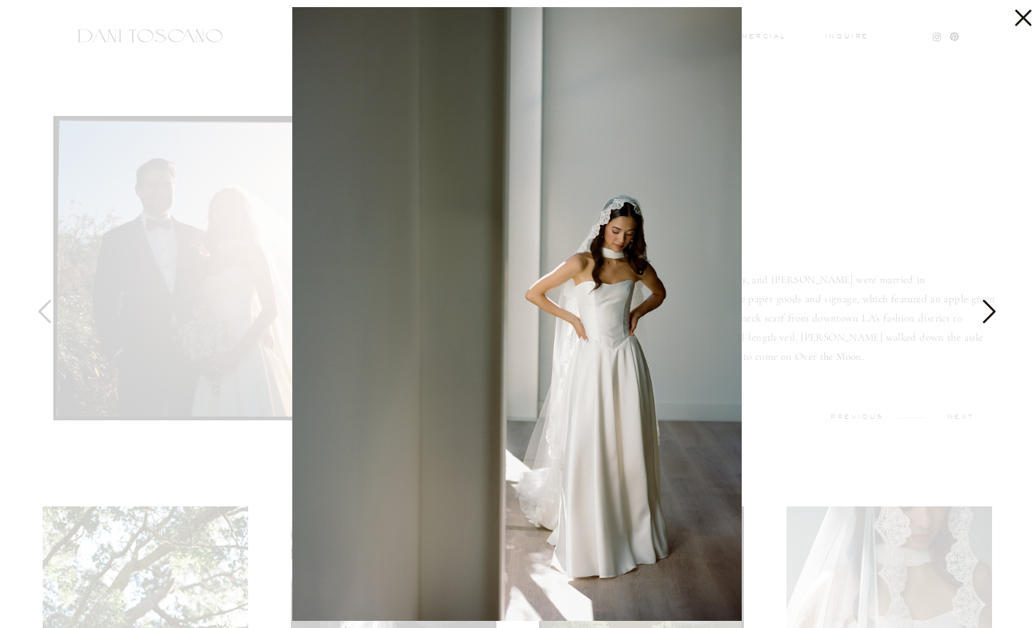
click at [994, 311] on icon at bounding box center [989, 310] width 13 height 23
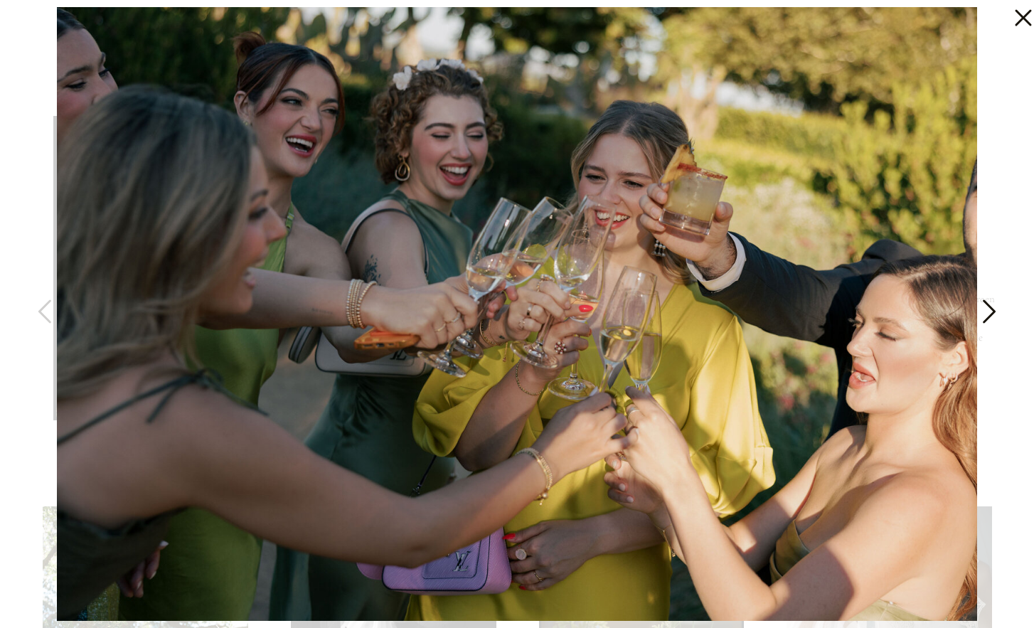
click at [994, 311] on icon at bounding box center [989, 310] width 13 height 23
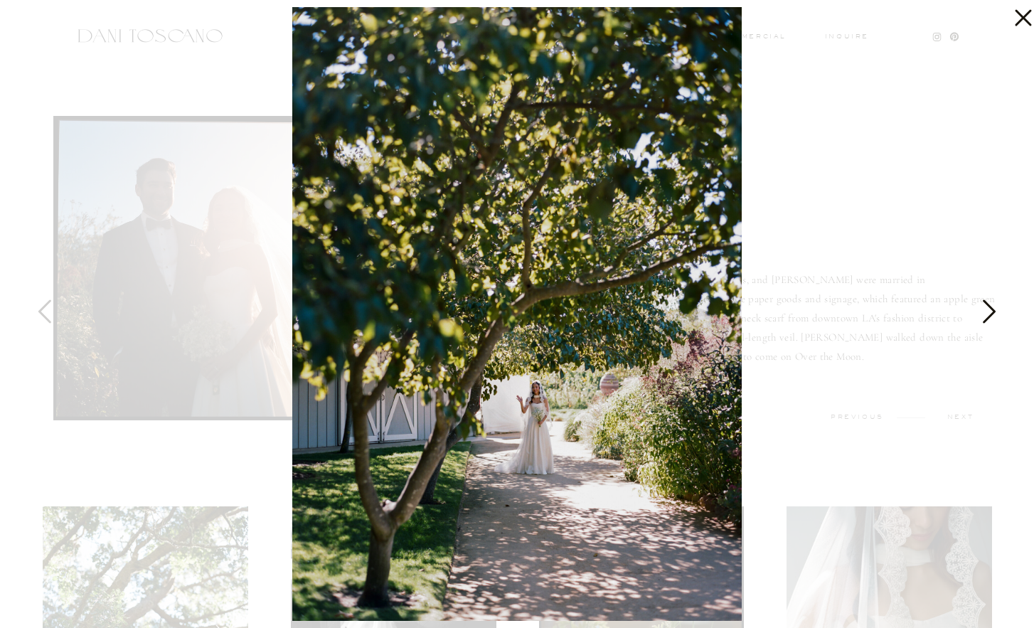
click at [994, 311] on icon at bounding box center [989, 310] width 13 height 23
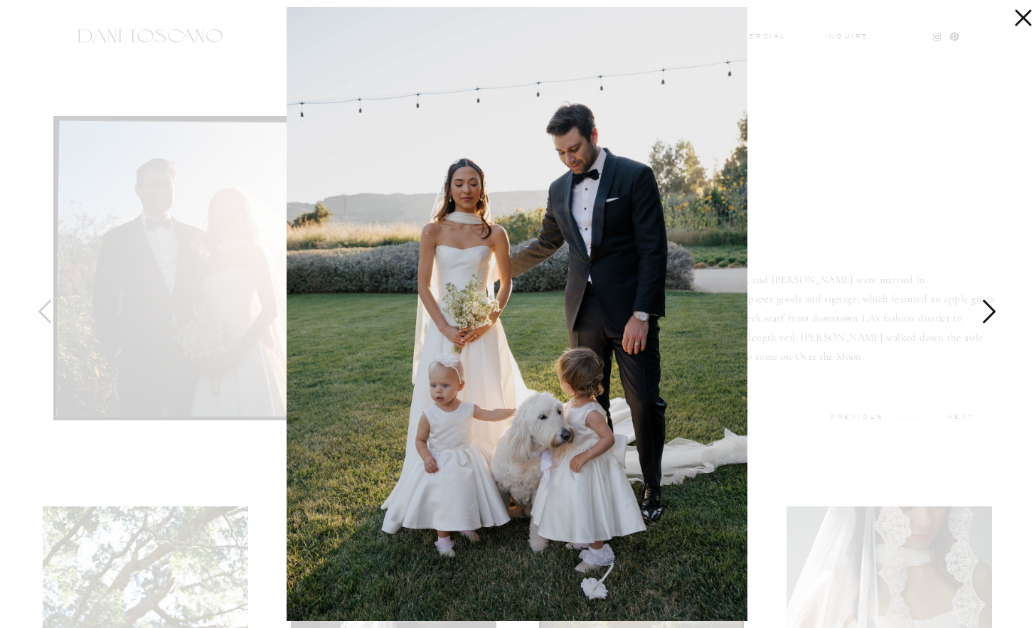
click at [994, 311] on icon at bounding box center [989, 310] width 13 height 23
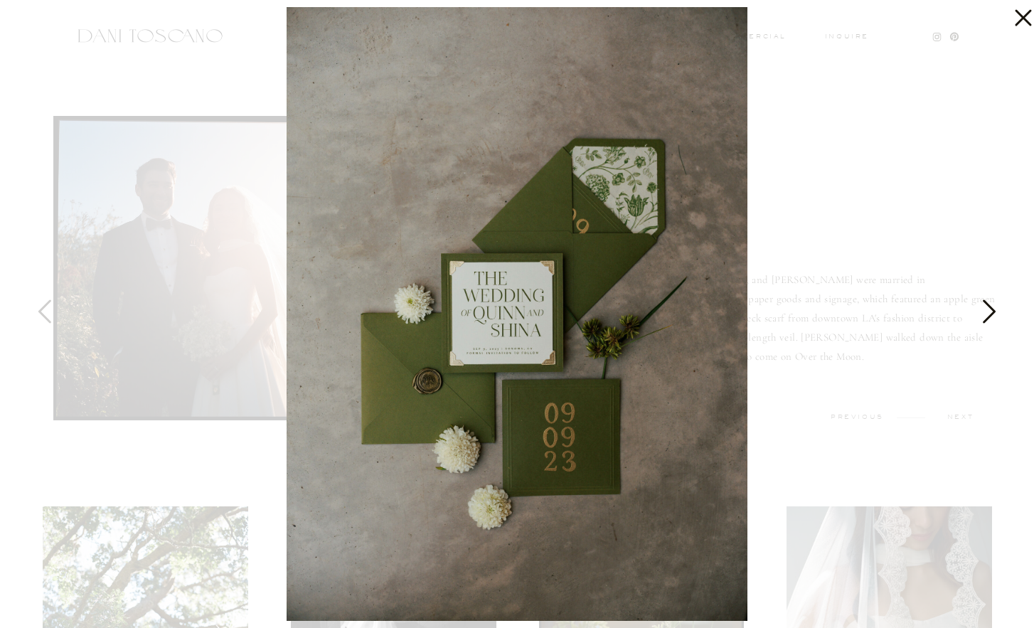
click at [994, 311] on icon at bounding box center [989, 310] width 13 height 23
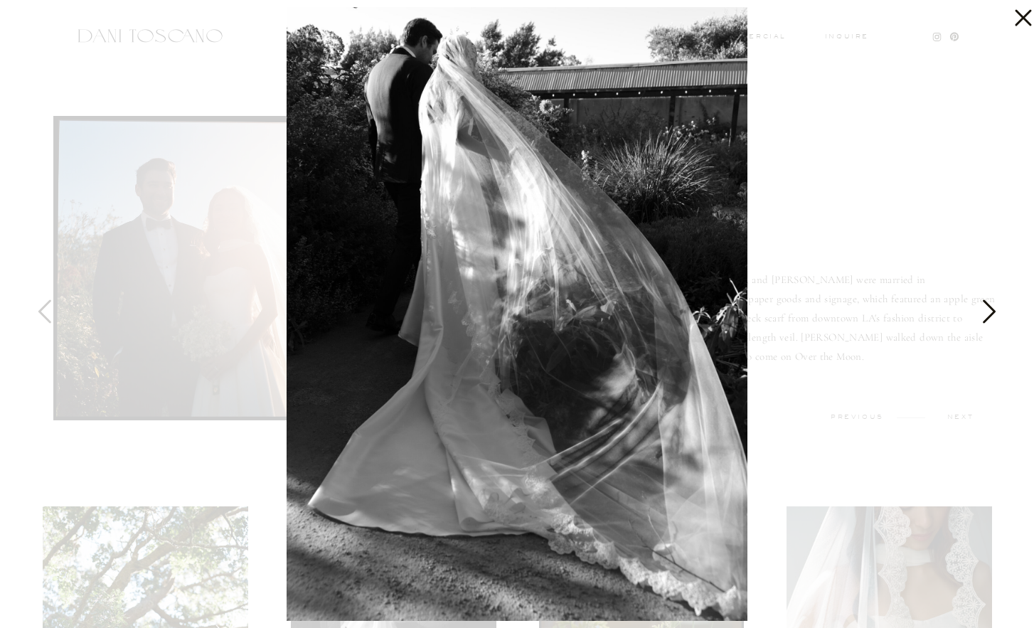
click at [994, 311] on icon at bounding box center [989, 310] width 13 height 23
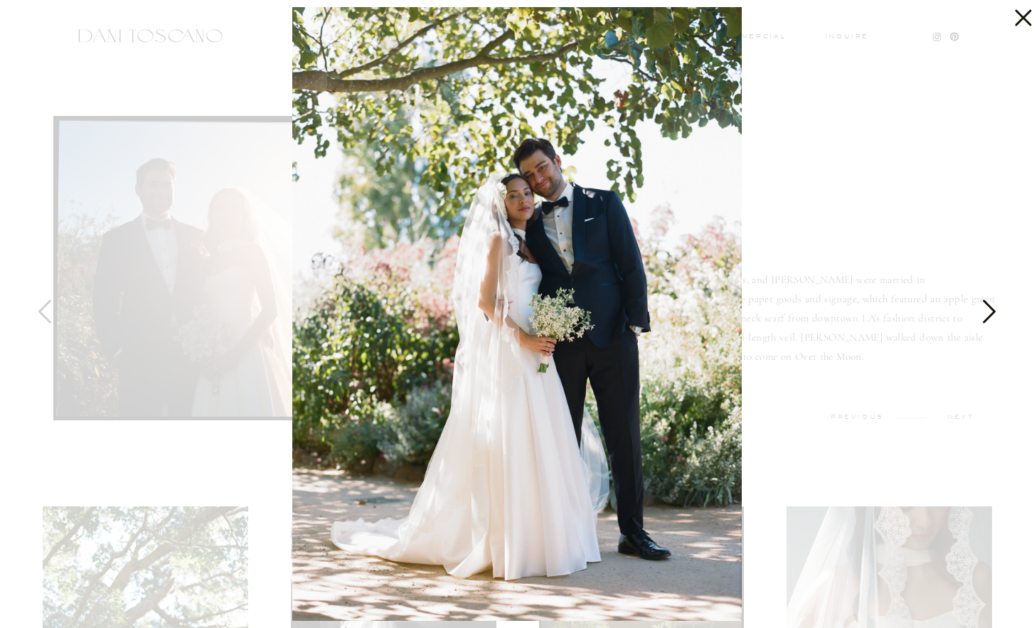
click at [994, 311] on icon at bounding box center [989, 310] width 13 height 23
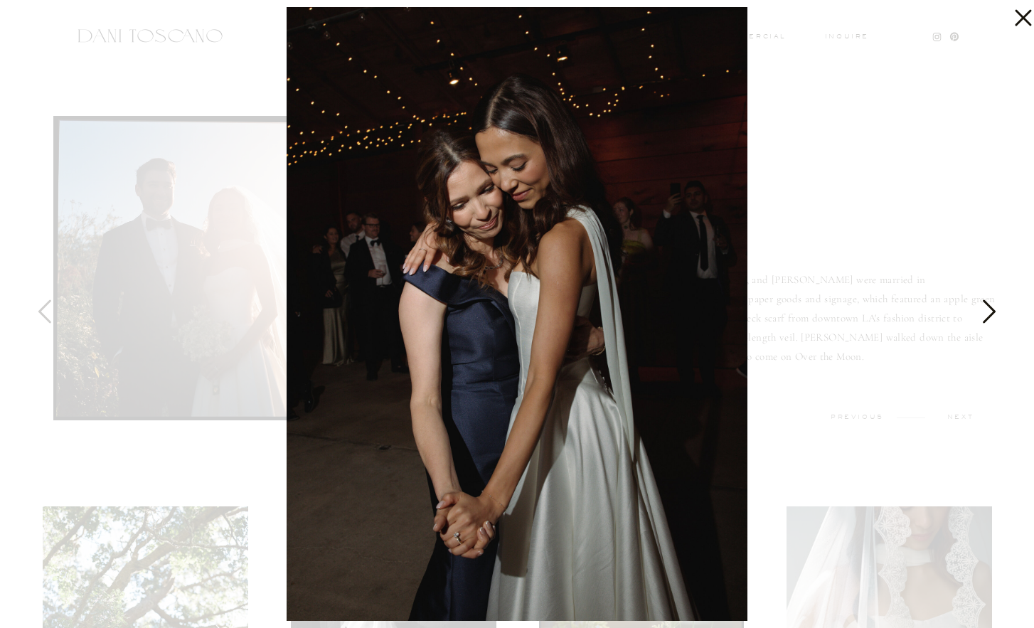
click at [994, 311] on icon at bounding box center [989, 310] width 13 height 23
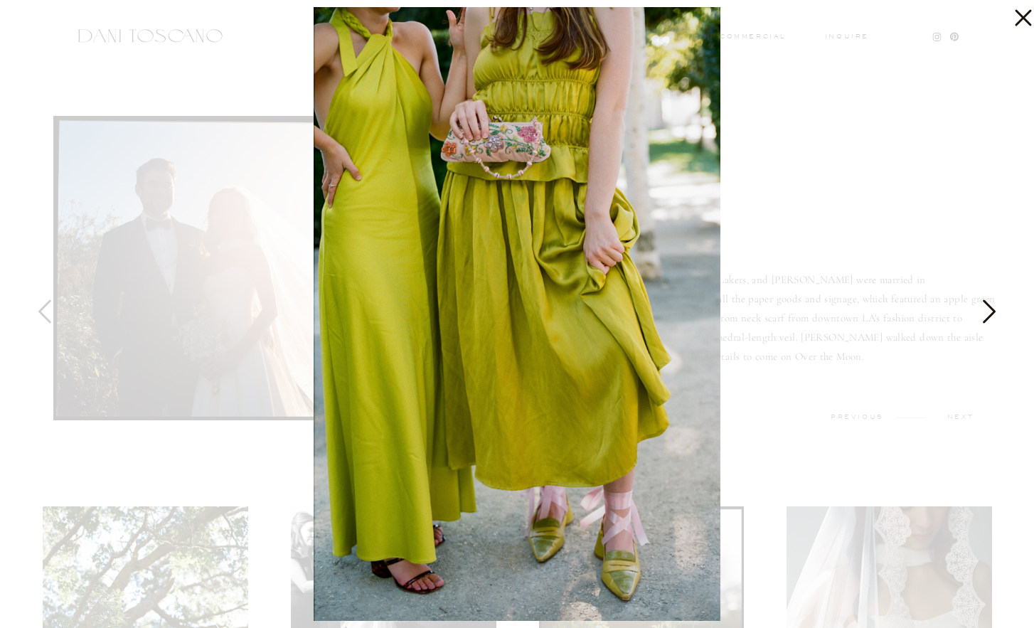
click at [994, 311] on icon at bounding box center [989, 310] width 13 height 23
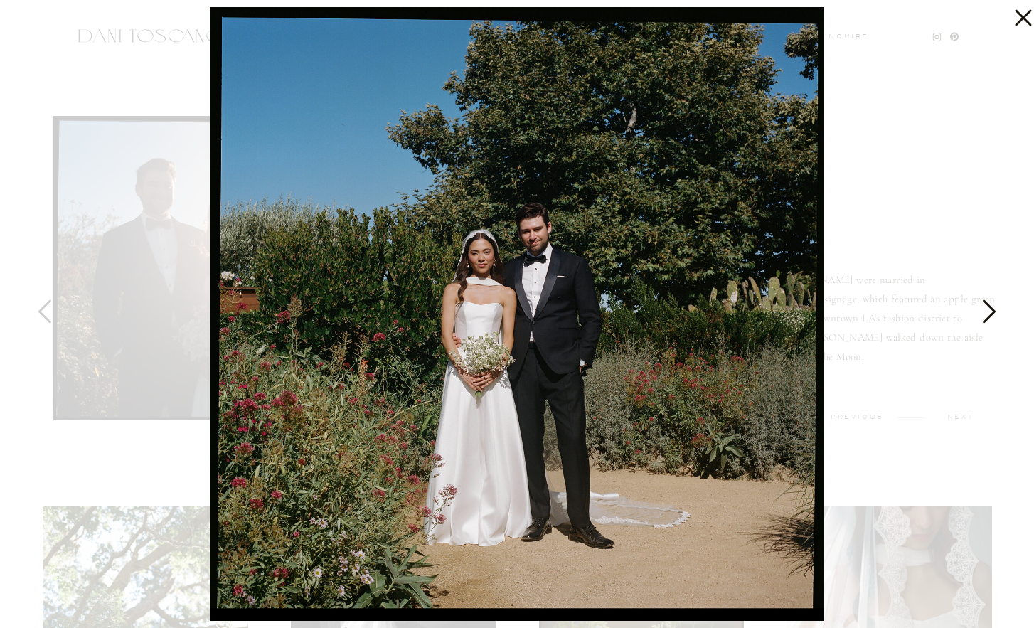
click at [994, 311] on icon at bounding box center [989, 310] width 13 height 23
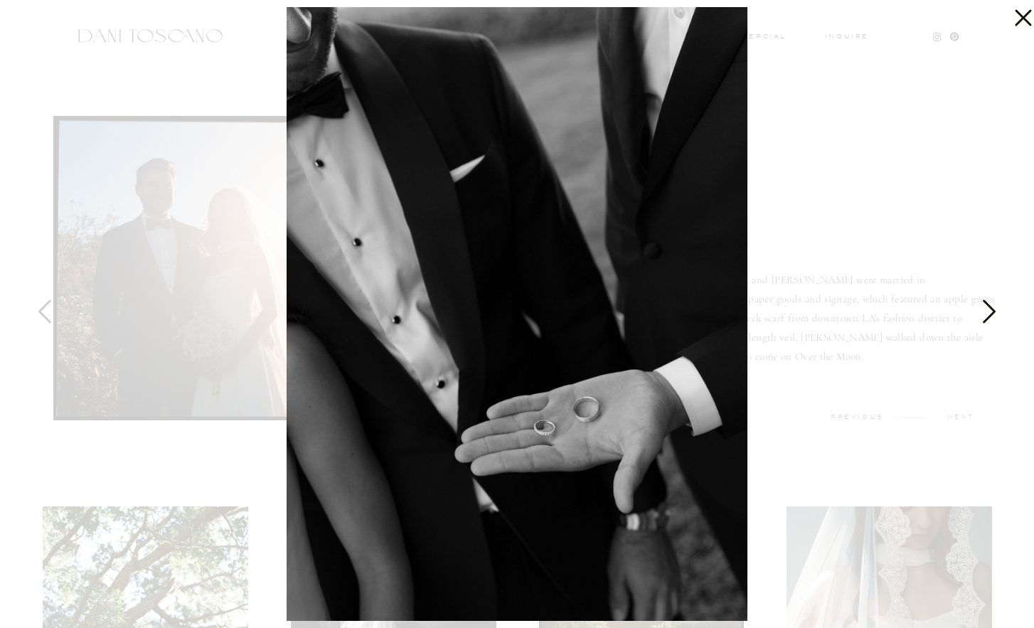
click at [994, 311] on icon at bounding box center [989, 310] width 13 height 23
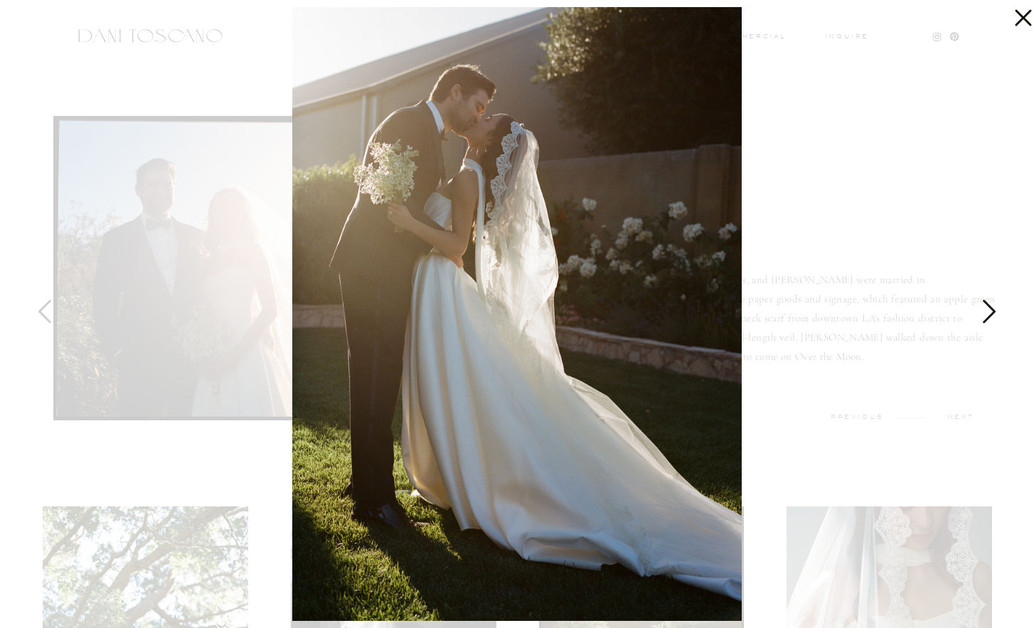
click at [994, 311] on icon at bounding box center [989, 310] width 13 height 23
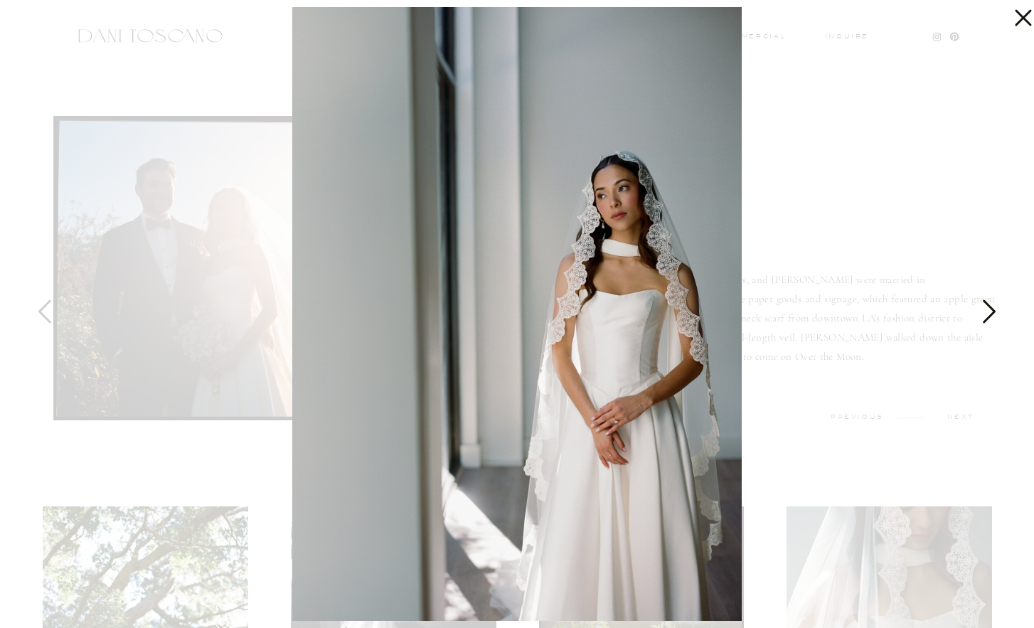
click at [994, 311] on icon at bounding box center [989, 310] width 13 height 23
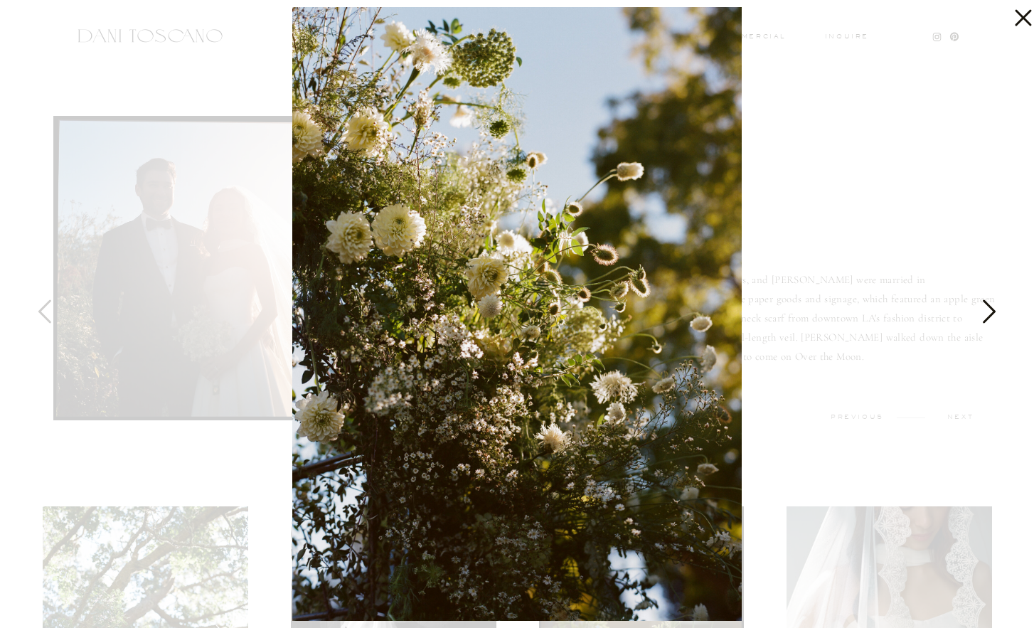
click at [994, 311] on icon at bounding box center [989, 310] width 13 height 23
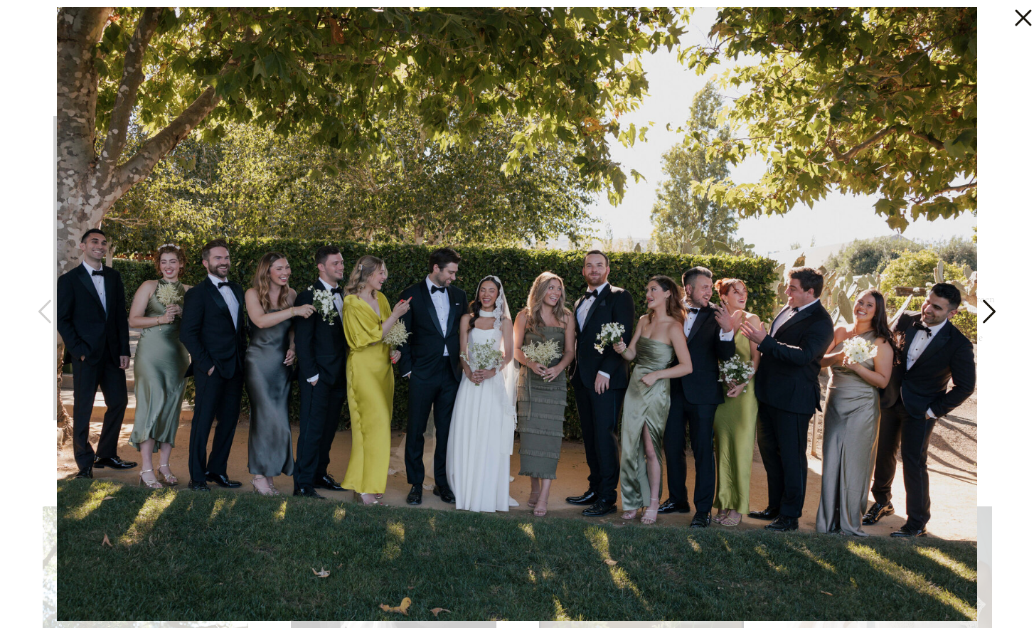
click at [994, 311] on icon at bounding box center [989, 310] width 13 height 23
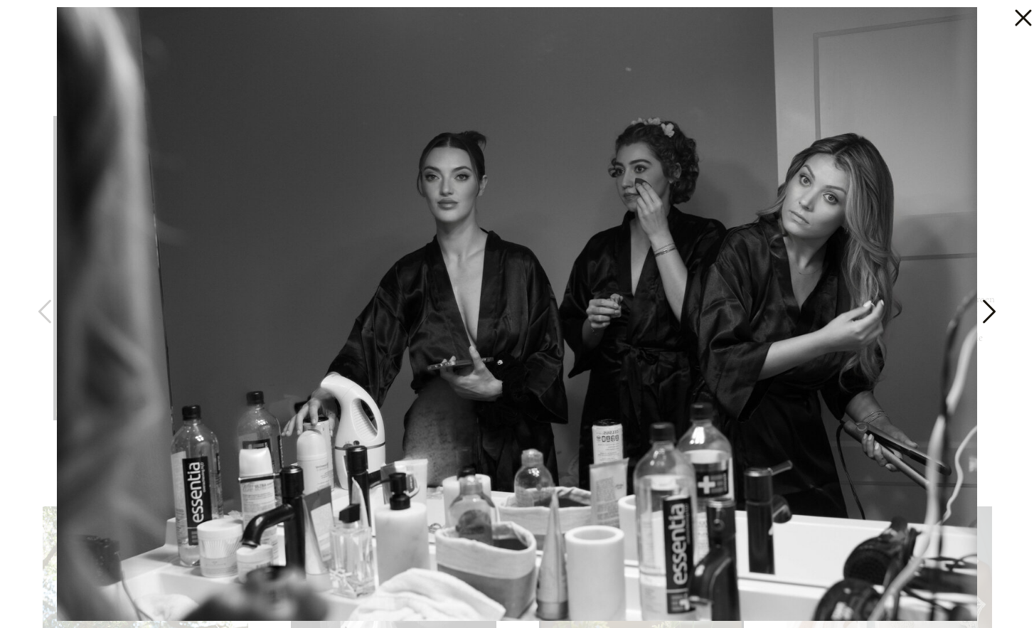
click at [994, 311] on icon at bounding box center [989, 310] width 13 height 23
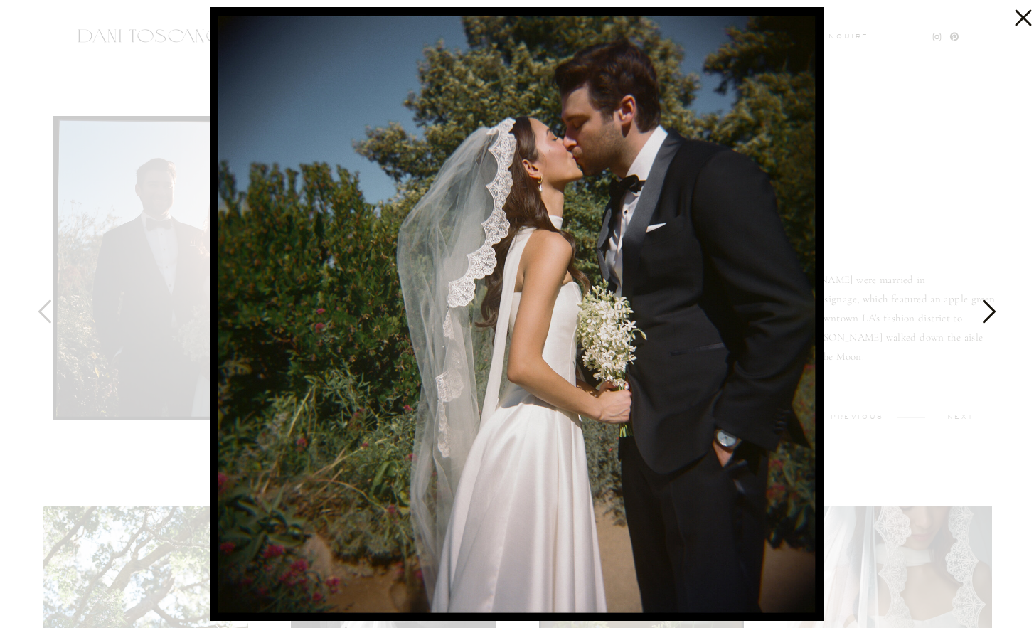
click at [994, 311] on icon at bounding box center [989, 310] width 13 height 23
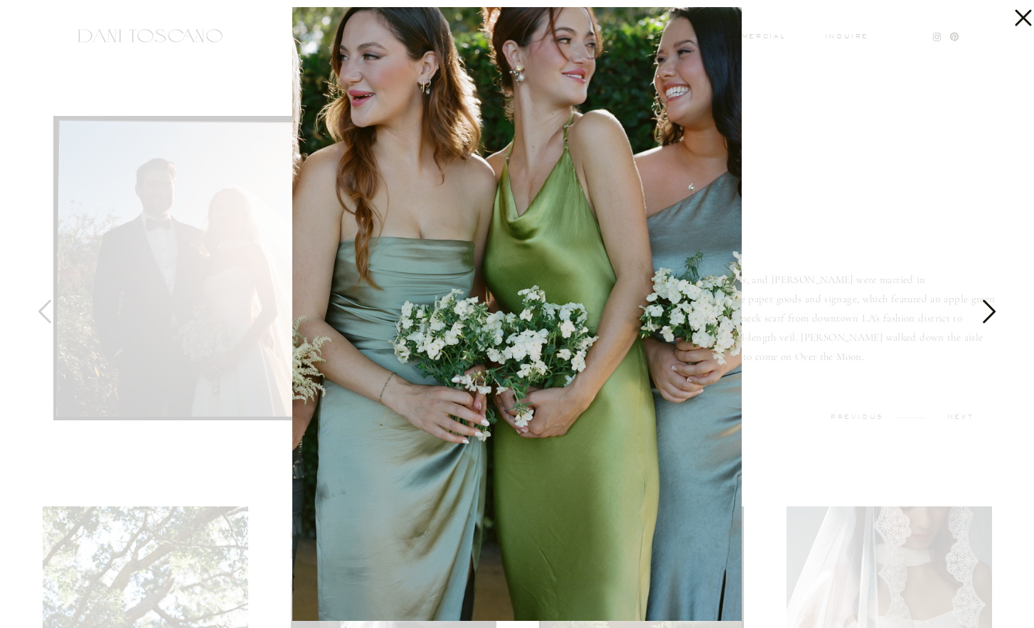
click at [994, 311] on icon at bounding box center [989, 310] width 13 height 23
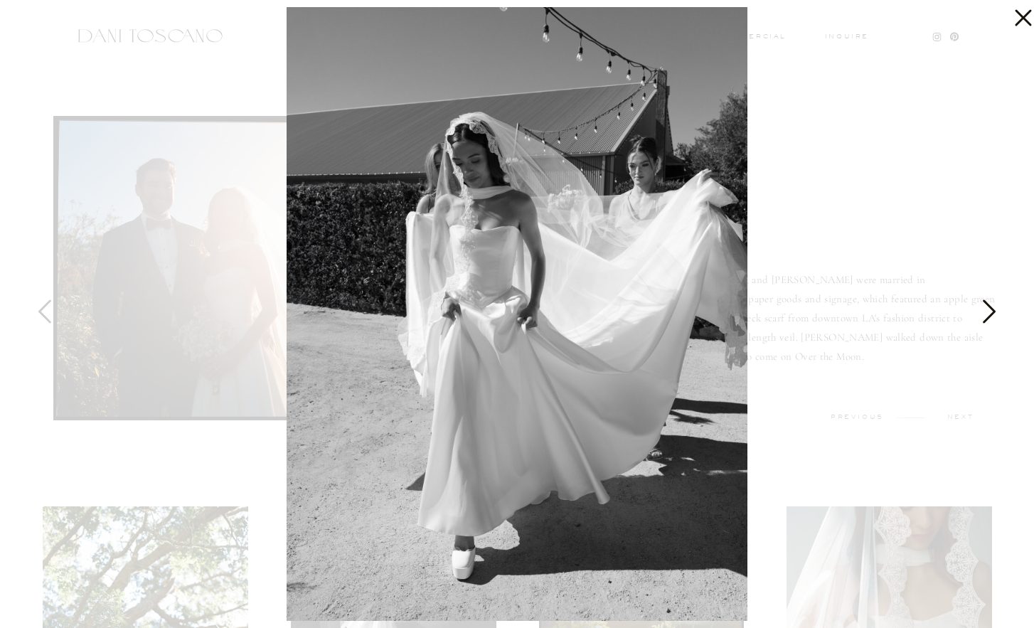
click at [994, 311] on icon at bounding box center [989, 310] width 13 height 23
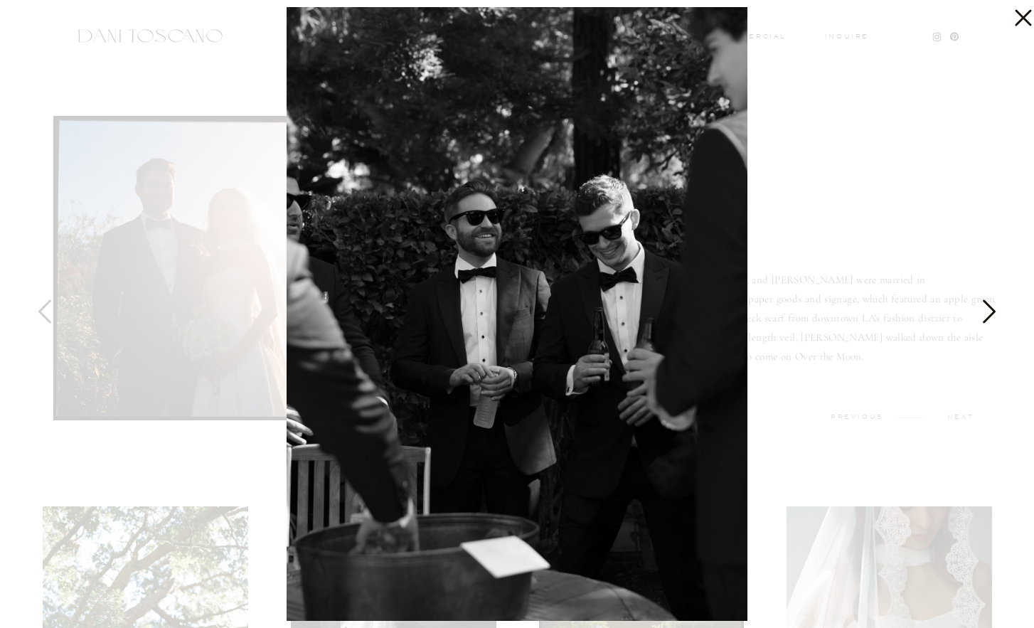
click at [994, 311] on icon at bounding box center [989, 310] width 13 height 23
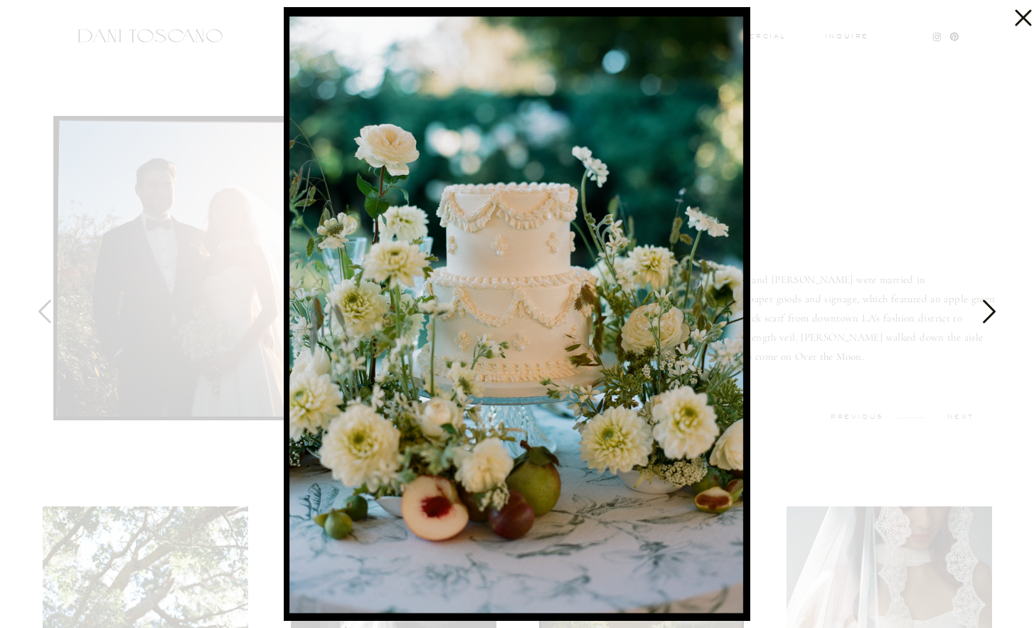
click at [994, 311] on icon at bounding box center [989, 310] width 13 height 23
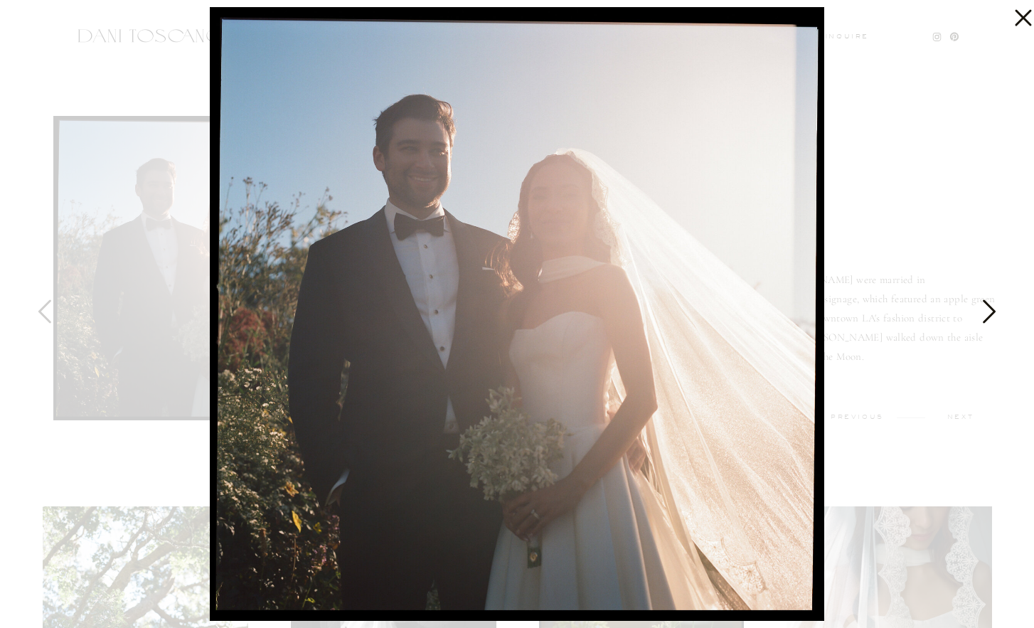
click at [994, 311] on icon at bounding box center [989, 310] width 13 height 23
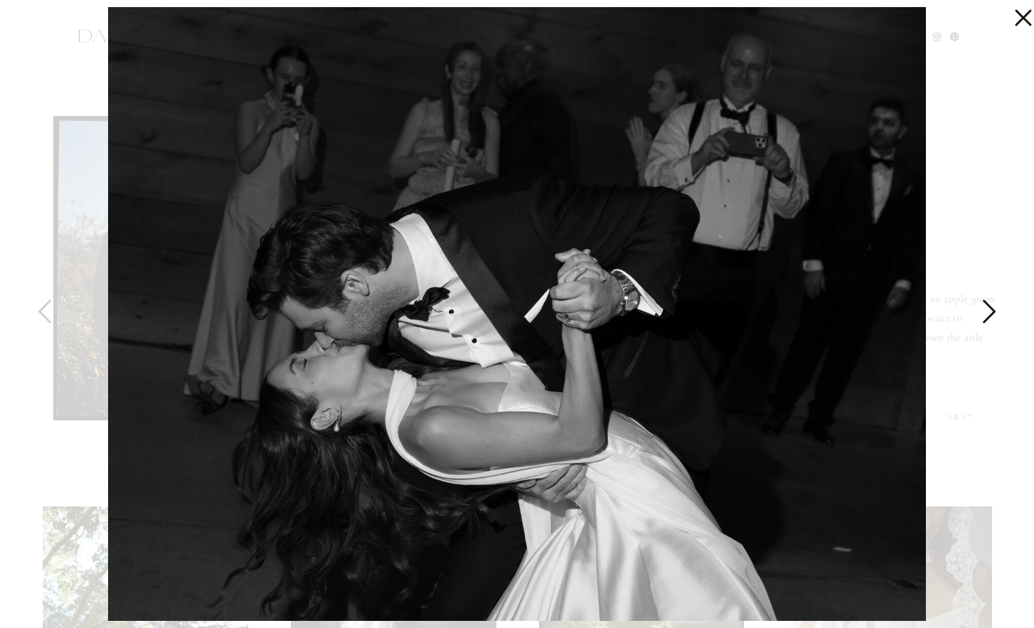
click at [994, 311] on icon at bounding box center [989, 310] width 13 height 23
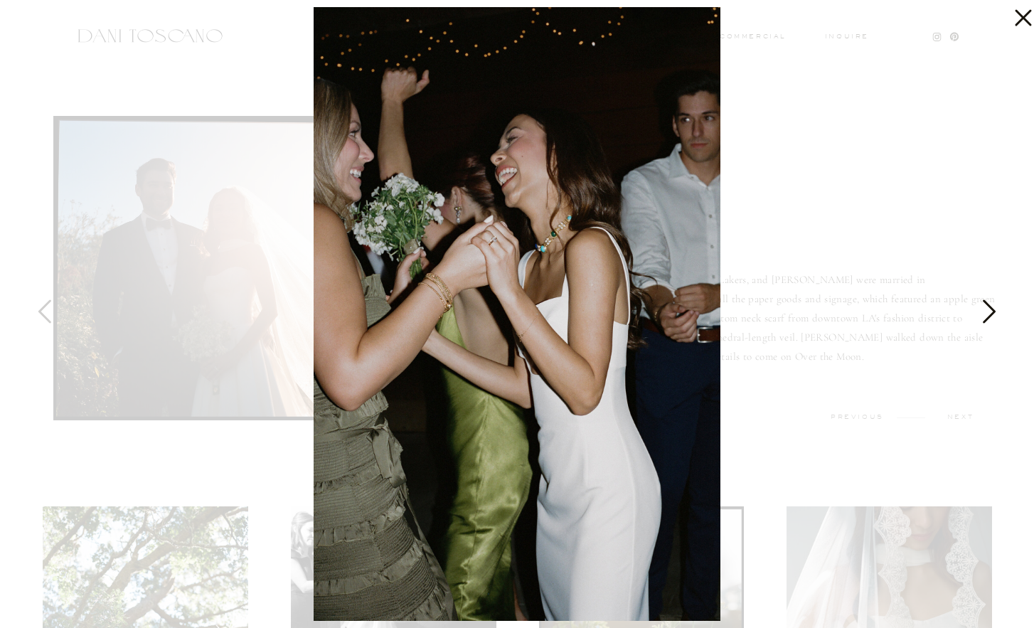
click at [994, 311] on icon at bounding box center [989, 310] width 13 height 23
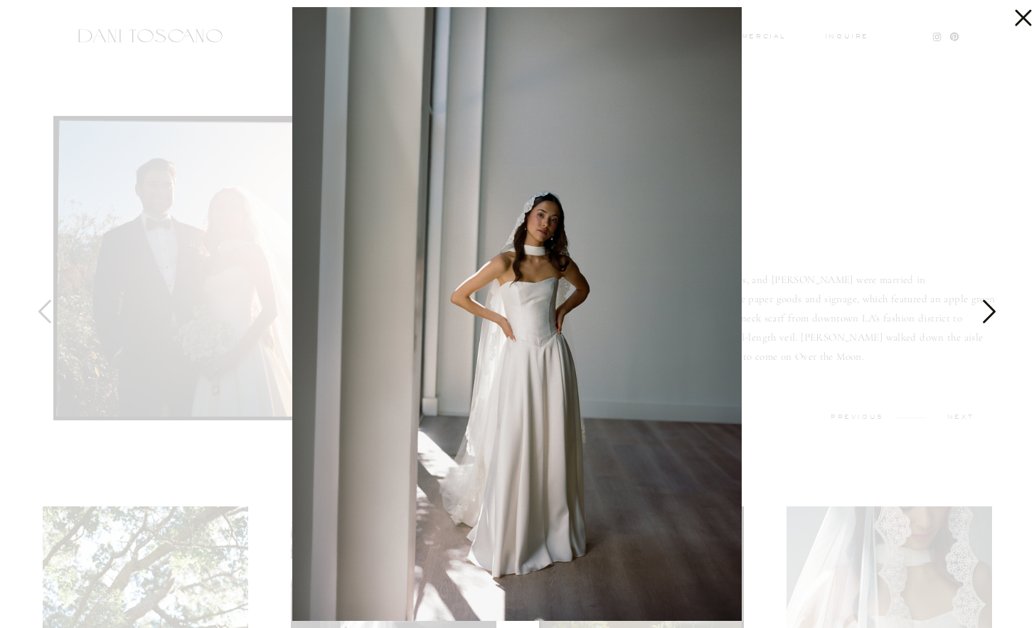
click at [994, 311] on icon at bounding box center [989, 310] width 13 height 23
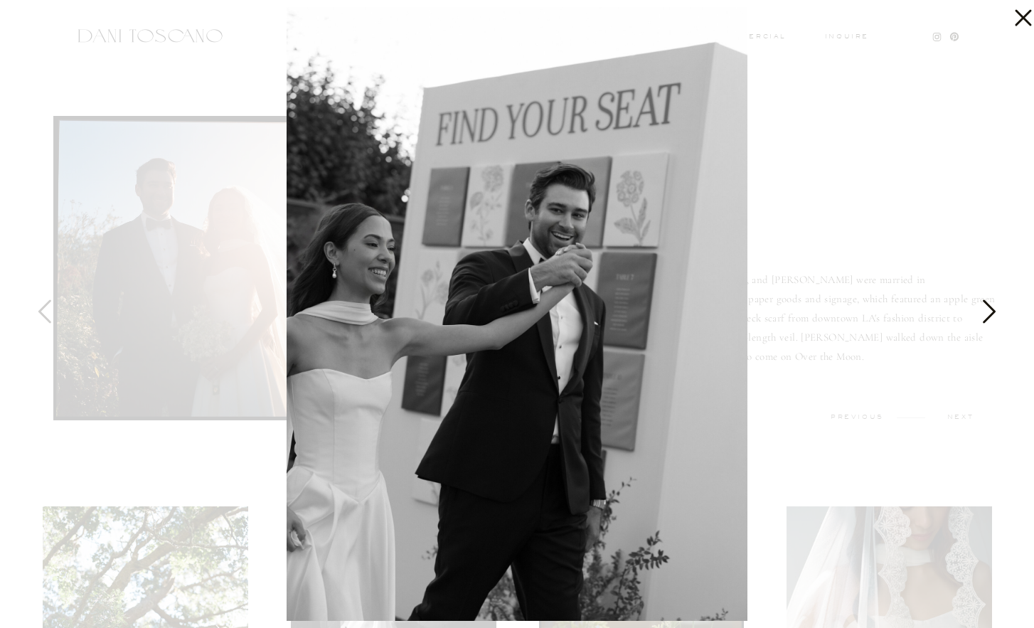
click at [994, 311] on icon at bounding box center [989, 310] width 13 height 23
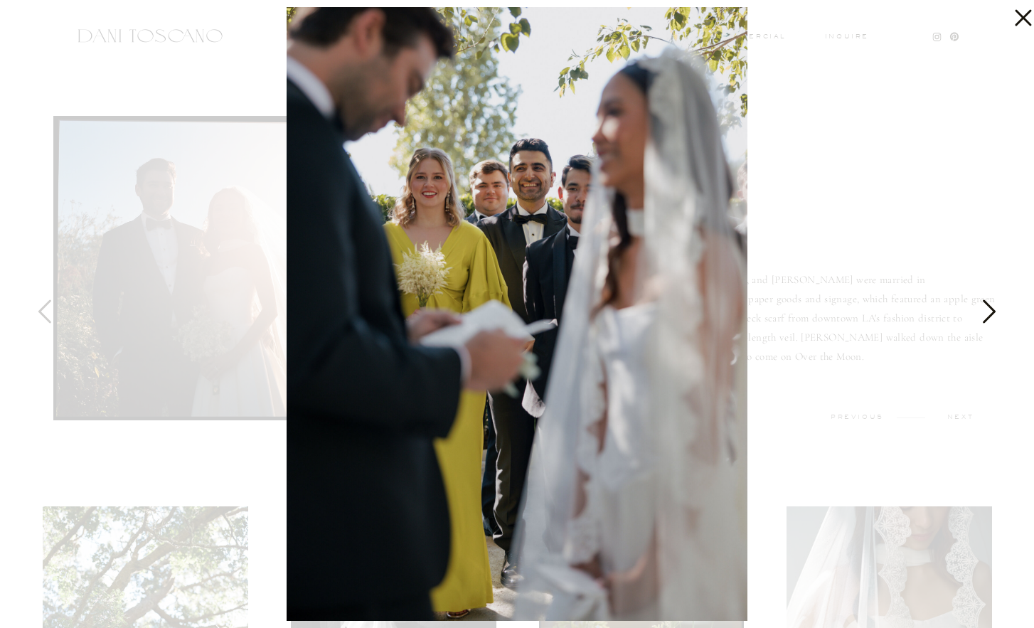
click at [994, 311] on icon at bounding box center [989, 310] width 13 height 23
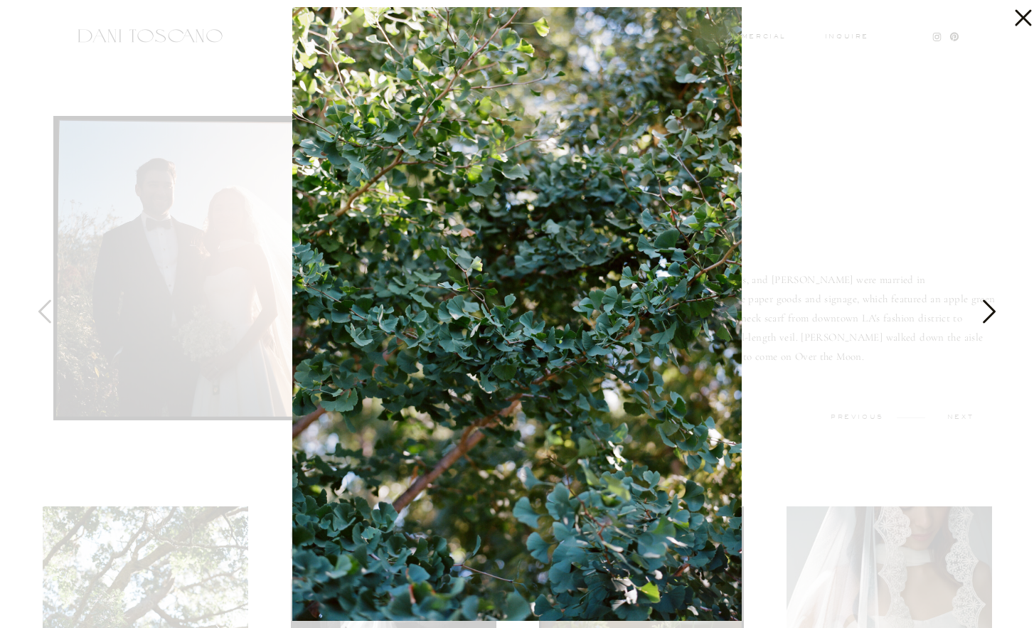
click at [994, 311] on icon at bounding box center [989, 310] width 13 height 23
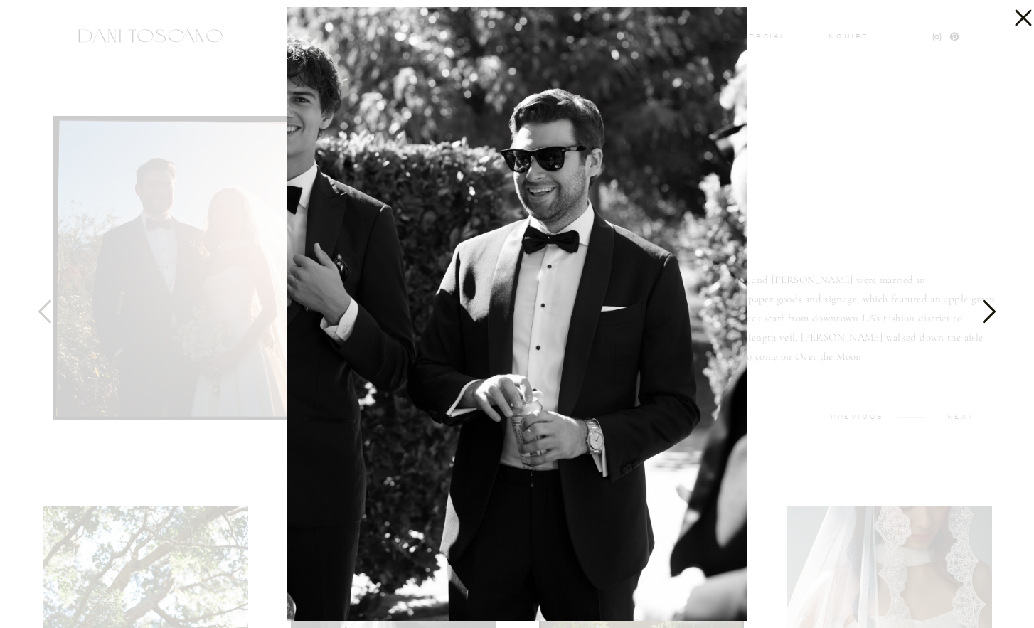
click at [994, 311] on icon at bounding box center [989, 310] width 13 height 23
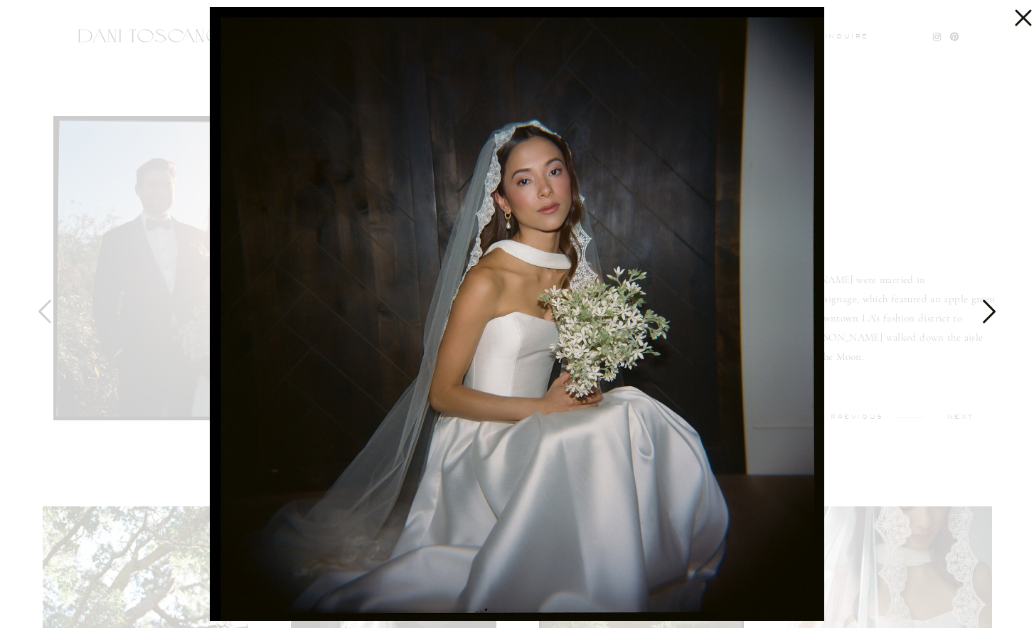
click at [994, 311] on icon at bounding box center [989, 310] width 13 height 23
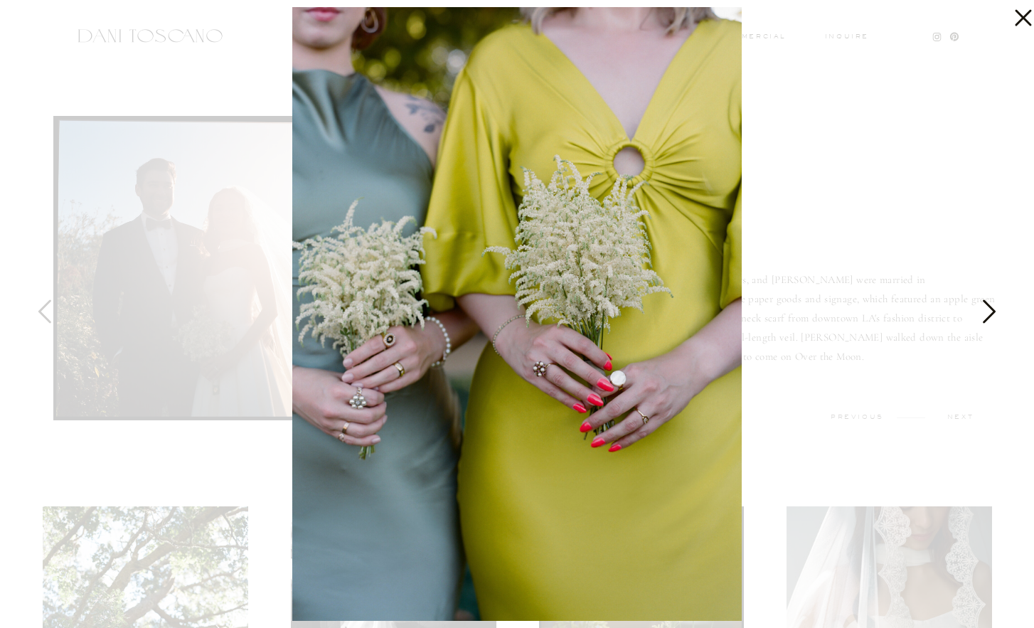
click at [994, 311] on icon at bounding box center [989, 310] width 13 height 23
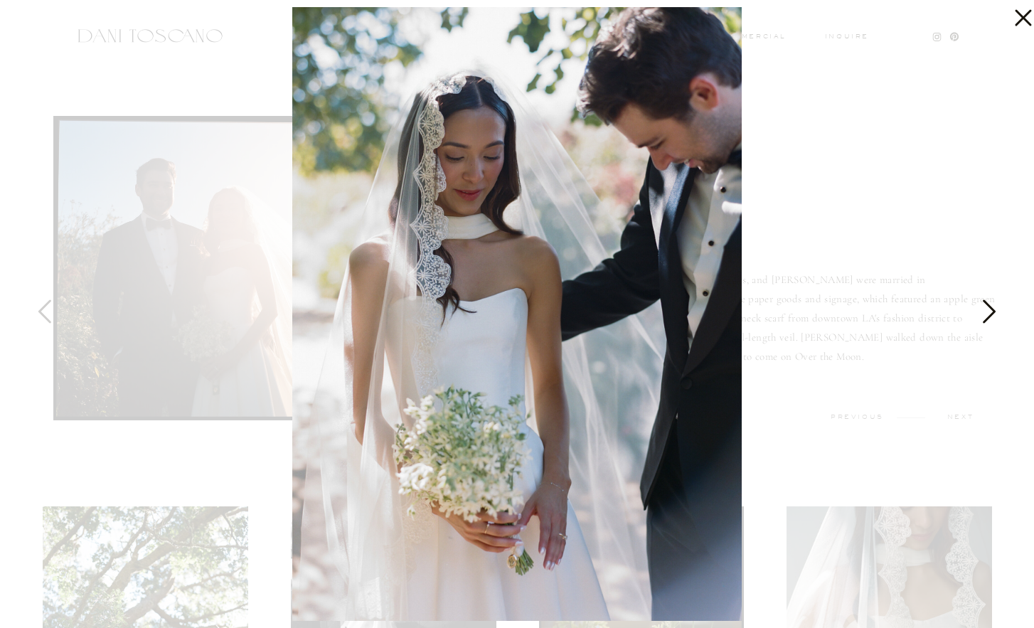
click at [994, 311] on icon at bounding box center [989, 310] width 13 height 23
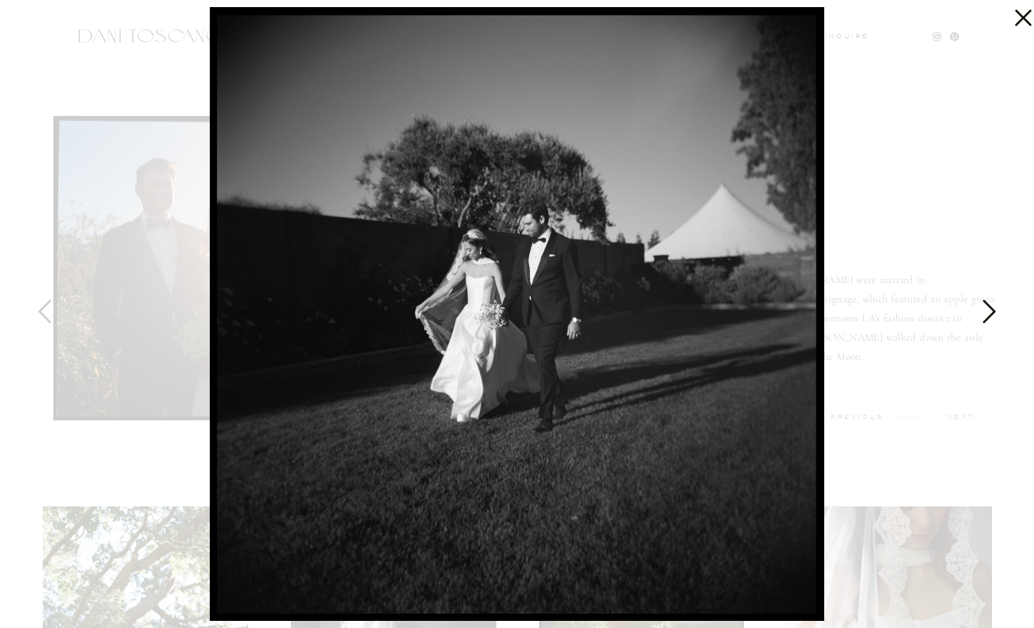
click at [994, 311] on icon at bounding box center [989, 310] width 13 height 23
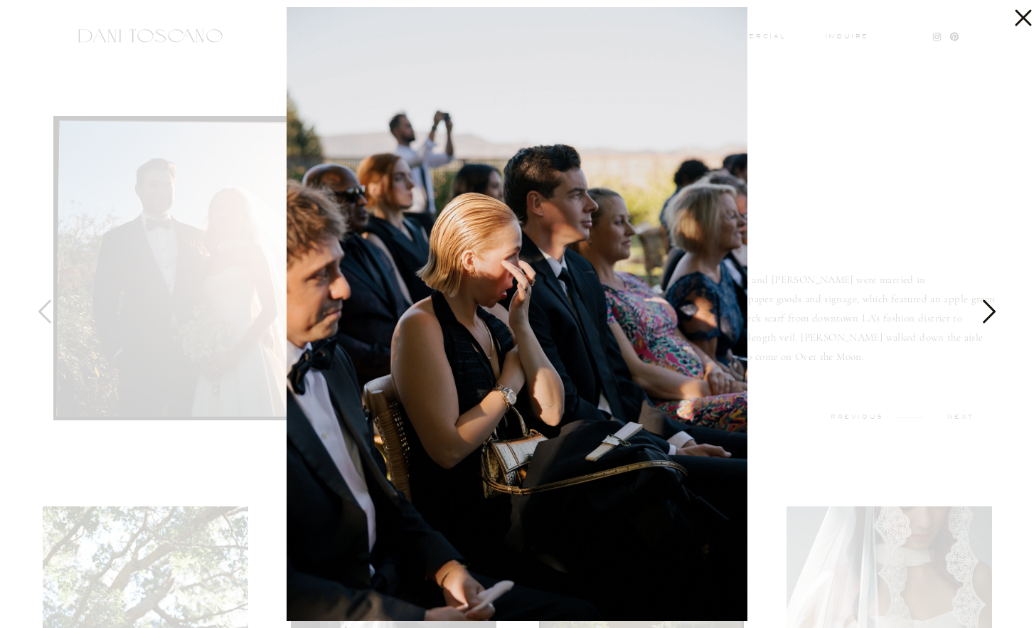
click at [994, 311] on icon at bounding box center [989, 310] width 13 height 23
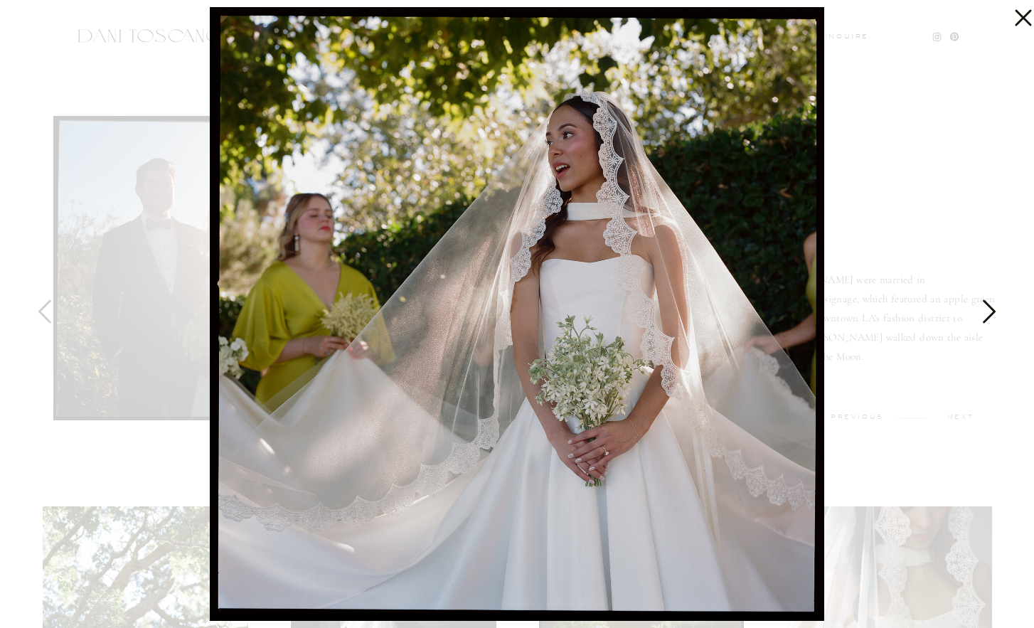
click at [994, 311] on icon at bounding box center [989, 310] width 13 height 23
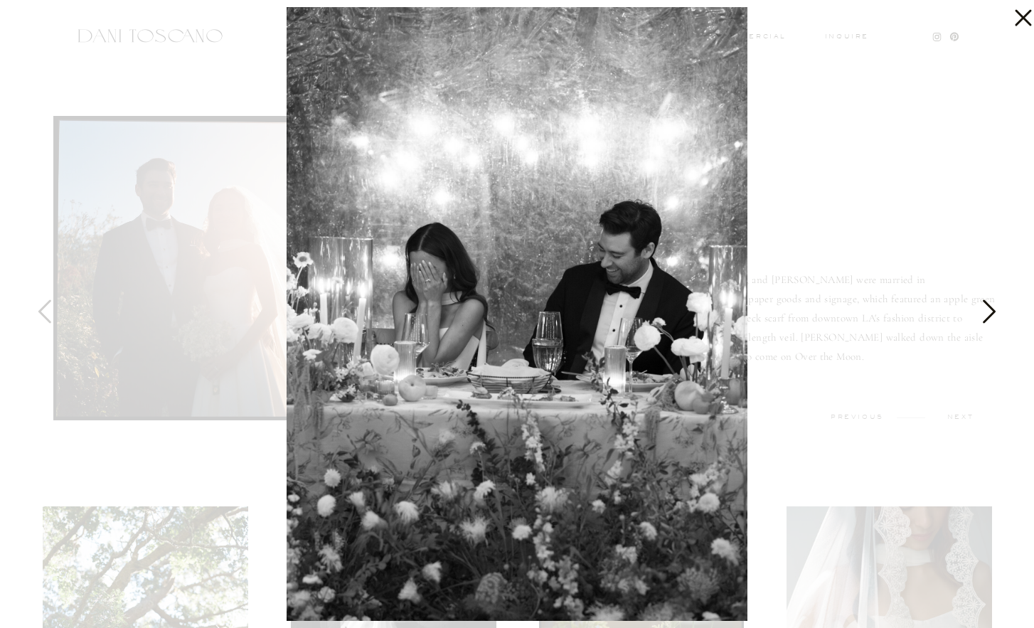
click at [997, 309] on icon at bounding box center [988, 315] width 36 height 43
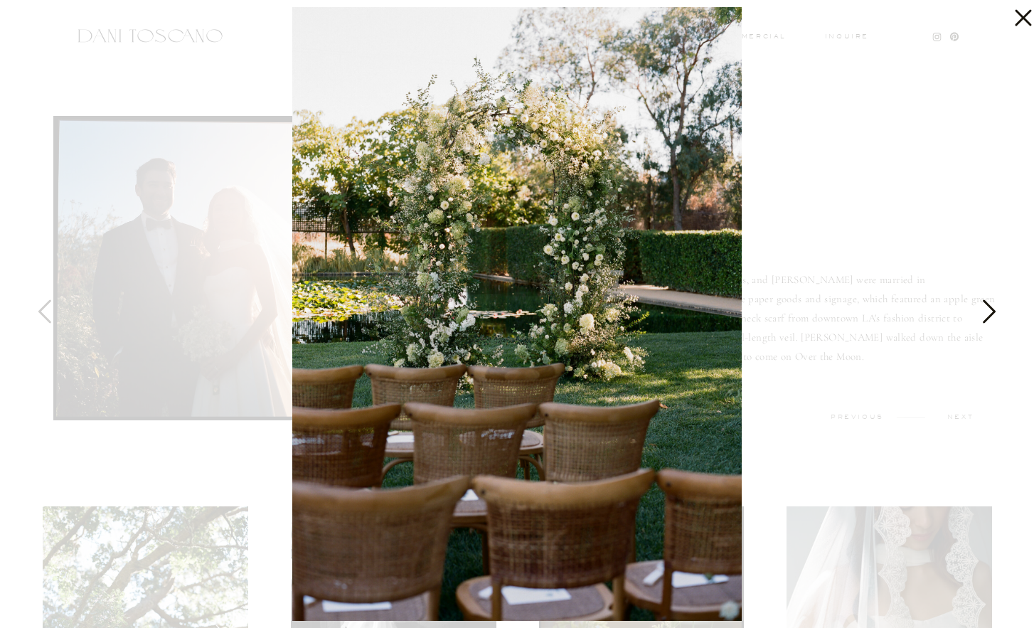
click at [997, 309] on icon at bounding box center [988, 315] width 36 height 43
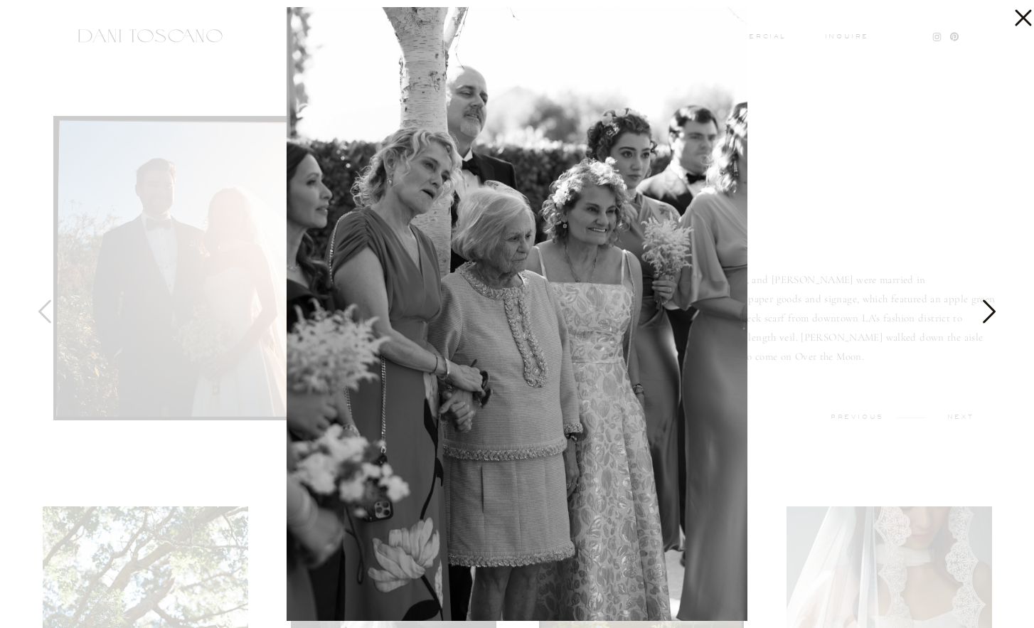
click at [997, 309] on icon at bounding box center [988, 315] width 36 height 43
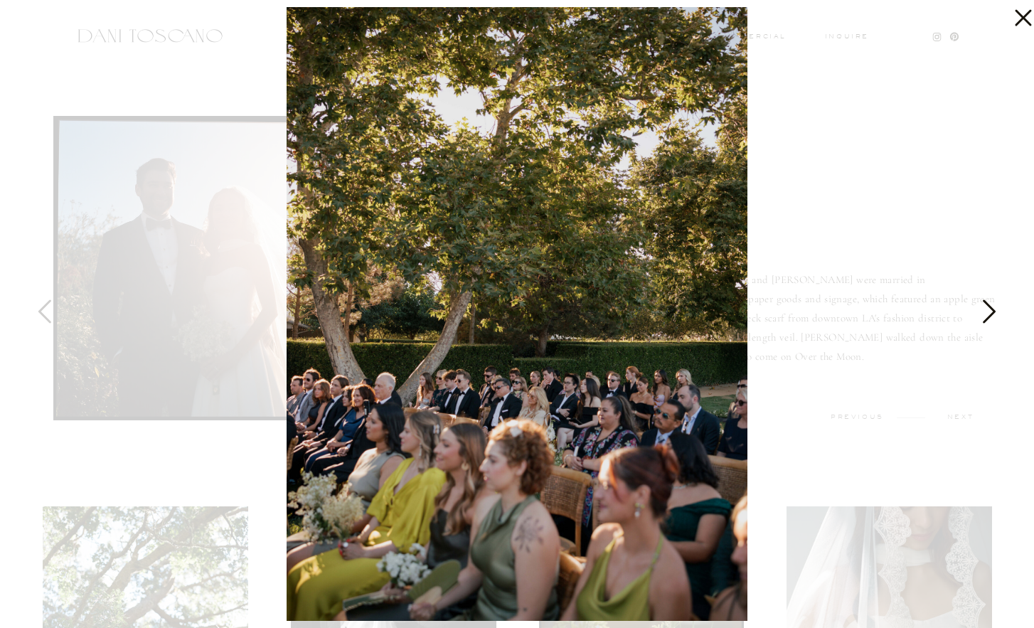
click at [997, 309] on icon at bounding box center [988, 315] width 36 height 43
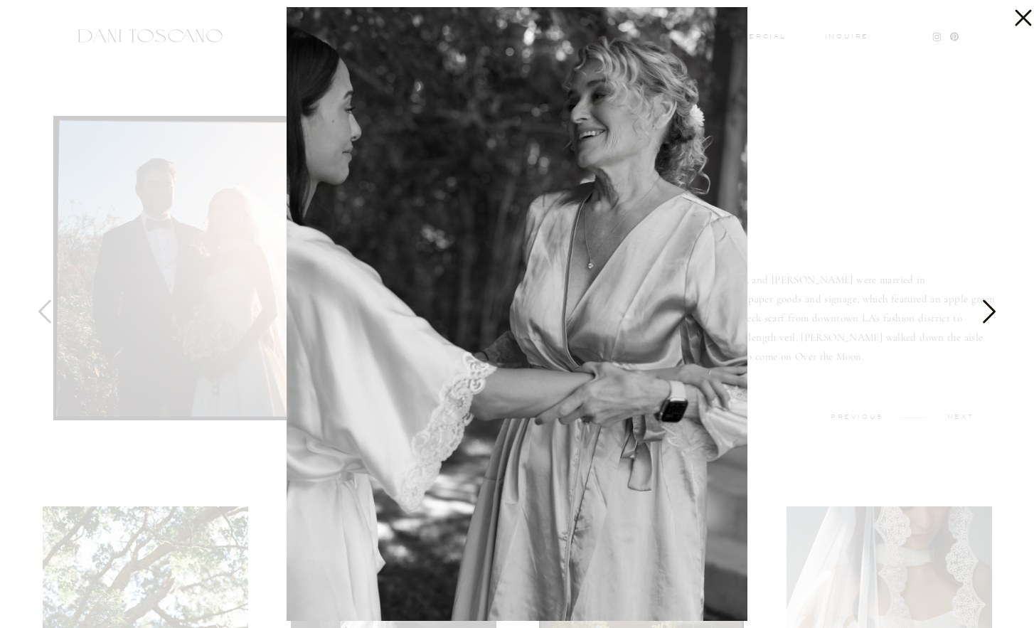
click at [997, 309] on icon at bounding box center [988, 315] width 36 height 43
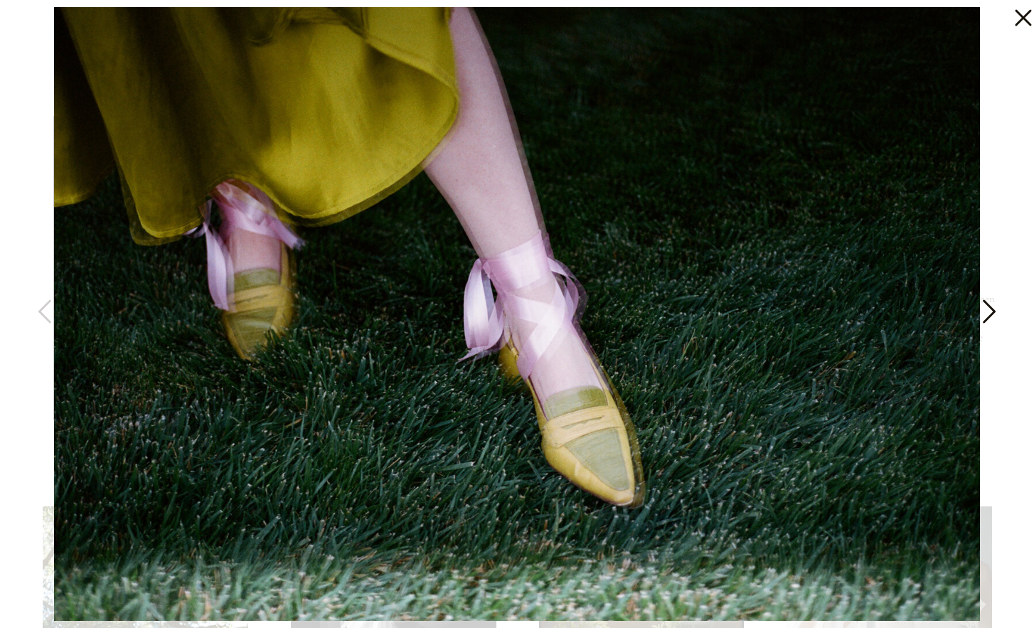
click at [997, 309] on icon at bounding box center [988, 315] width 36 height 43
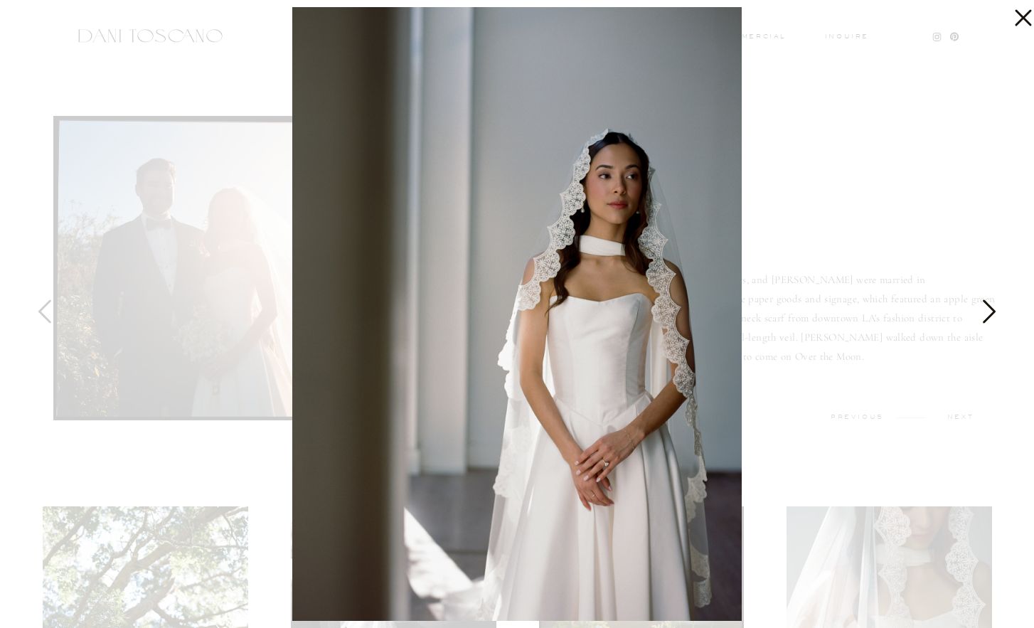
click at [997, 309] on icon at bounding box center [988, 315] width 36 height 43
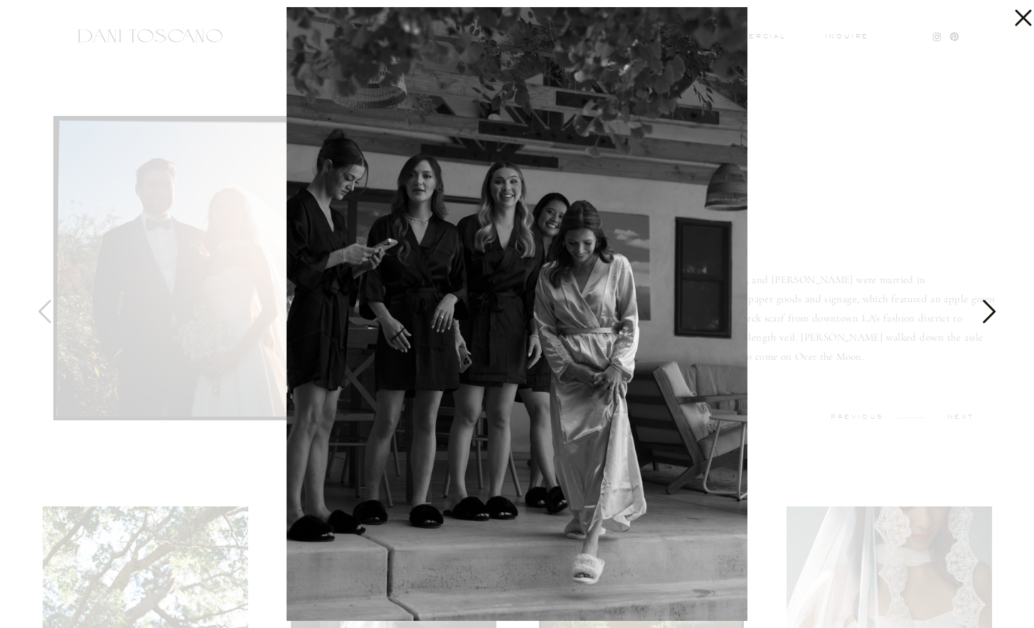
click at [997, 309] on icon at bounding box center [988, 315] width 36 height 43
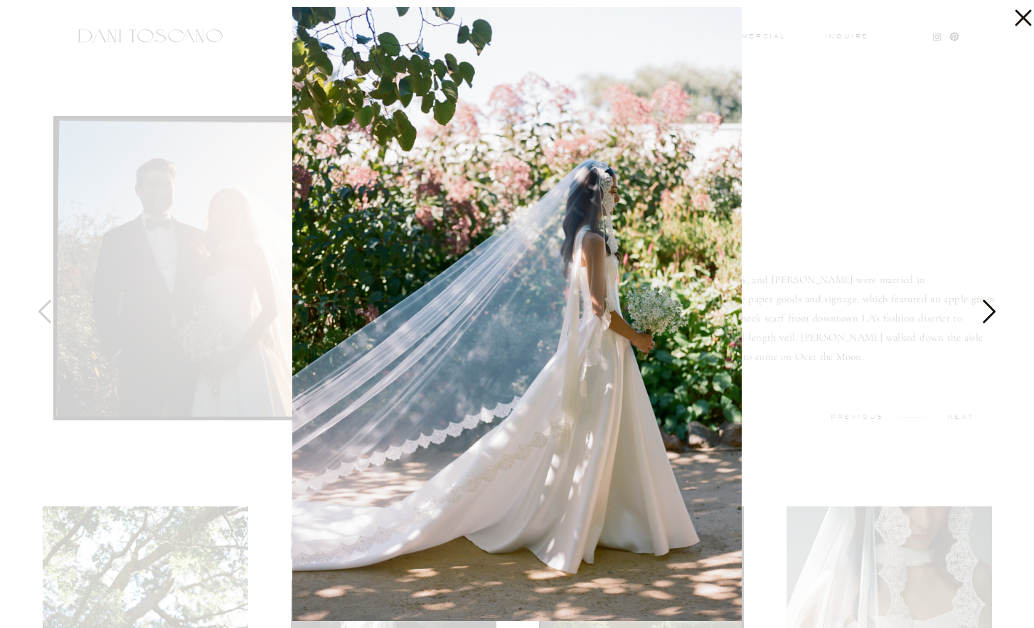
click at [997, 309] on icon at bounding box center [988, 315] width 36 height 43
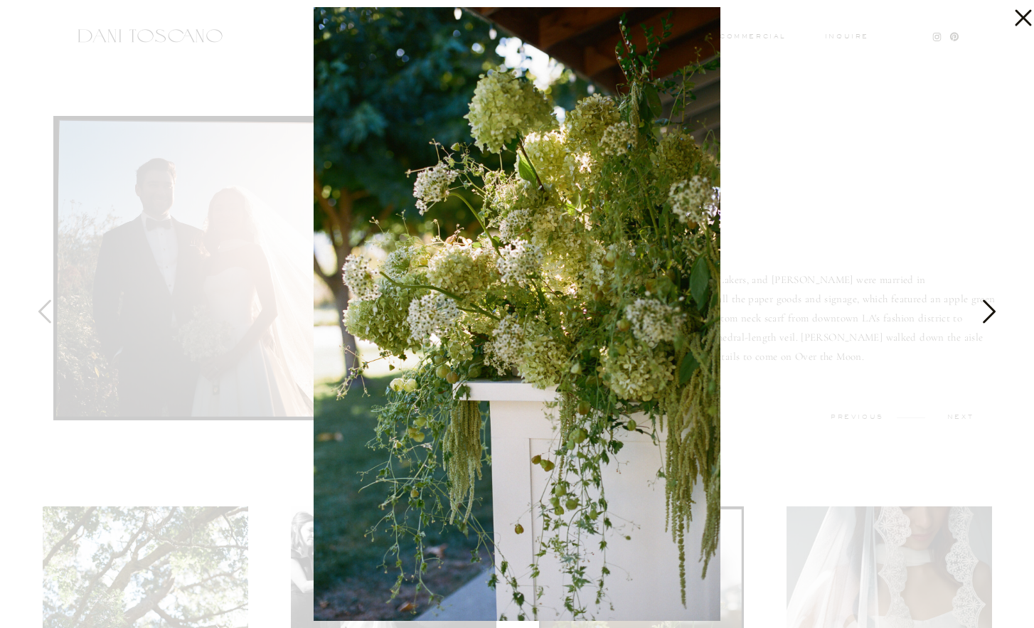
click at [997, 309] on icon at bounding box center [988, 315] width 36 height 43
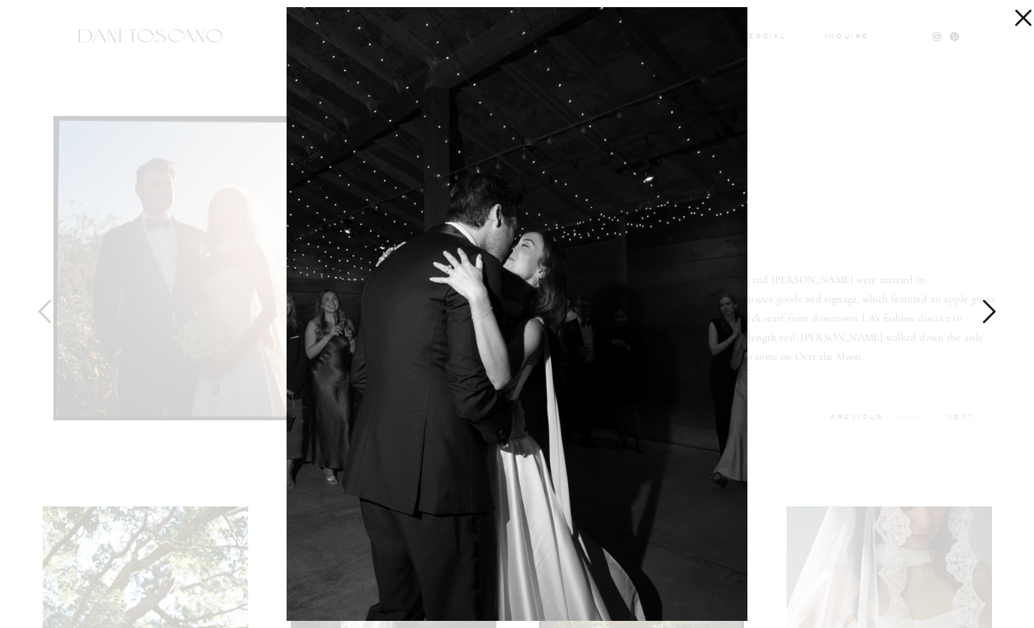
click at [997, 309] on icon at bounding box center [988, 315] width 36 height 43
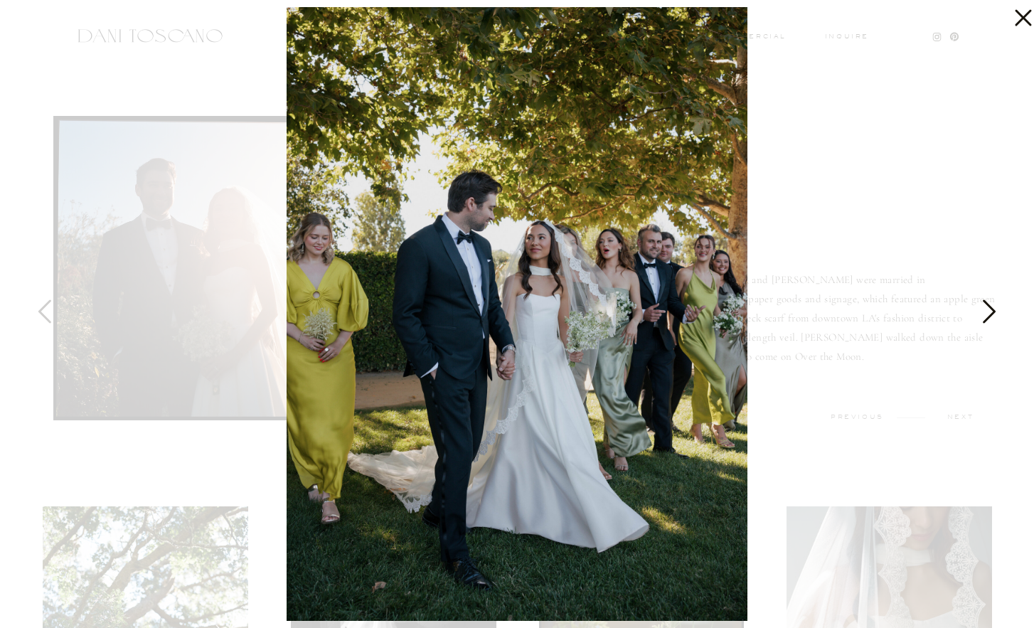
click at [997, 309] on icon at bounding box center [988, 315] width 36 height 43
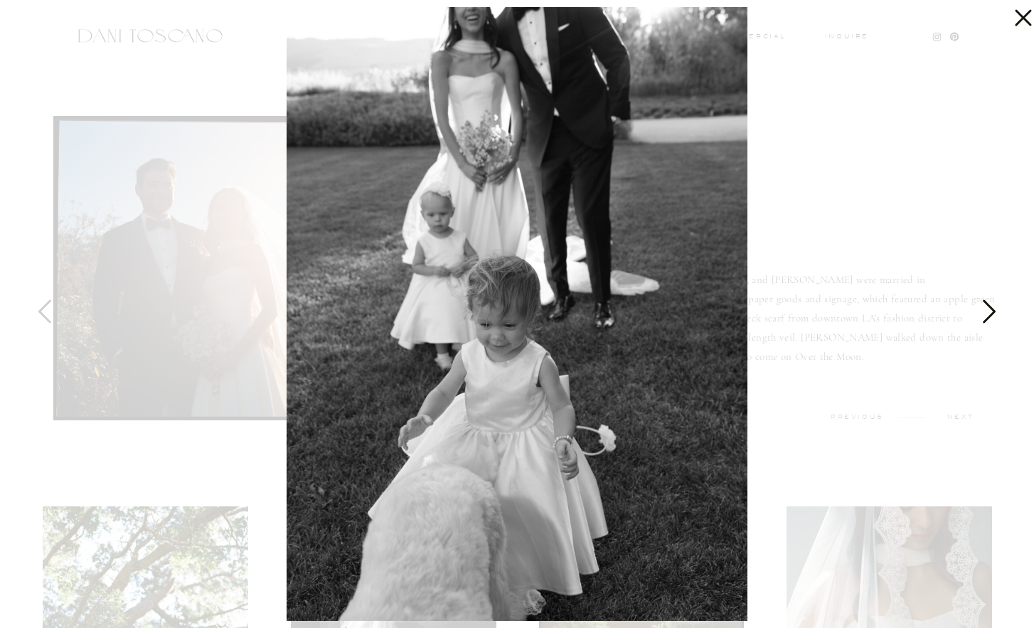
click at [997, 309] on icon at bounding box center [988, 315] width 36 height 43
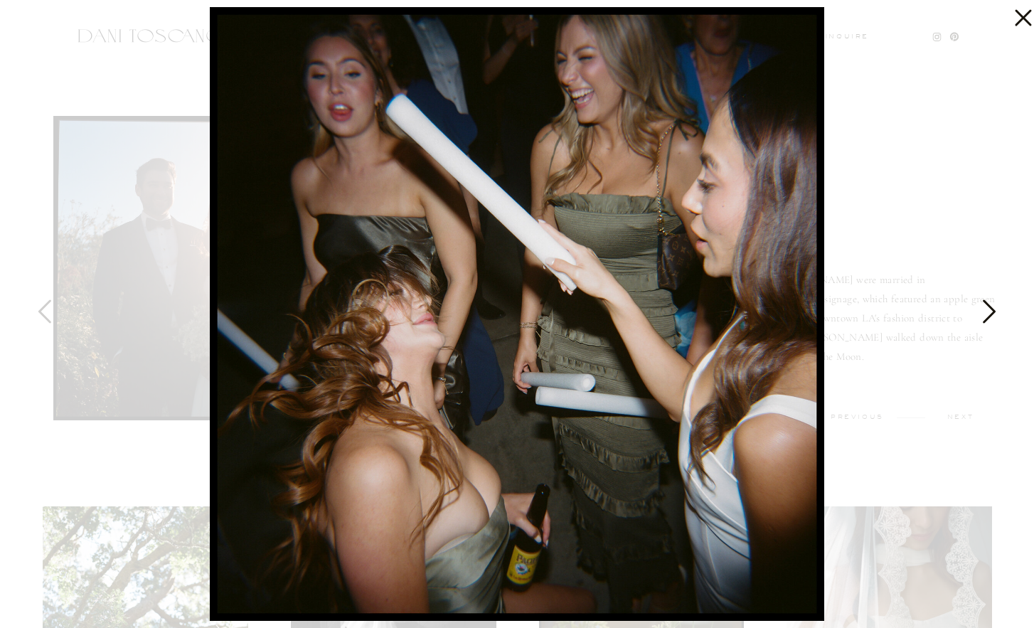
click at [997, 309] on icon at bounding box center [988, 315] width 36 height 43
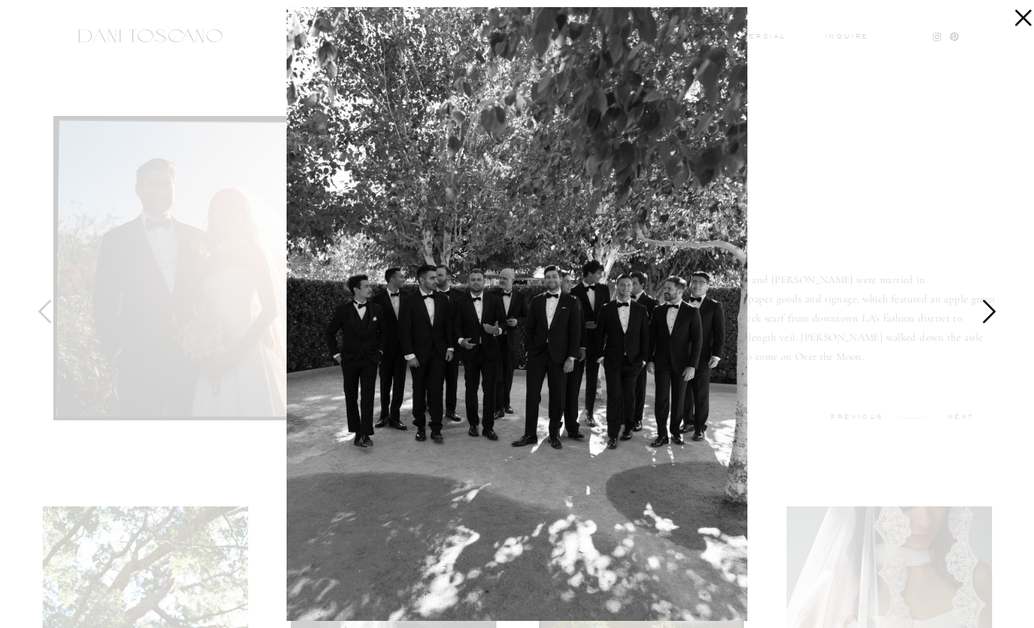
click at [997, 309] on icon at bounding box center [988, 315] width 36 height 43
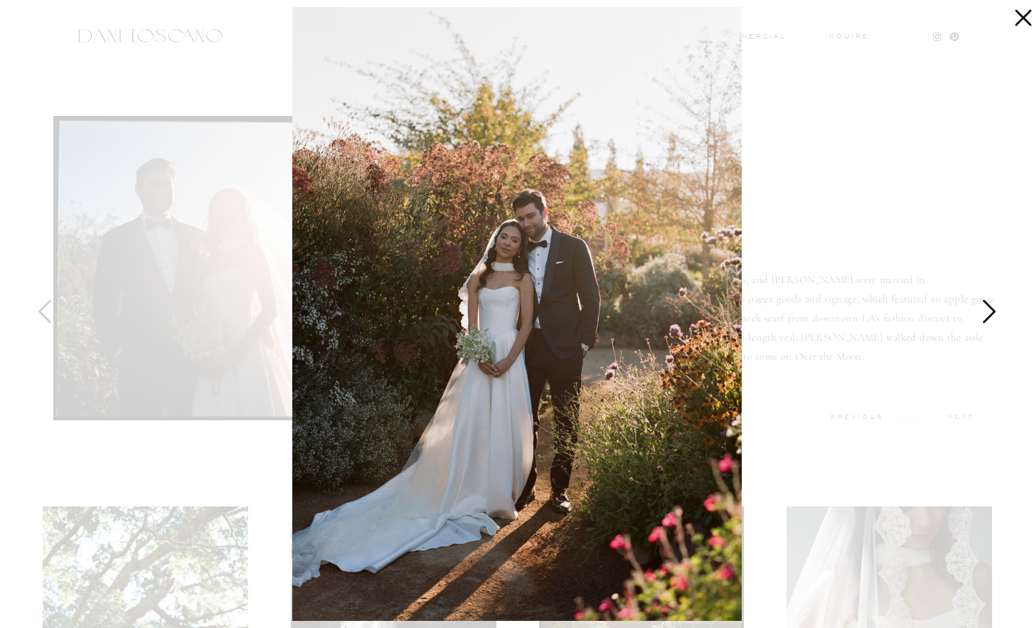
click at [997, 309] on icon at bounding box center [988, 315] width 36 height 43
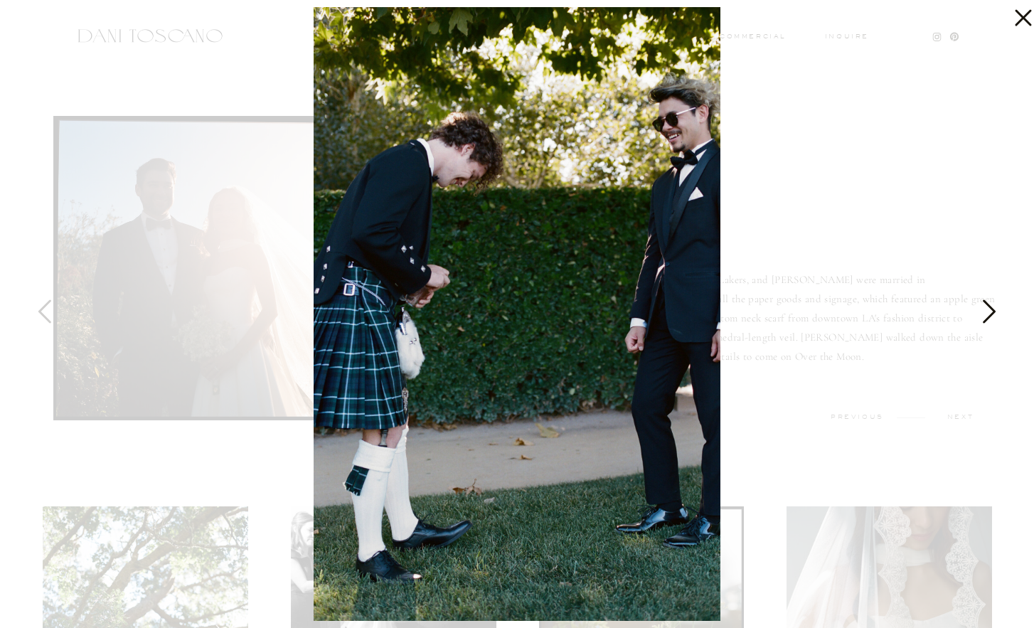
click at [997, 309] on icon at bounding box center [988, 315] width 36 height 43
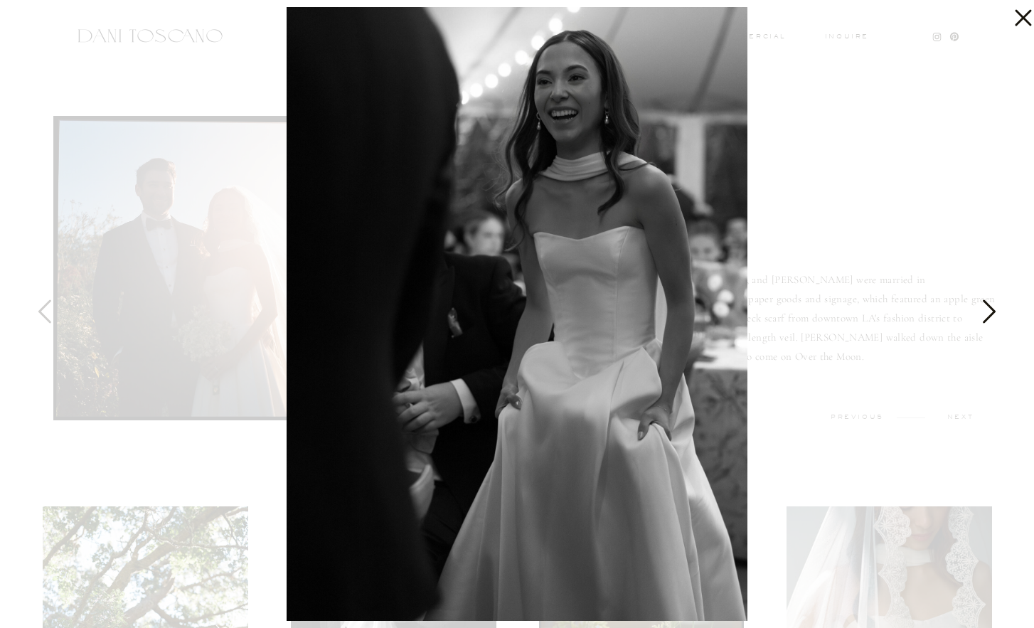
click at [997, 309] on icon at bounding box center [988, 315] width 36 height 43
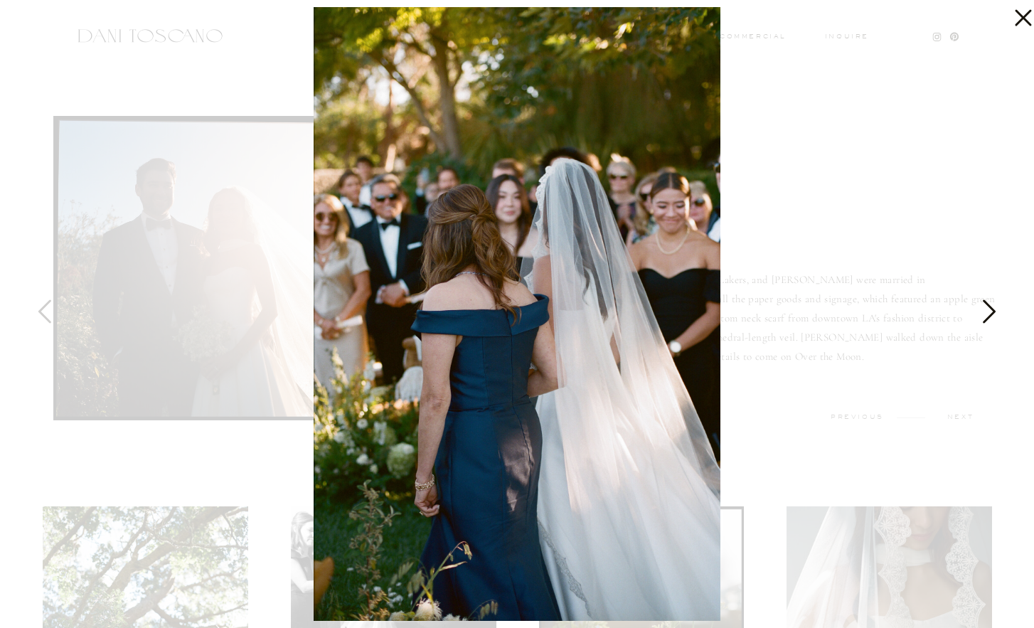
click at [997, 309] on icon at bounding box center [988, 315] width 36 height 43
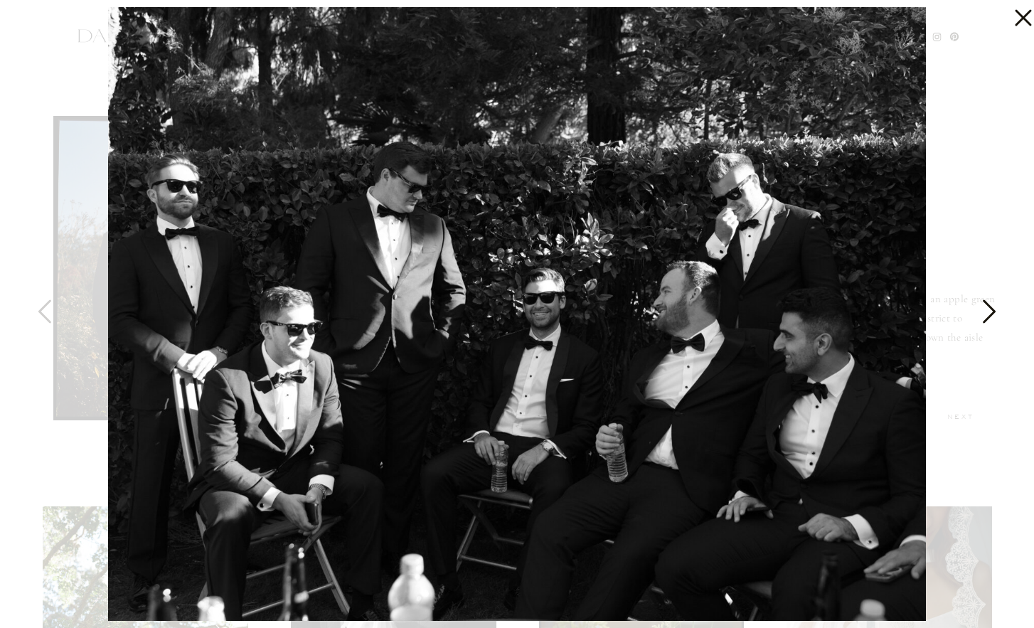
click at [997, 309] on icon at bounding box center [988, 315] width 36 height 43
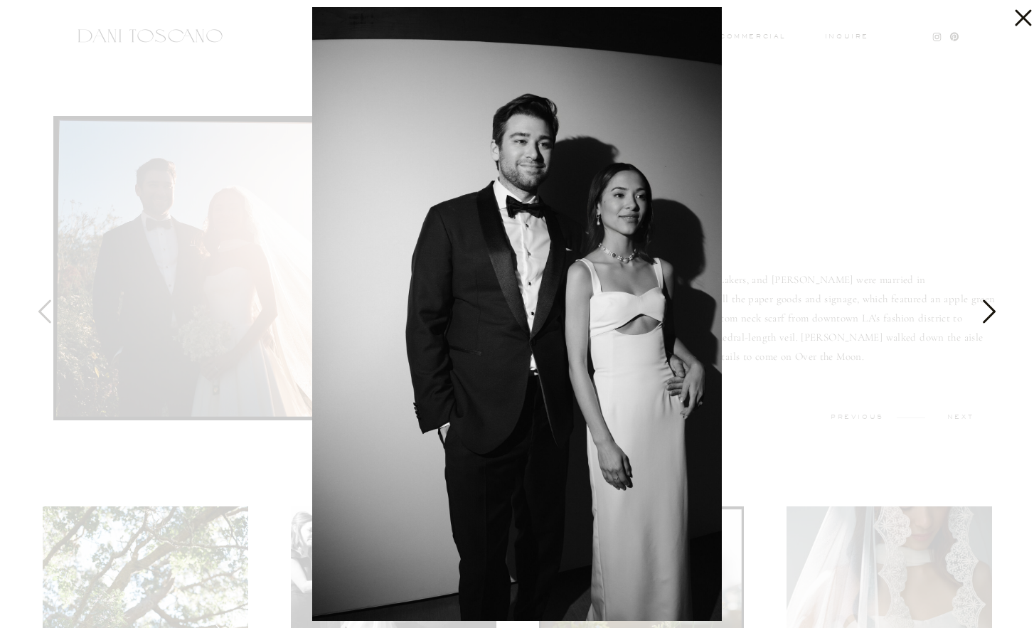
click at [997, 309] on icon at bounding box center [988, 315] width 36 height 43
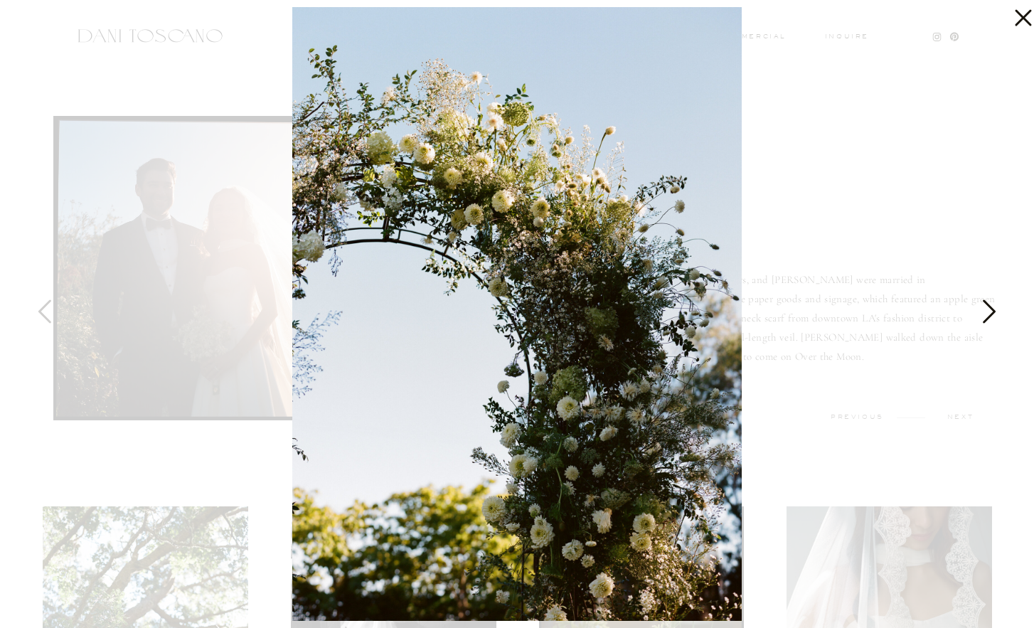
click at [997, 309] on icon at bounding box center [988, 315] width 36 height 43
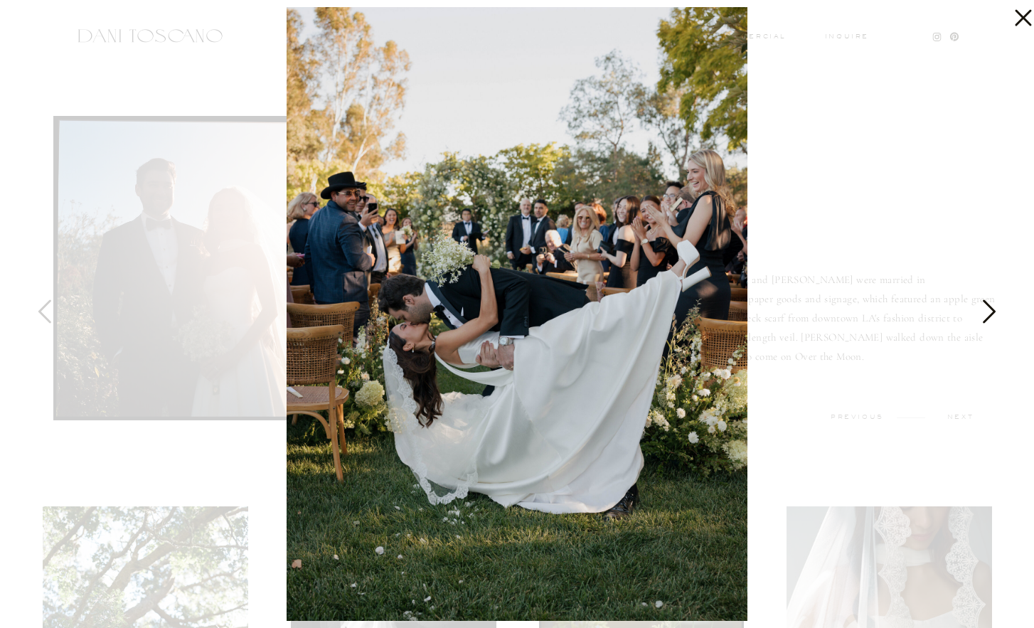
click at [997, 309] on icon at bounding box center [988, 315] width 36 height 43
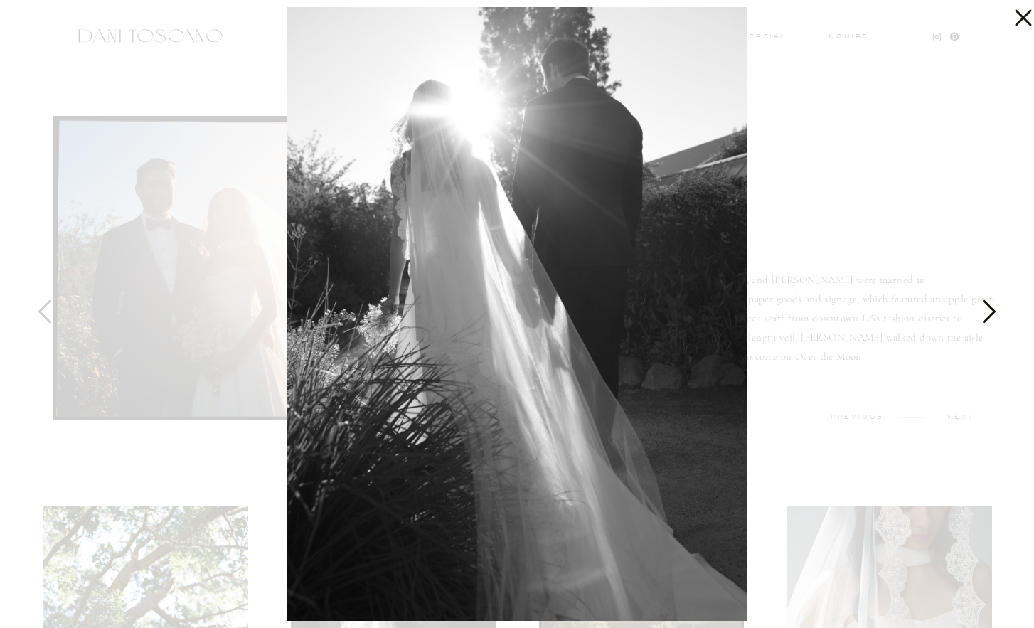
click at [997, 309] on icon at bounding box center [988, 315] width 36 height 43
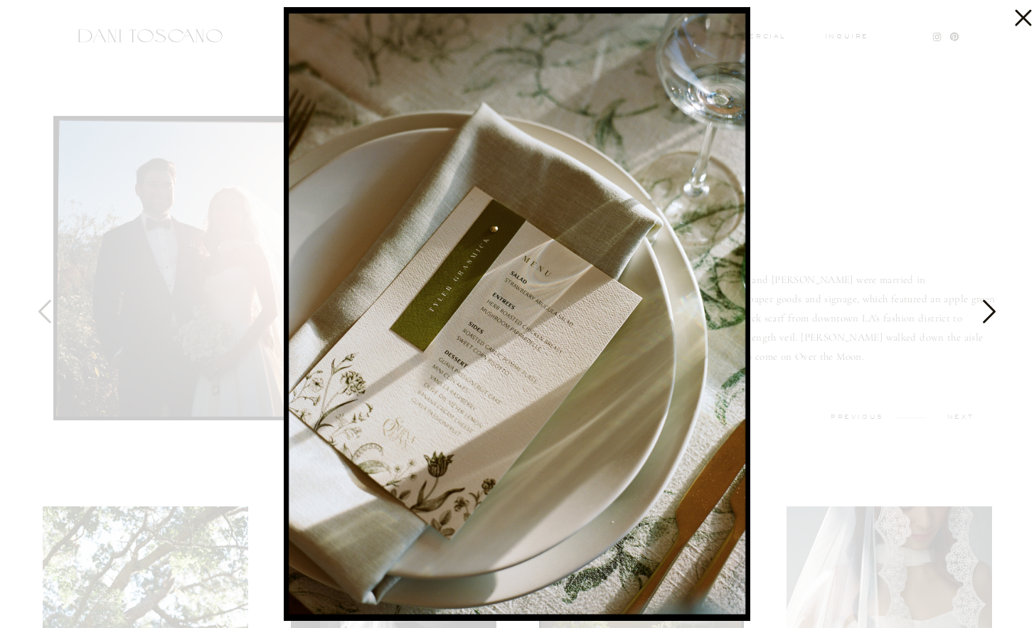
click at [997, 309] on icon at bounding box center [988, 315] width 36 height 43
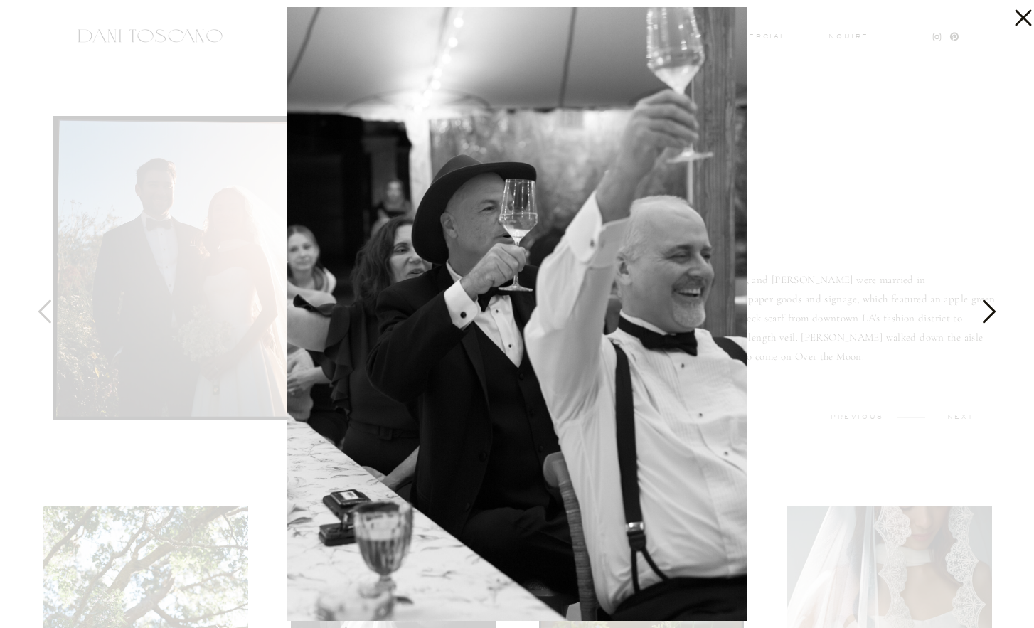
click at [997, 309] on icon at bounding box center [988, 315] width 36 height 43
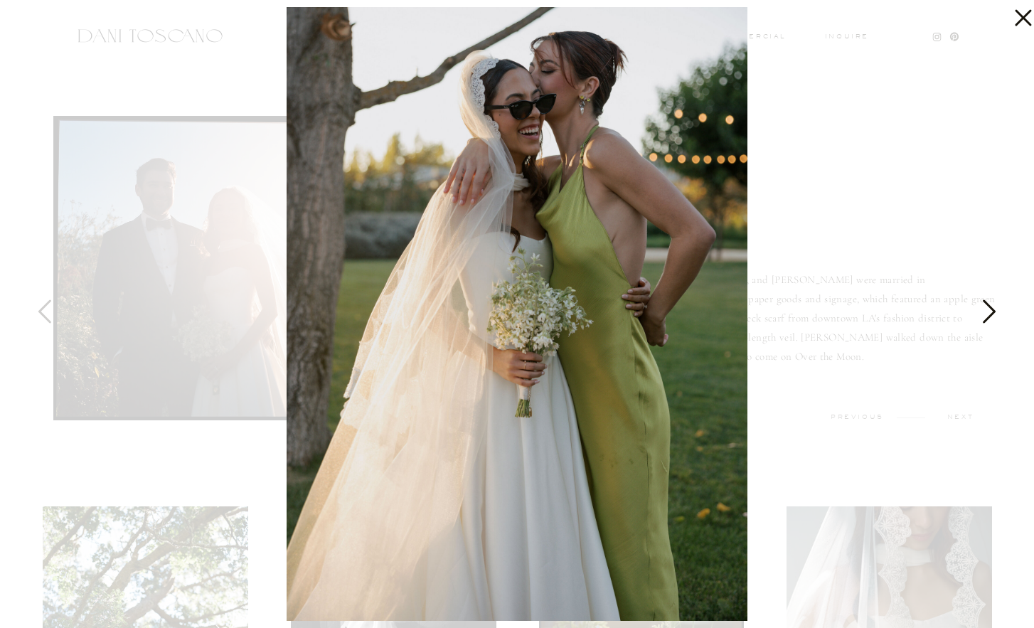
click at [997, 309] on icon at bounding box center [988, 315] width 36 height 43
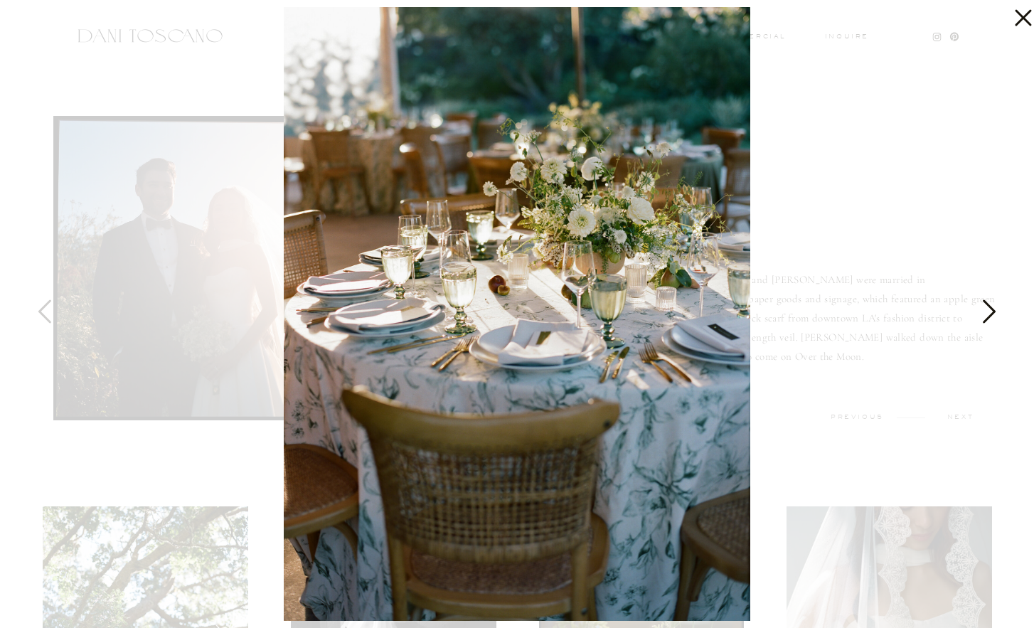
click at [997, 309] on icon at bounding box center [988, 315] width 36 height 43
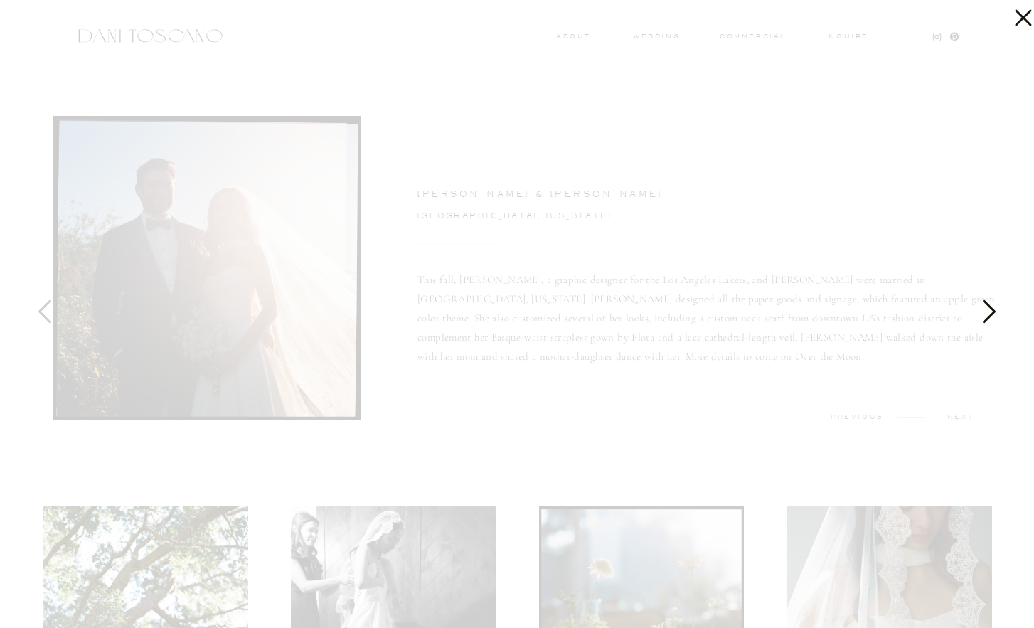
click at [990, 316] on icon at bounding box center [988, 315] width 36 height 43
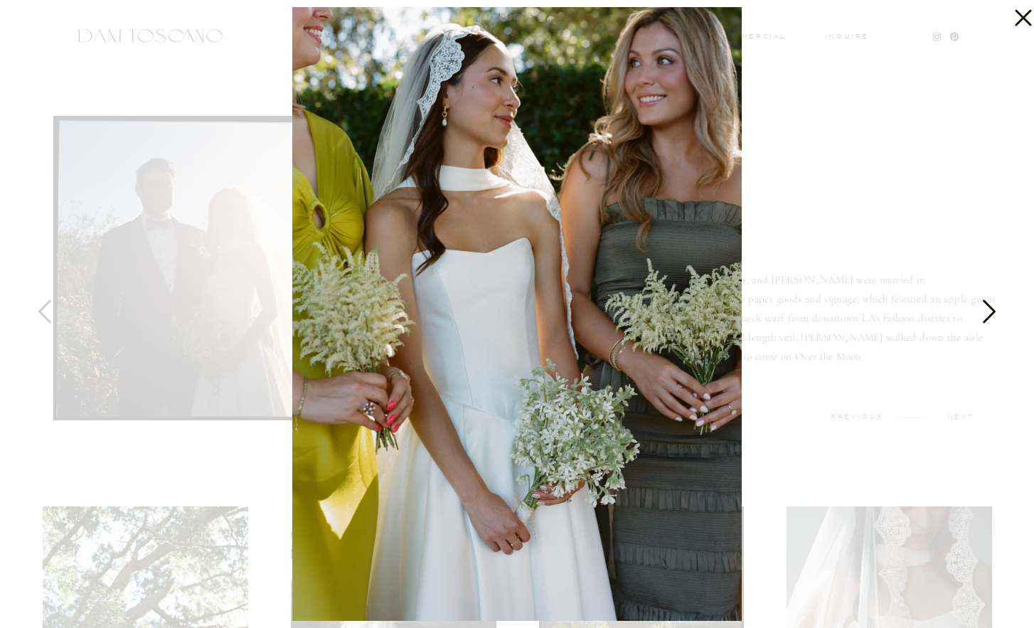
click at [990, 316] on icon at bounding box center [989, 310] width 13 height 23
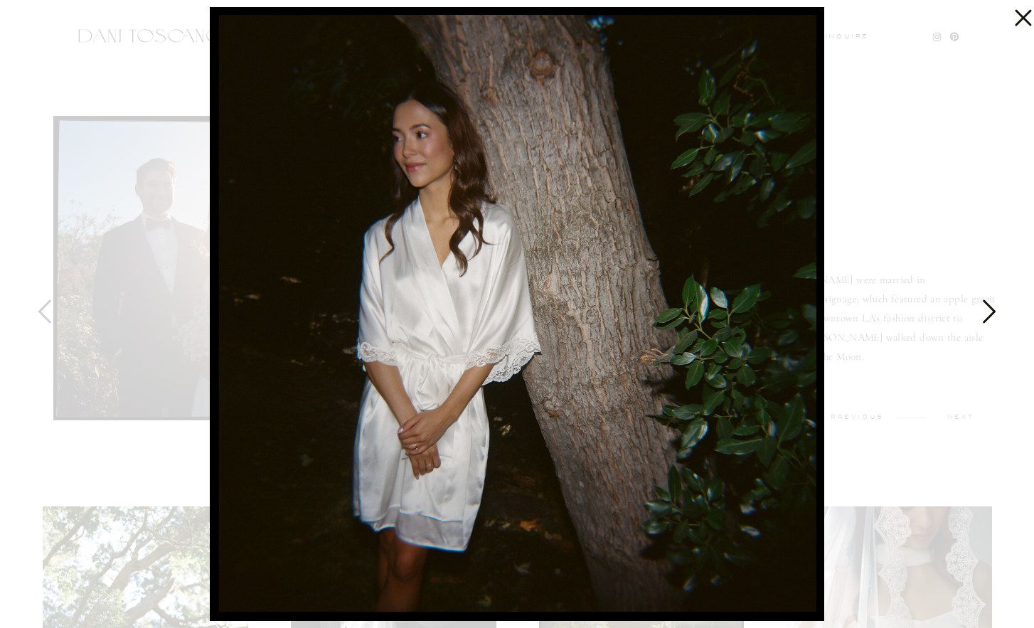
click at [990, 316] on icon at bounding box center [989, 310] width 13 height 23
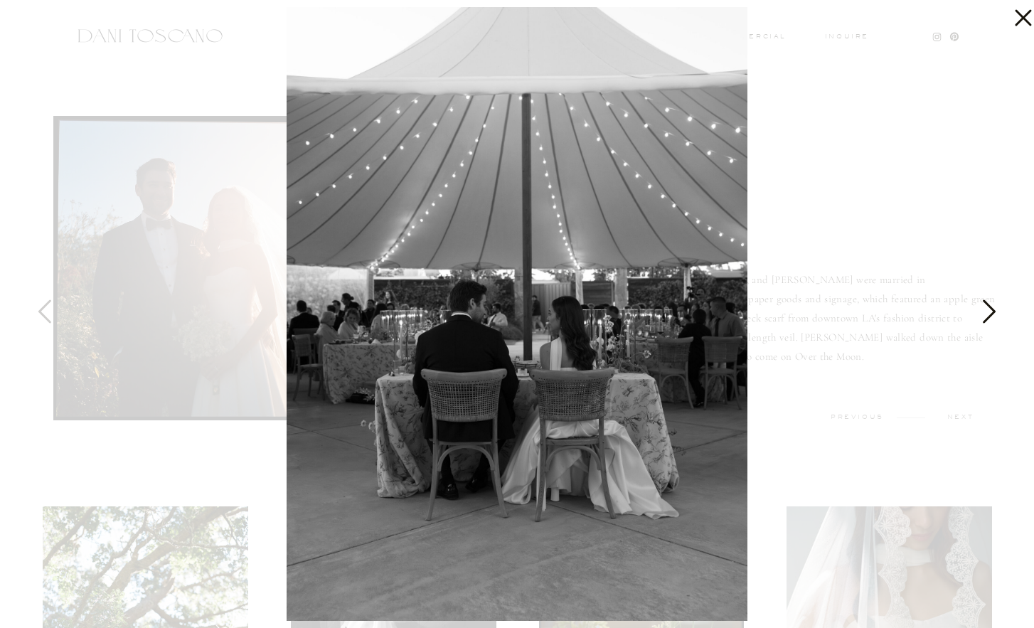
click at [990, 316] on icon at bounding box center [989, 310] width 13 height 23
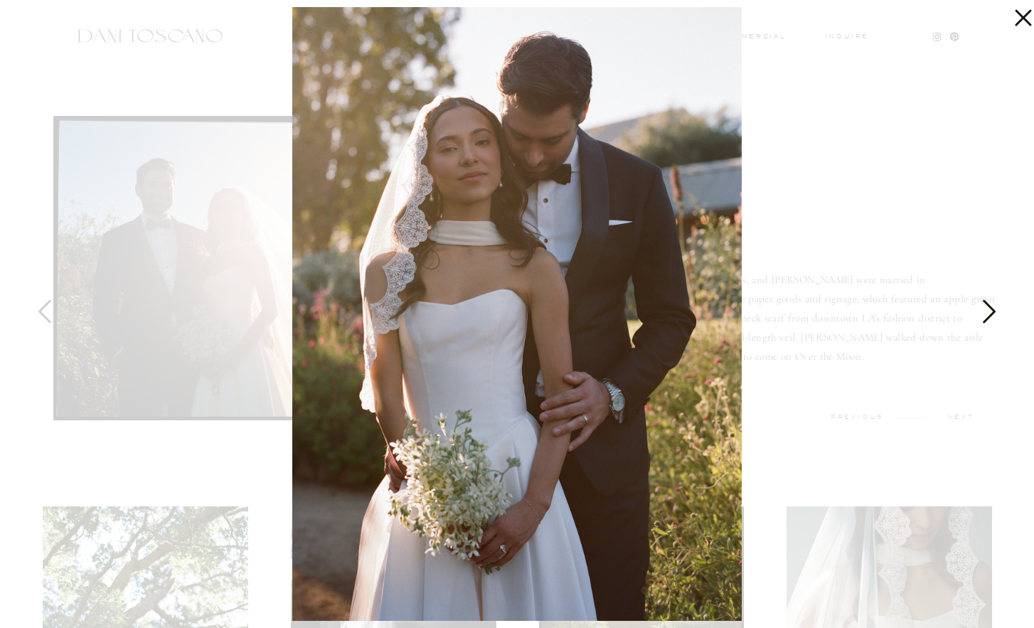
click at [990, 316] on icon at bounding box center [989, 310] width 13 height 23
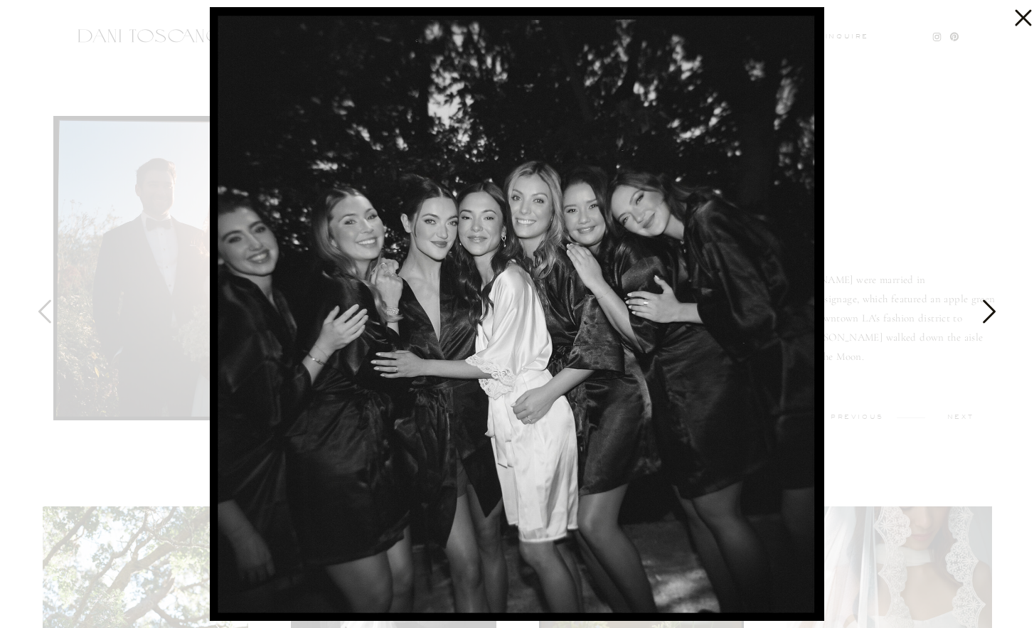
click at [990, 316] on icon at bounding box center [989, 310] width 13 height 23
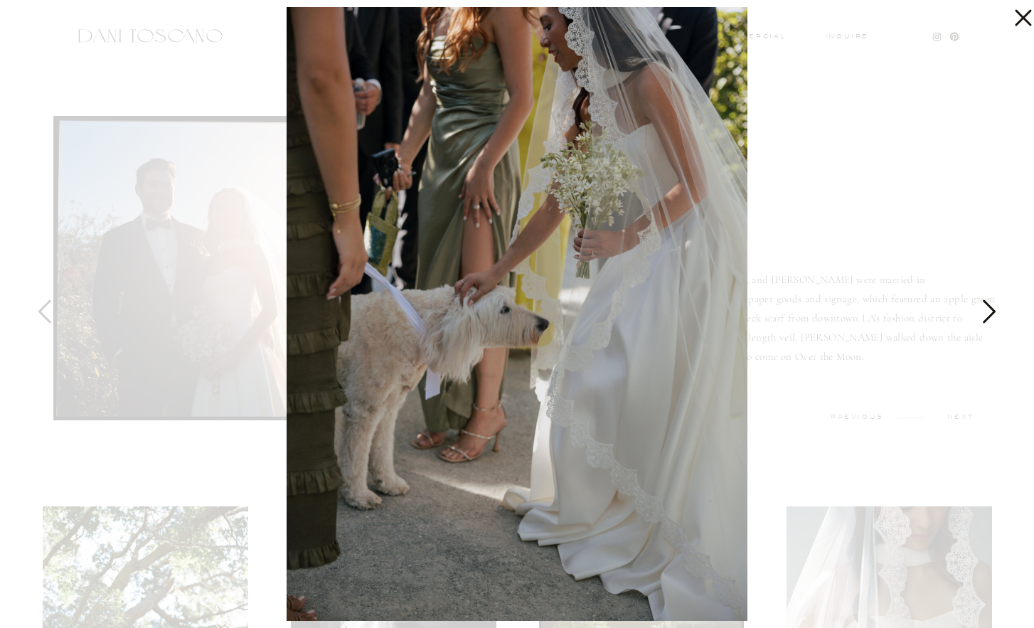
click at [990, 316] on icon at bounding box center [989, 310] width 13 height 23
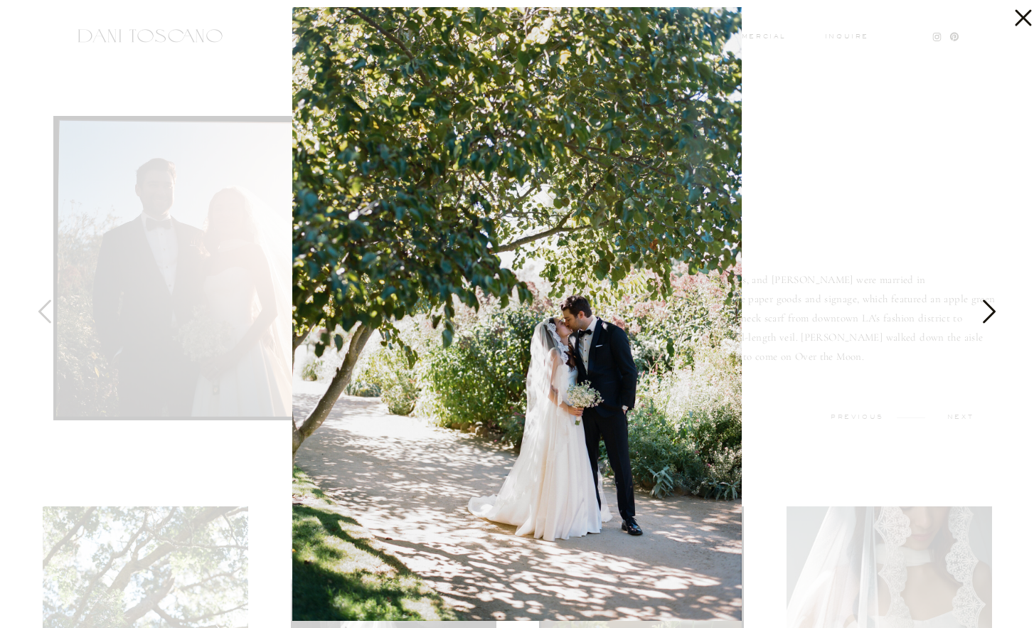
click at [990, 316] on icon at bounding box center [989, 310] width 13 height 23
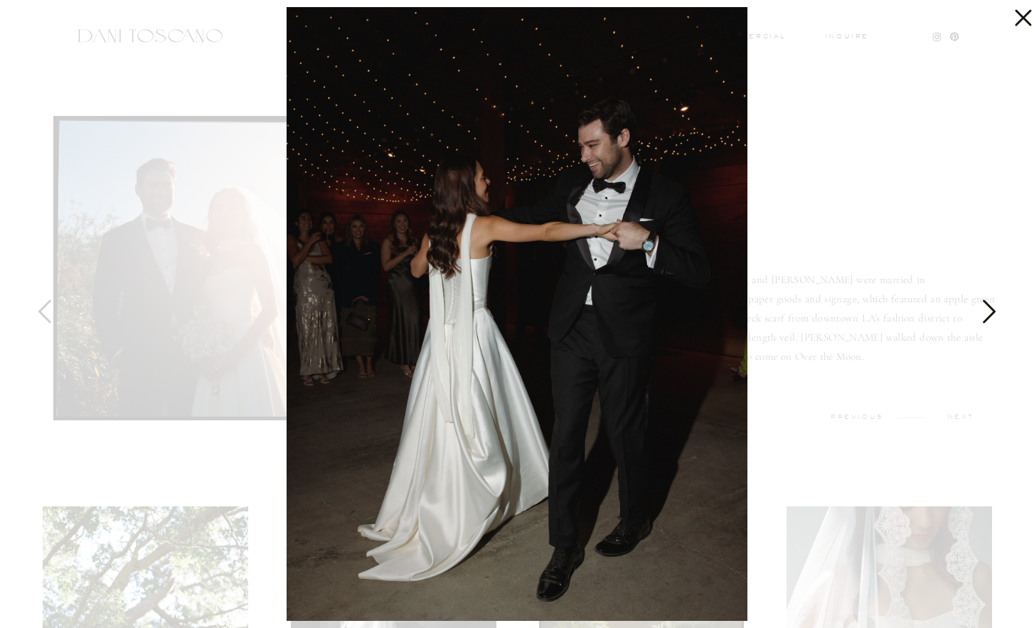
click at [990, 316] on icon at bounding box center [989, 310] width 13 height 23
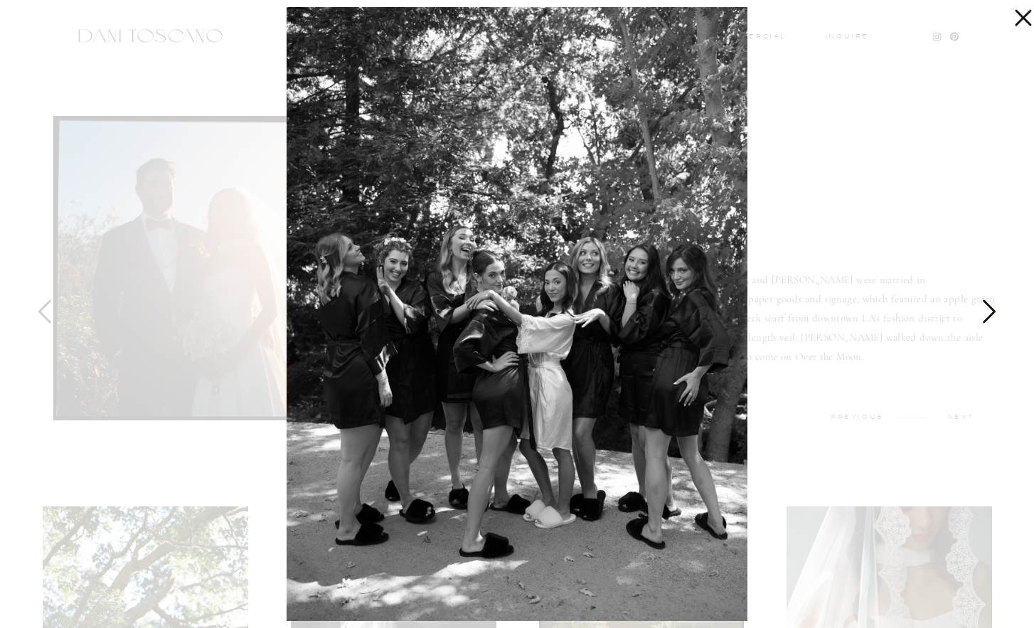
click at [990, 316] on icon at bounding box center [989, 310] width 13 height 23
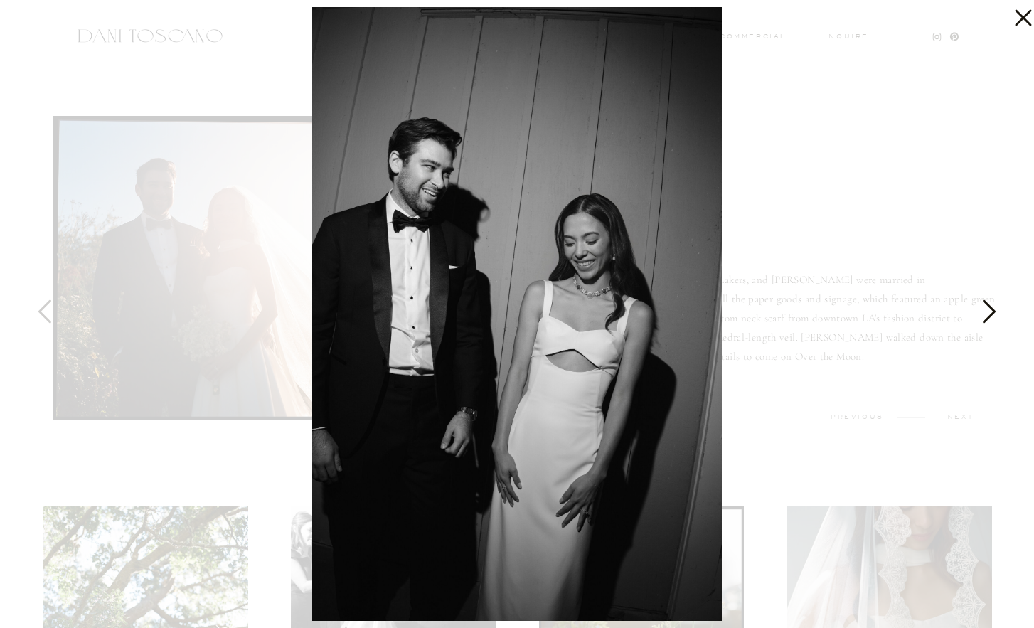
click at [993, 300] on icon at bounding box center [988, 315] width 36 height 43
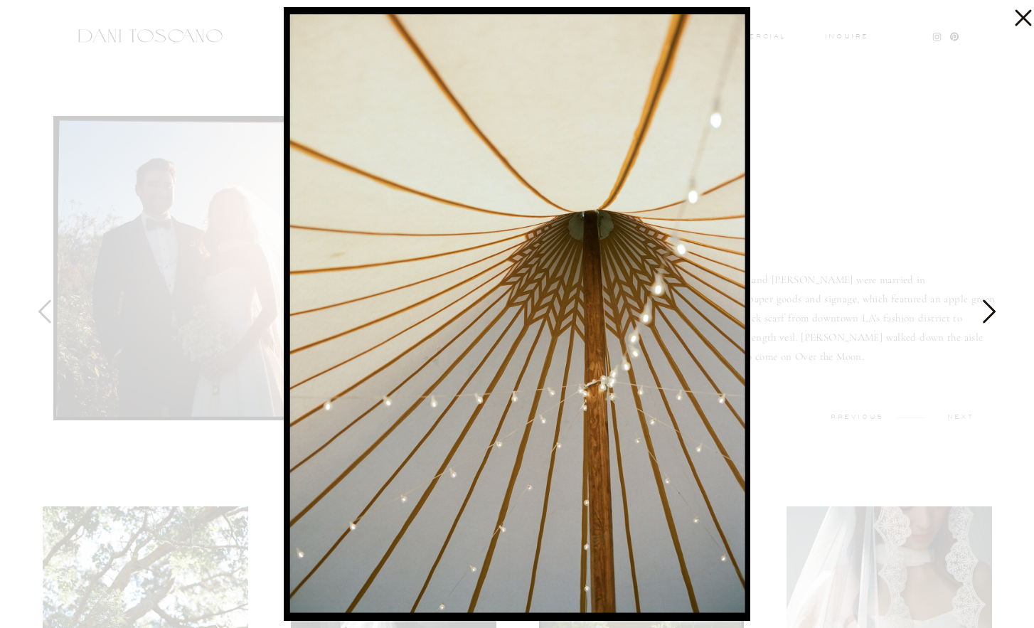
click at [993, 300] on icon at bounding box center [988, 315] width 36 height 43
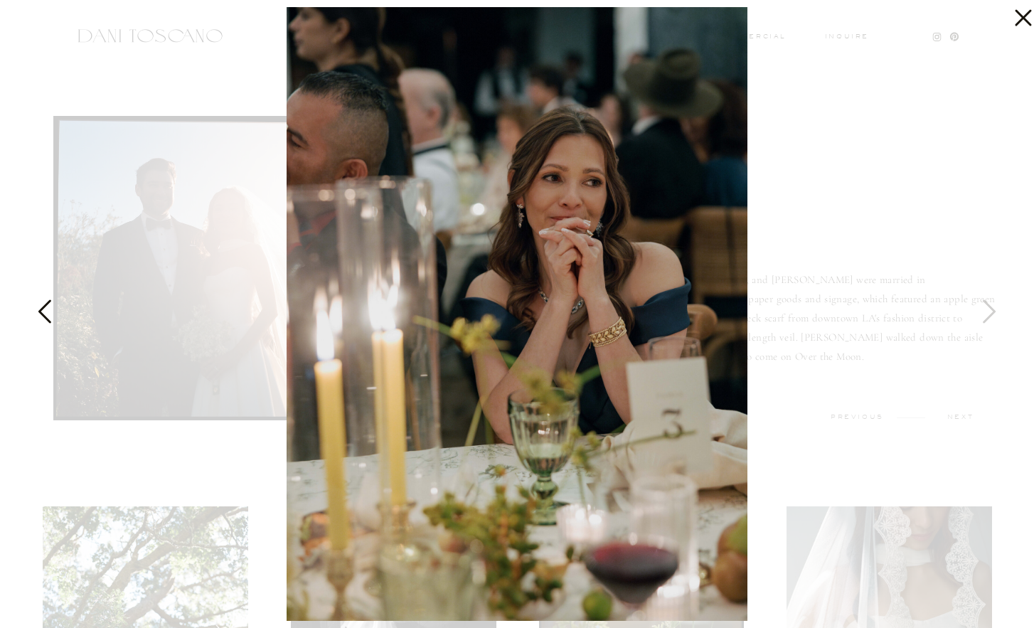
click at [38, 313] on icon at bounding box center [46, 315] width 36 height 43
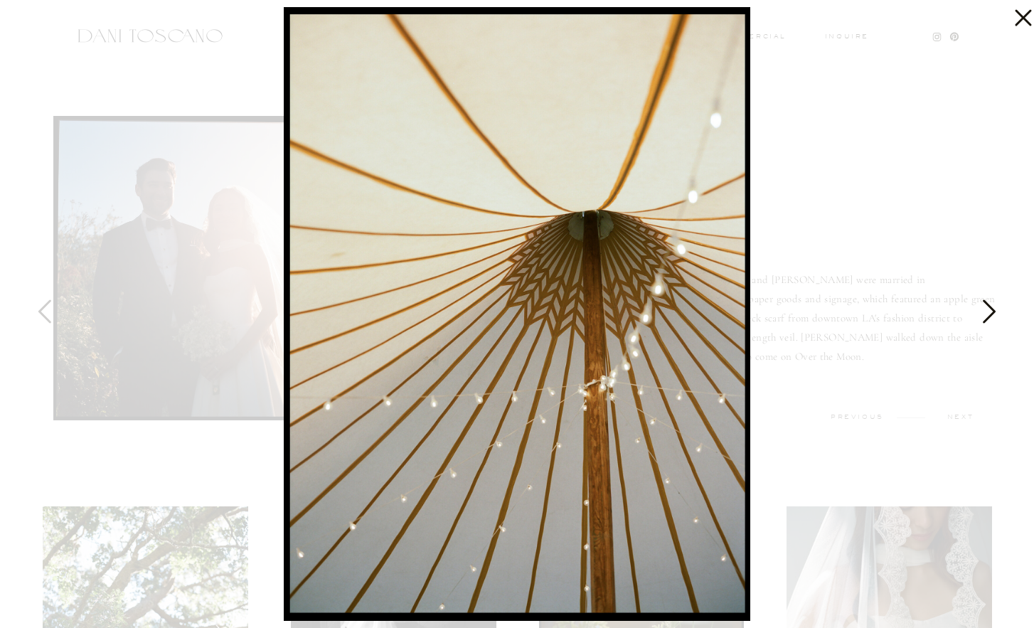
click at [995, 311] on icon at bounding box center [989, 310] width 13 height 23
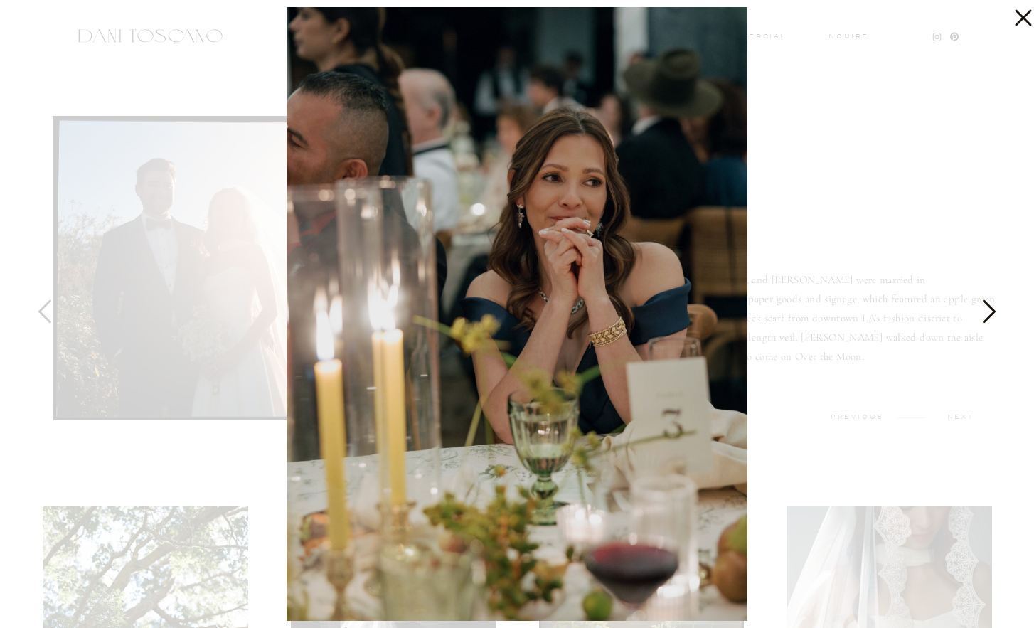
click at [995, 311] on icon at bounding box center [989, 310] width 13 height 23
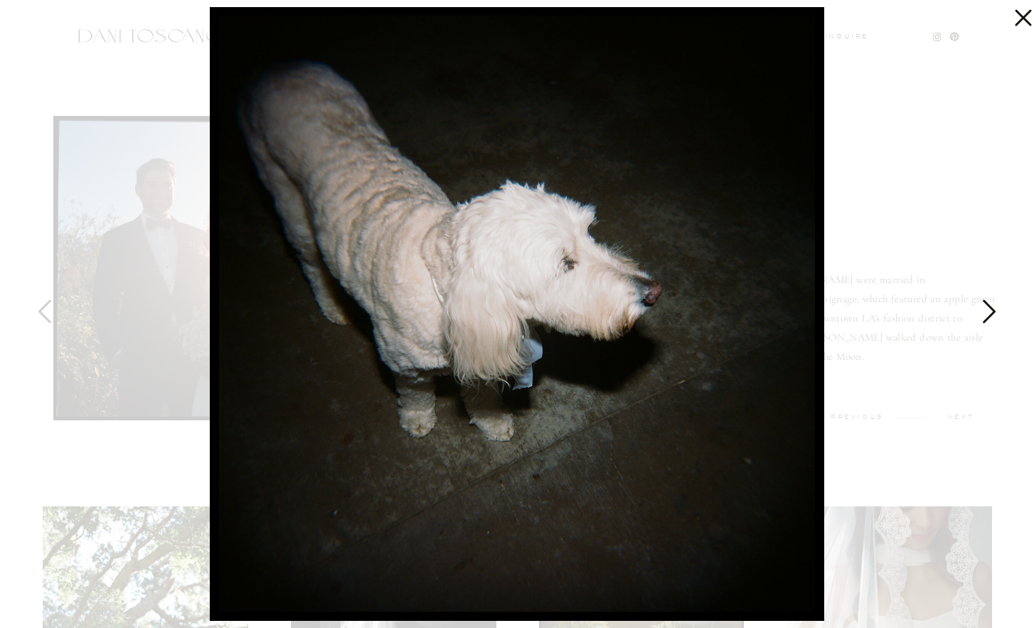
click at [995, 311] on icon at bounding box center [989, 310] width 13 height 23
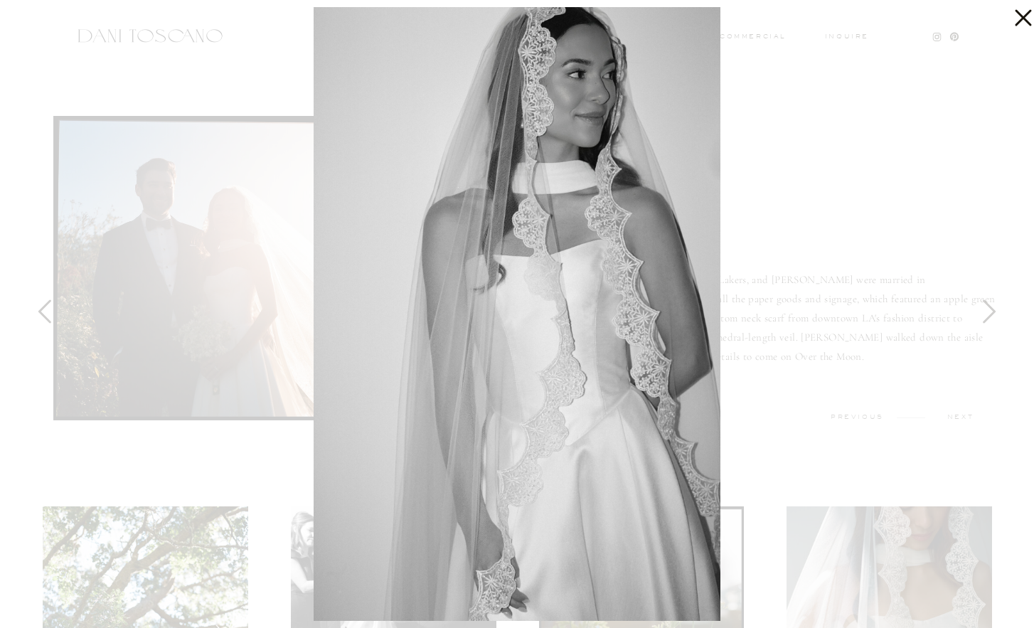
click at [1027, 14] on icon at bounding box center [1023, 18] width 16 height 16
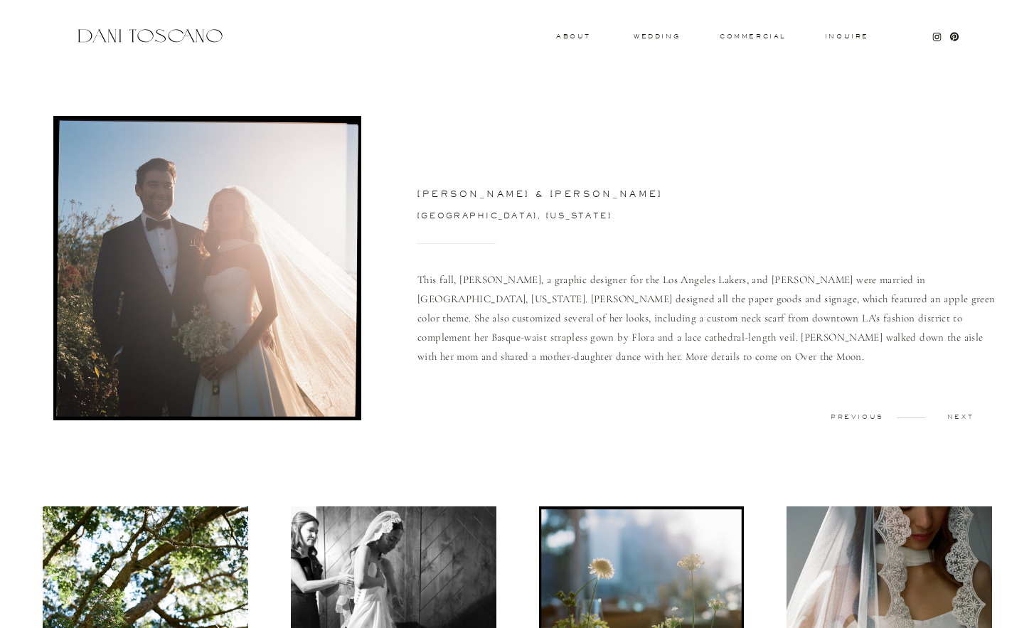
drag, startPoint x: 1035, startPoint y: 35, endPoint x: 1040, endPoint y: 189, distance: 154.4
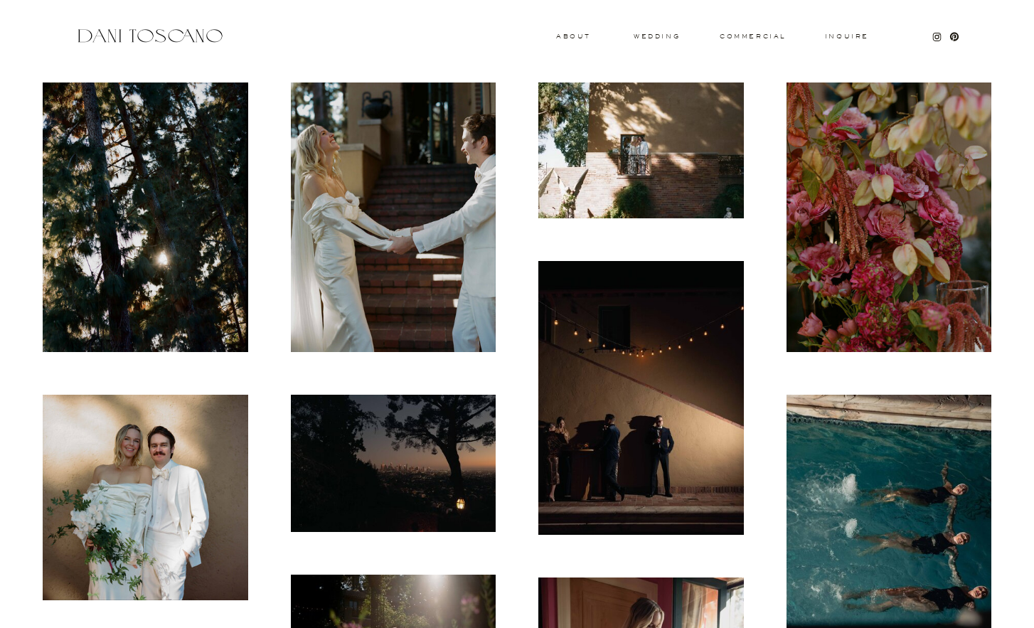
scroll to position [284, 0]
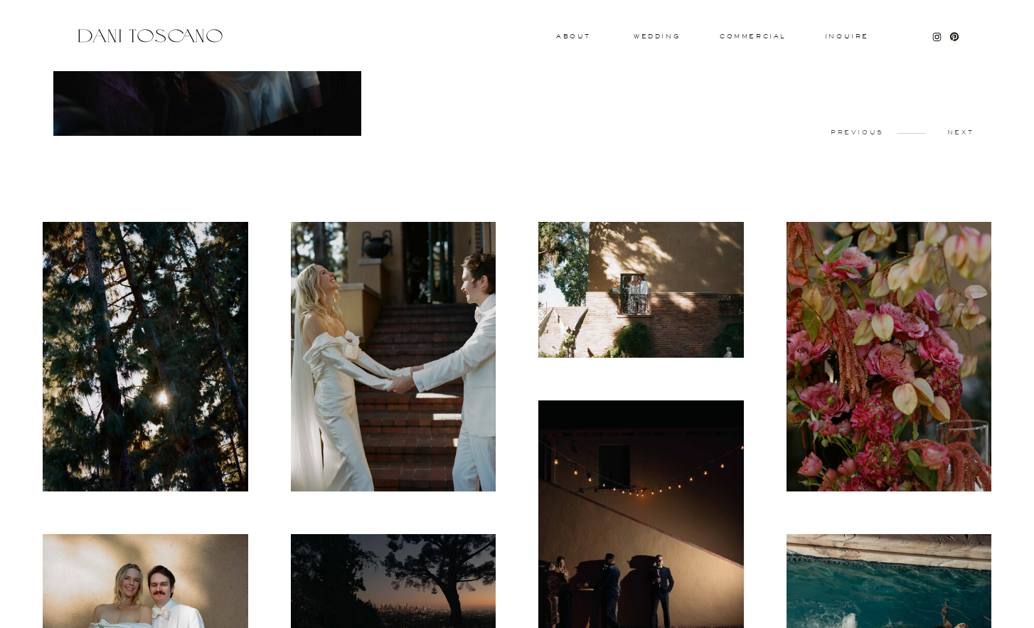
click at [141, 384] on img at bounding box center [145, 356] width 205 height 269
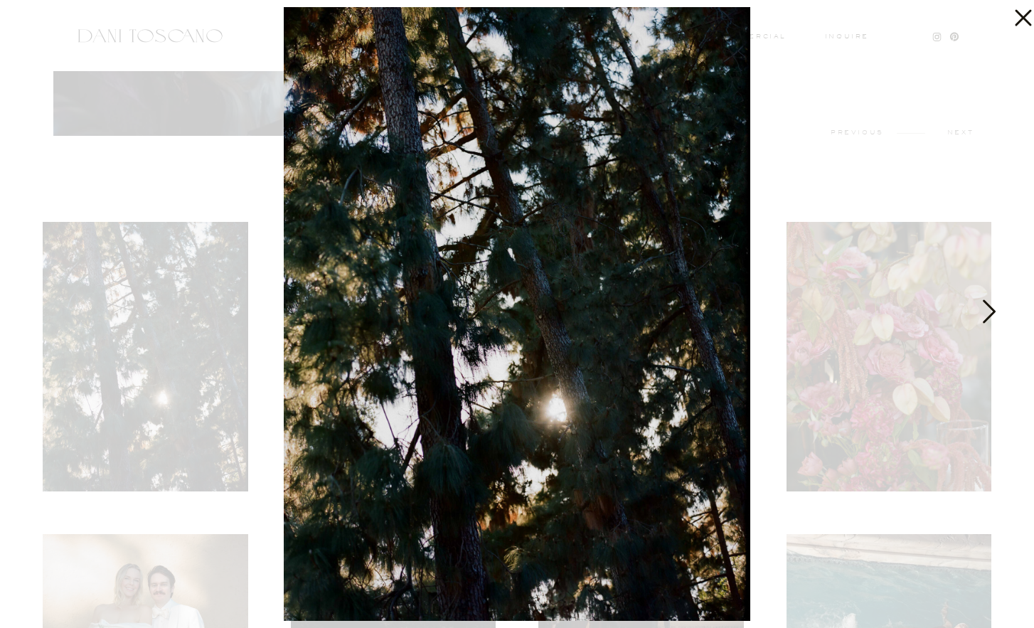
click at [999, 309] on icon at bounding box center [988, 315] width 36 height 43
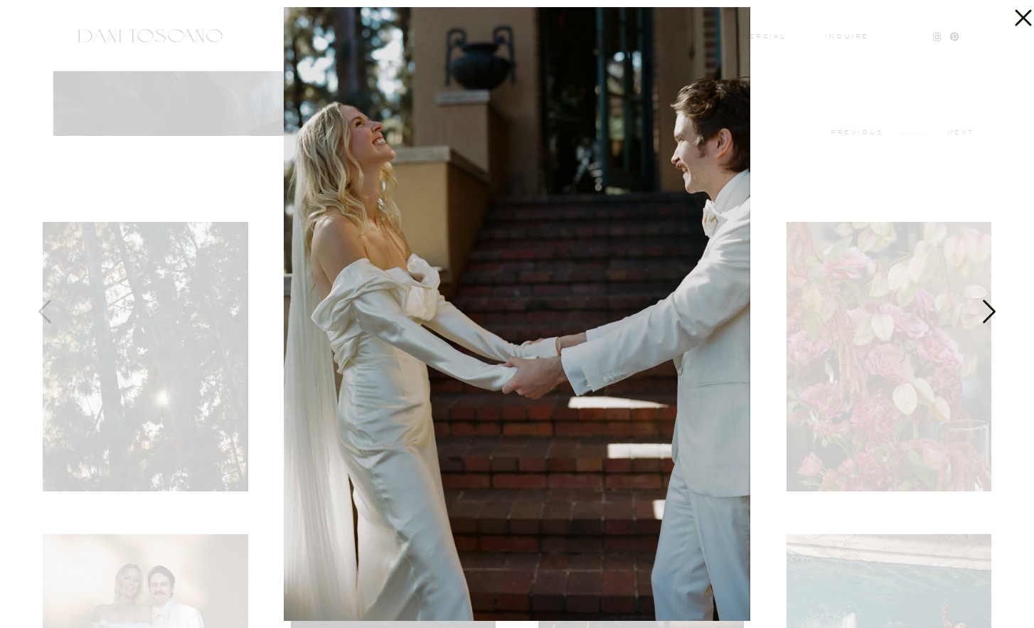
click at [999, 309] on icon at bounding box center [988, 315] width 36 height 43
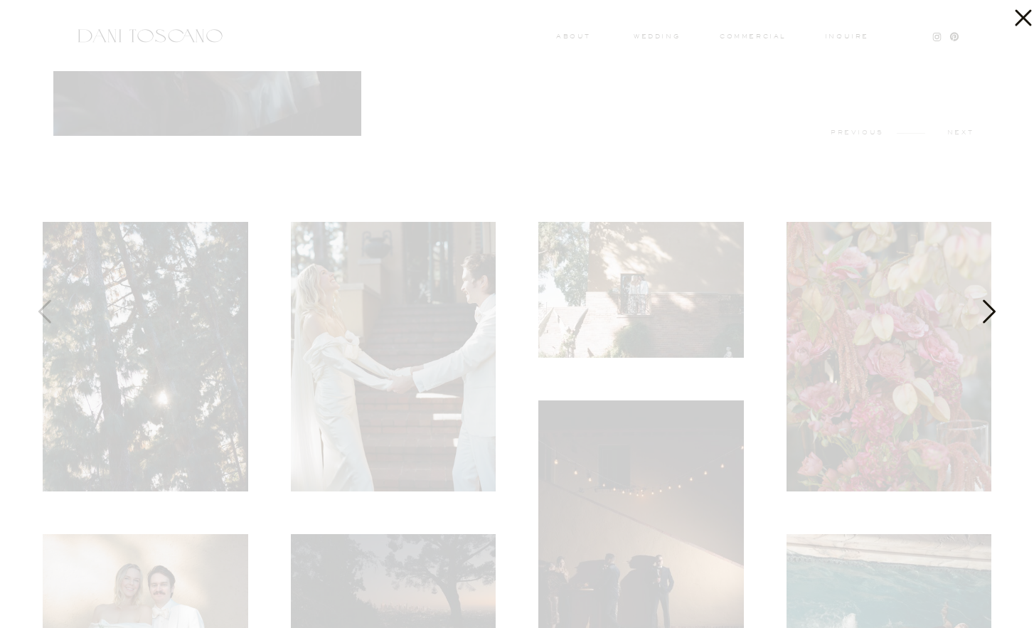
click at [999, 309] on icon at bounding box center [988, 315] width 36 height 43
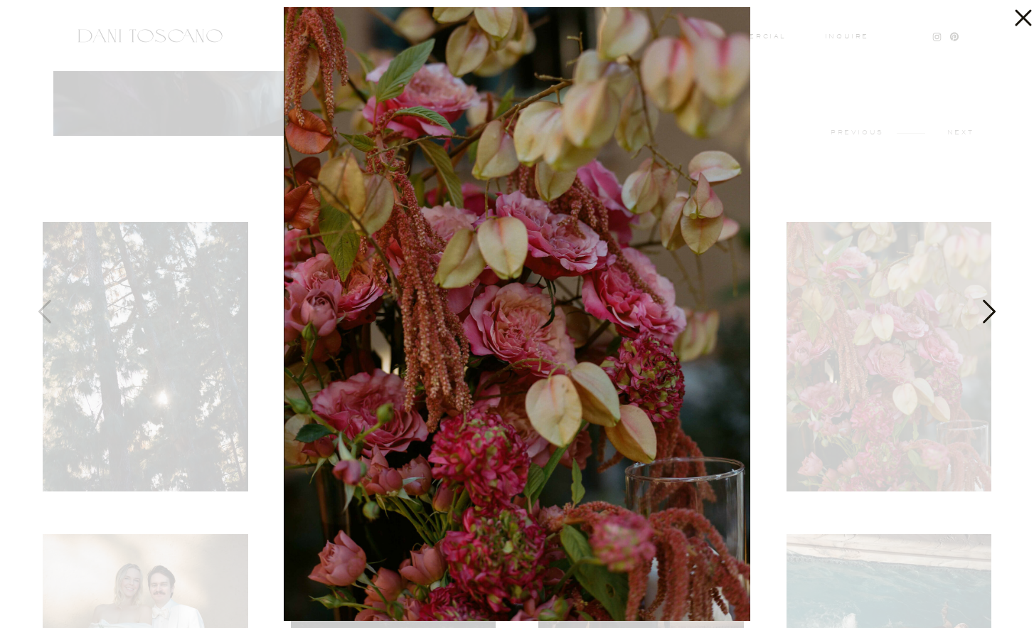
click at [987, 323] on icon at bounding box center [988, 315] width 36 height 43
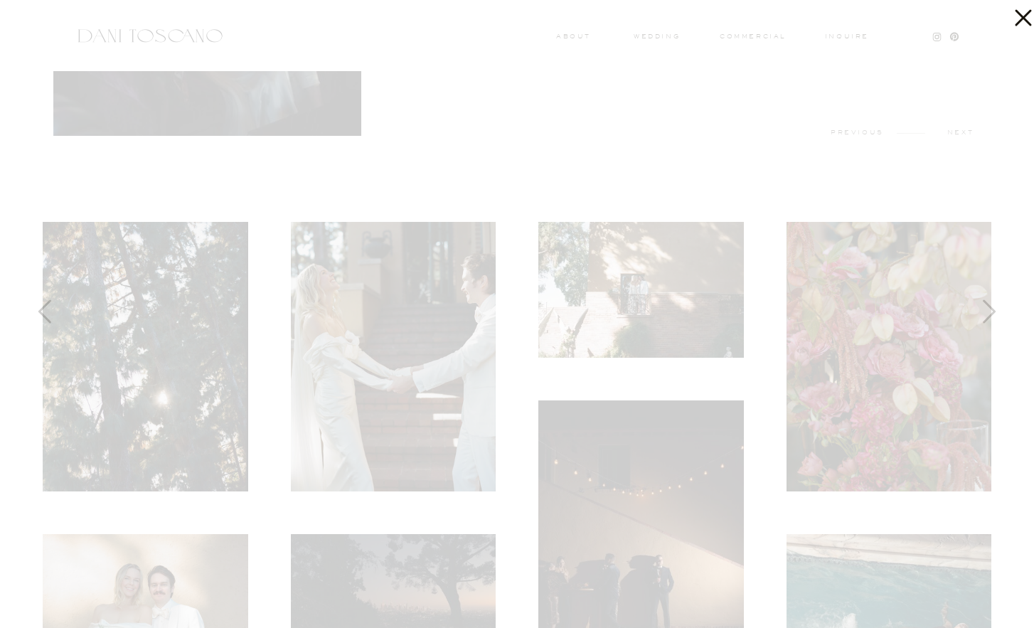
click at [1020, 11] on icon at bounding box center [1019, 14] width 28 height 28
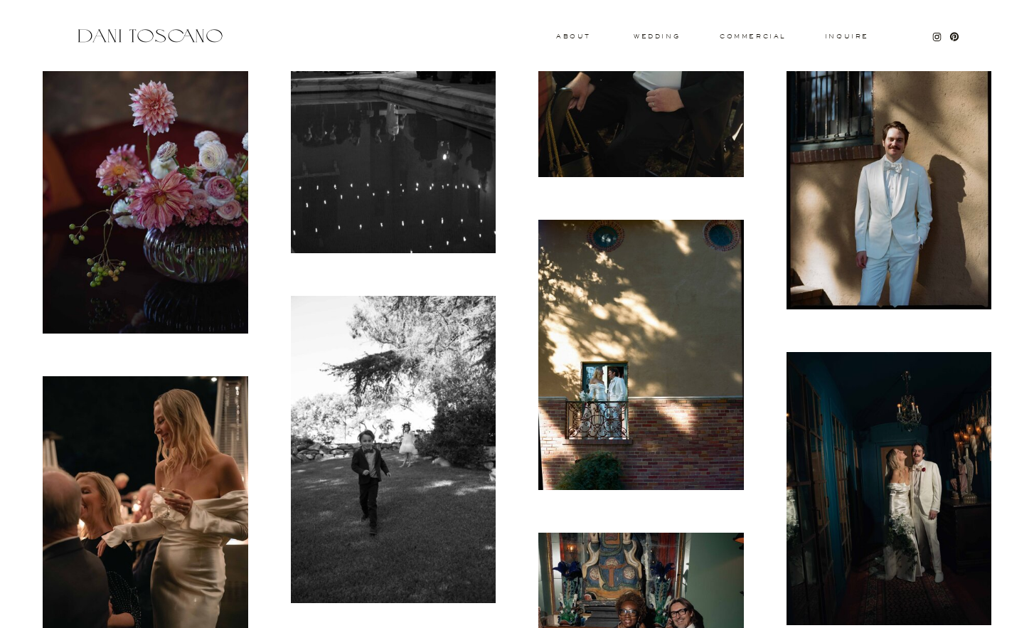
scroll to position [6399, 0]
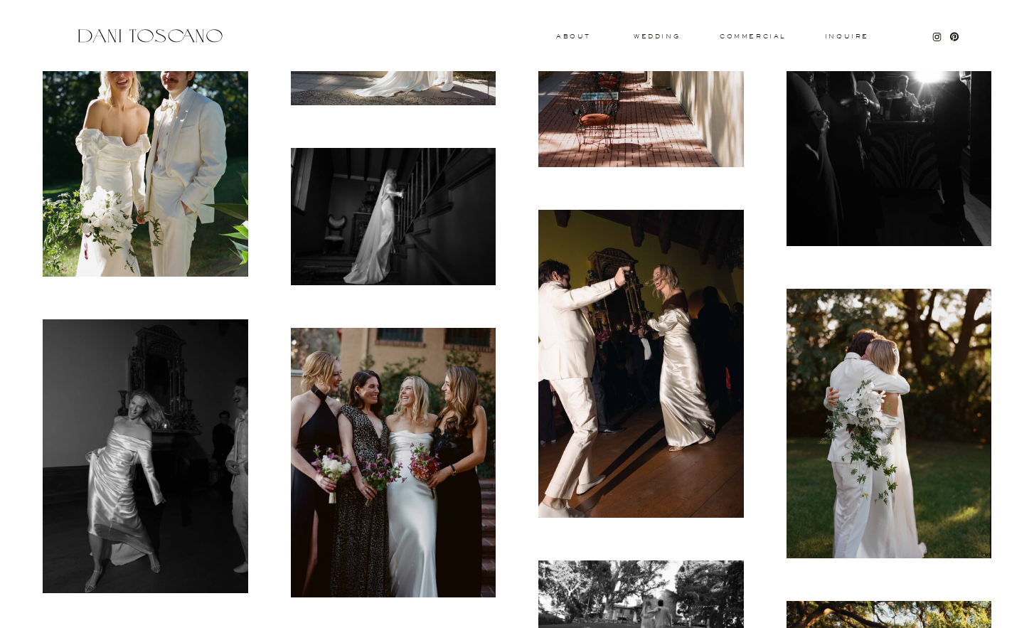
scroll to position [12514, 0]
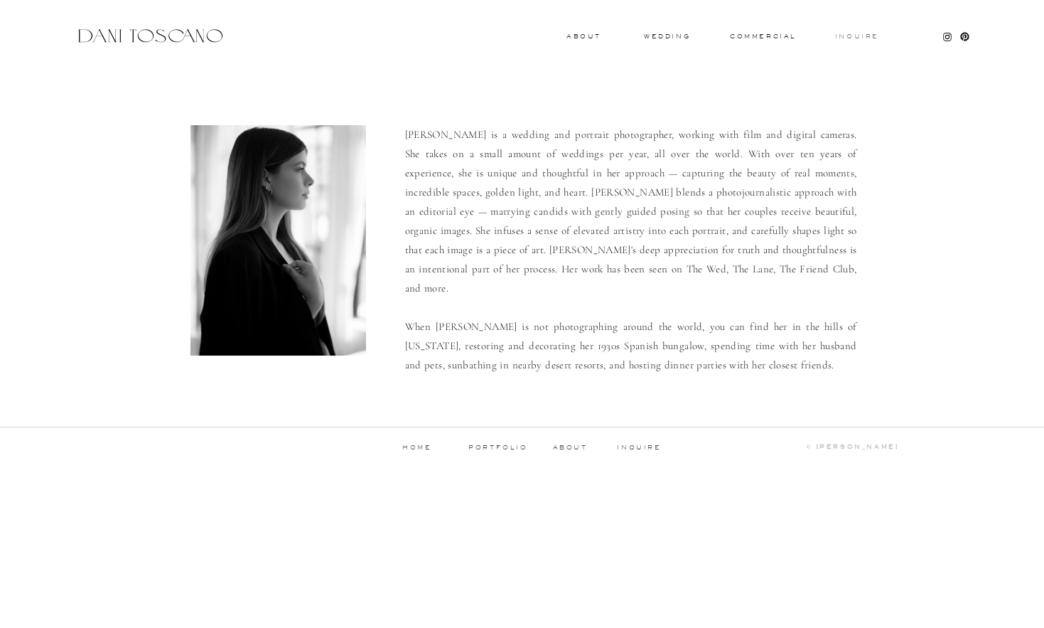
click at [857, 38] on h3 "Inquire" at bounding box center [858, 36] width 46 height 7
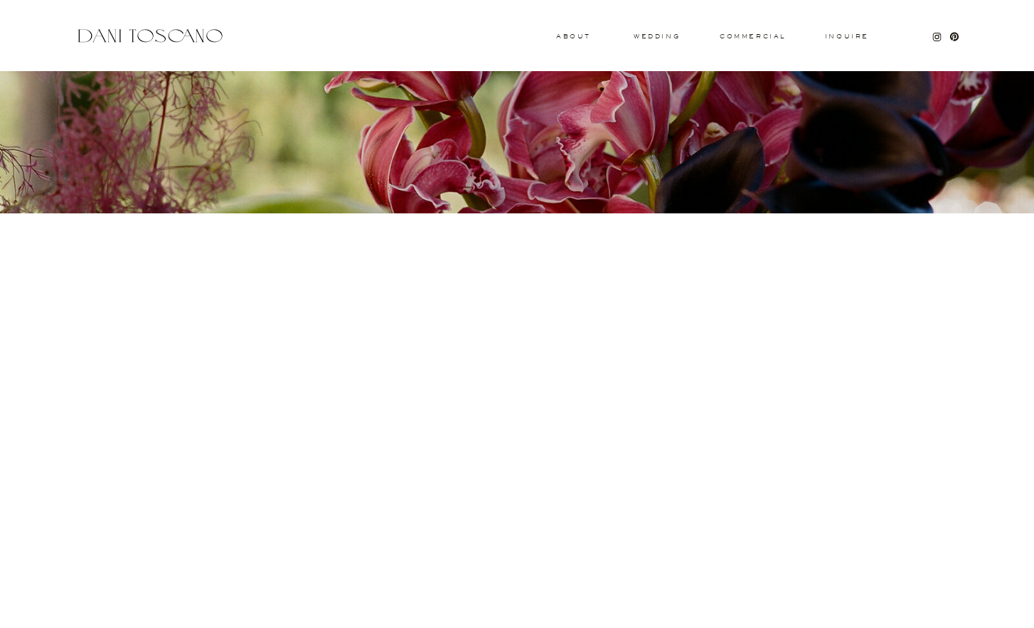
click at [693, 38] on div "Inquire commercial wedding About Thank you We will get back to you shortly. [EM…" at bounding box center [517, 483] width 1034 height 967
click at [766, 30] on div "Inquire commercial wedding About Thank you We will get back to you shortly. [EM…" at bounding box center [517, 483] width 1034 height 967
click at [765, 34] on h3 "commercial" at bounding box center [752, 36] width 65 height 6
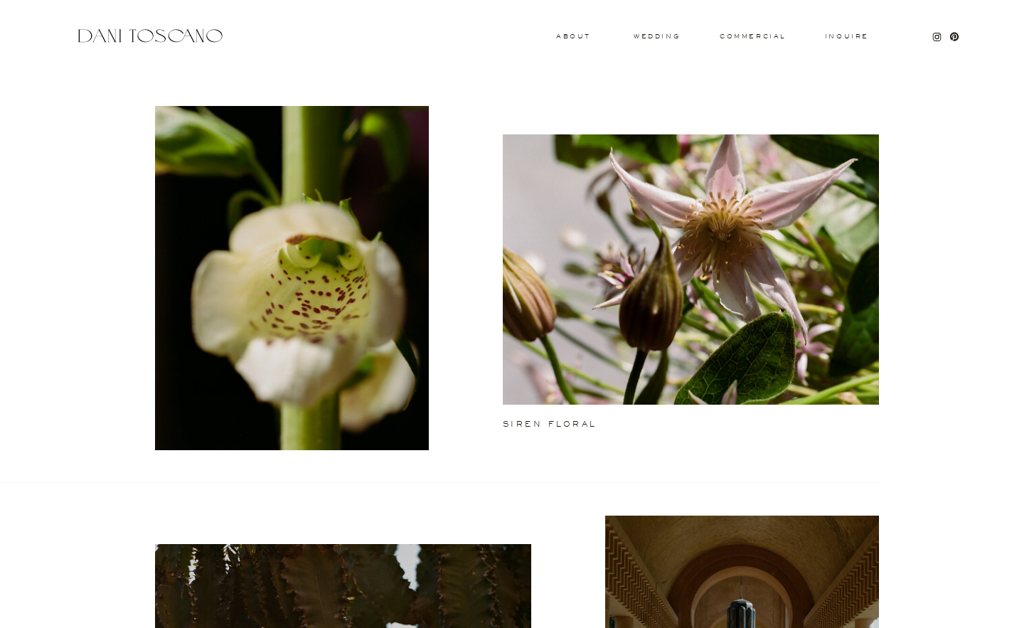
click at [655, 37] on h3 "wedding" at bounding box center [657, 35] width 46 height 5
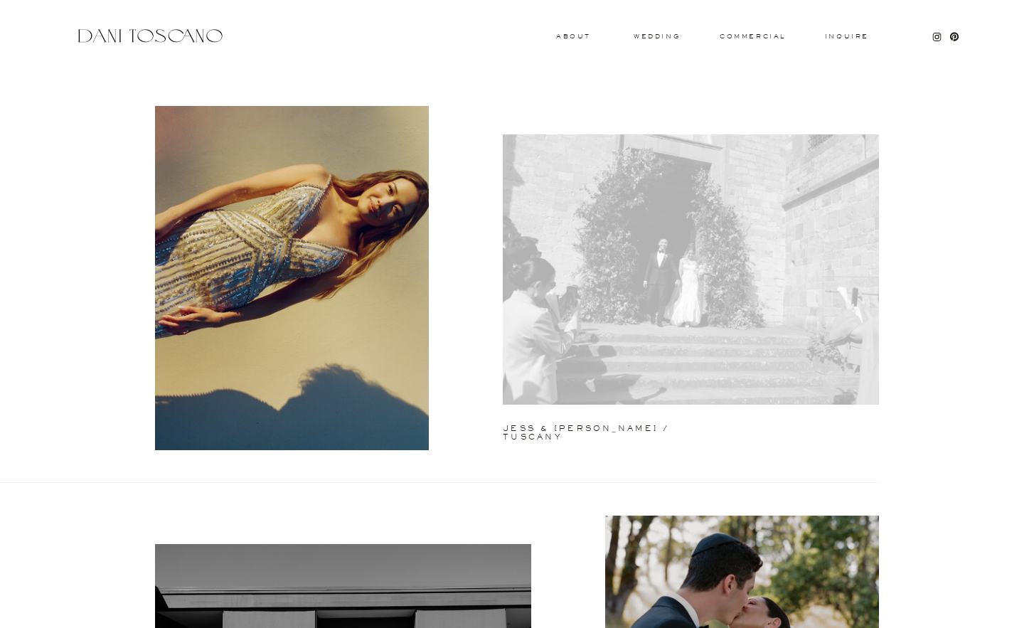
click at [651, 205] on div at bounding box center [691, 269] width 376 height 270
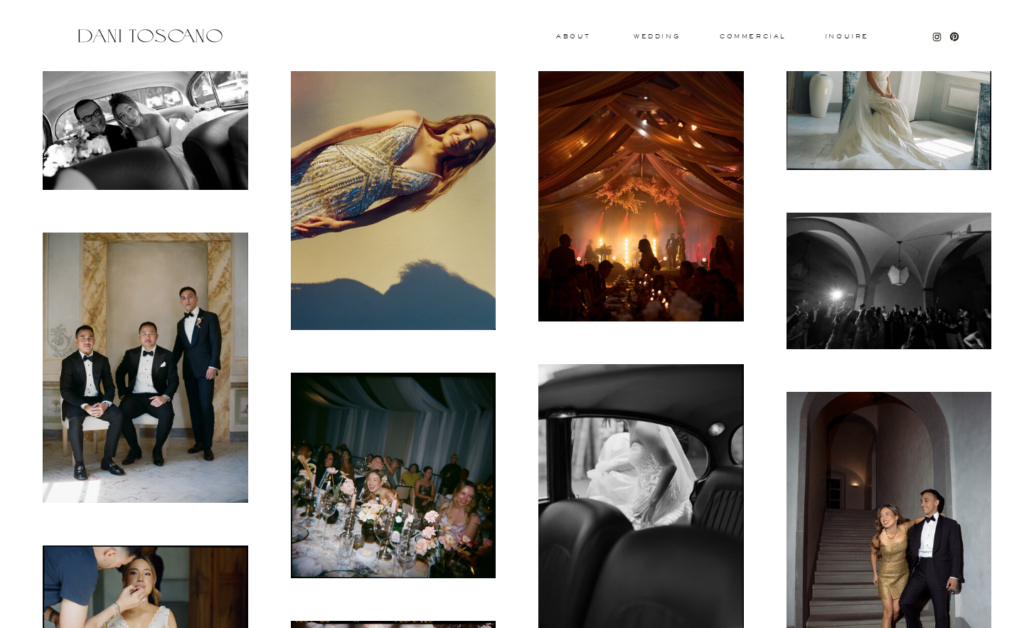
scroll to position [853, 0]
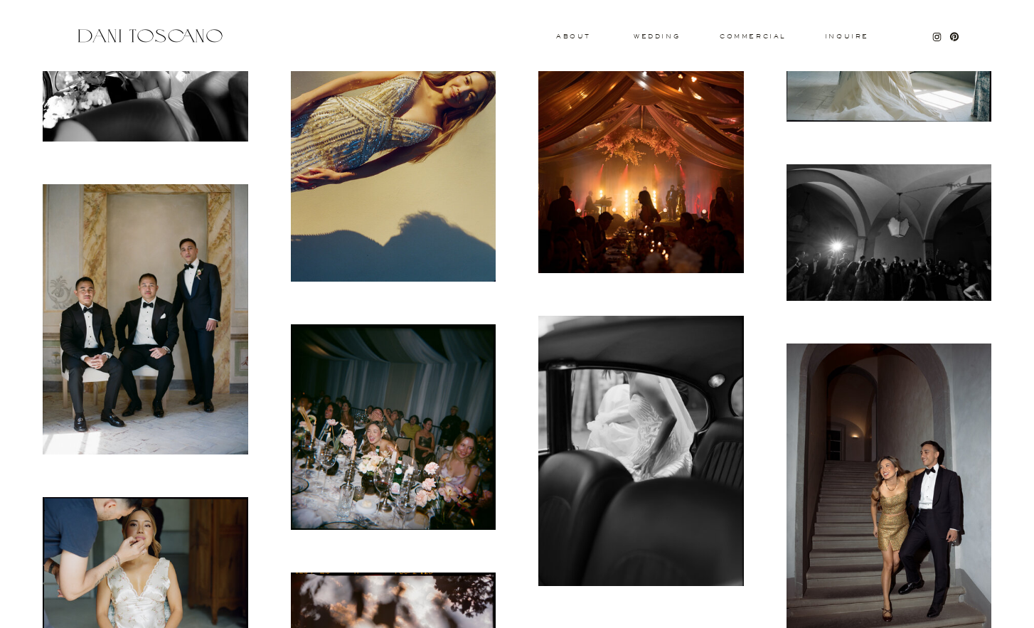
click at [651, 193] on img at bounding box center [640, 119] width 205 height 308
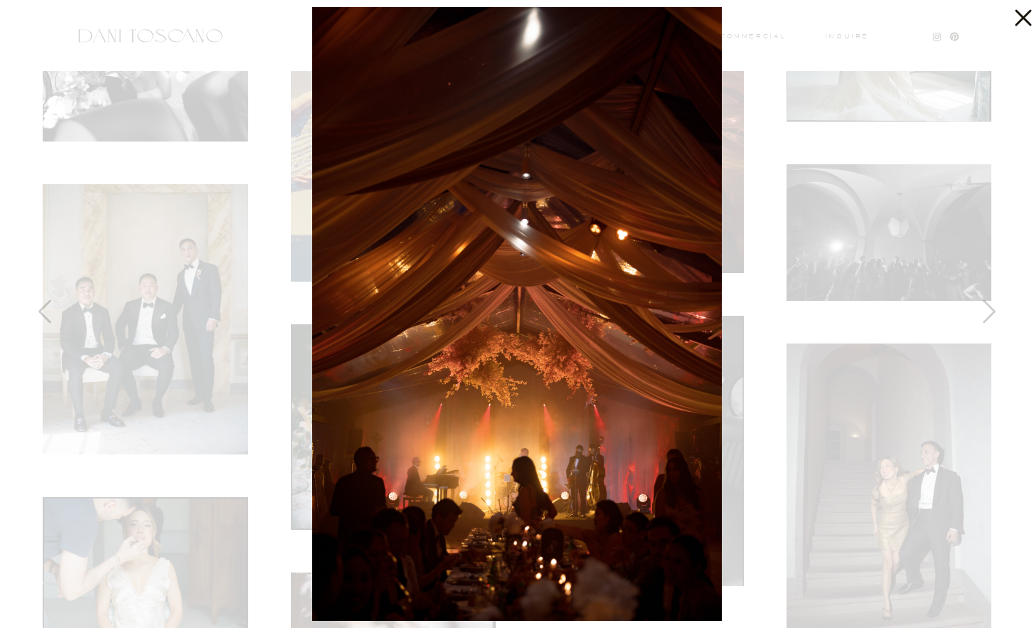
click at [1010, 19] on icon at bounding box center [1019, 14] width 28 height 28
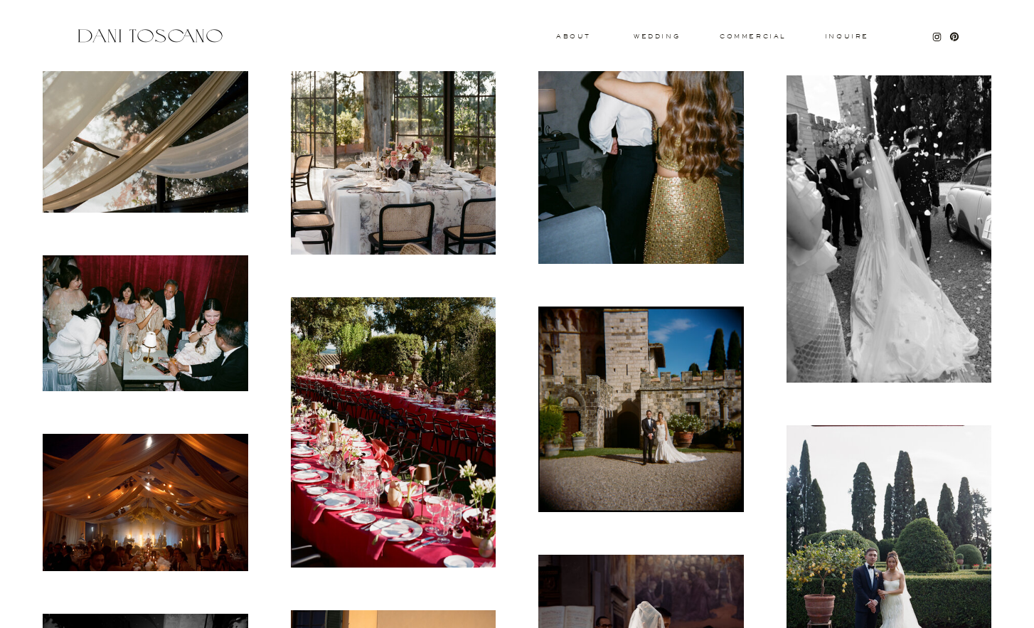
scroll to position [9599, 0]
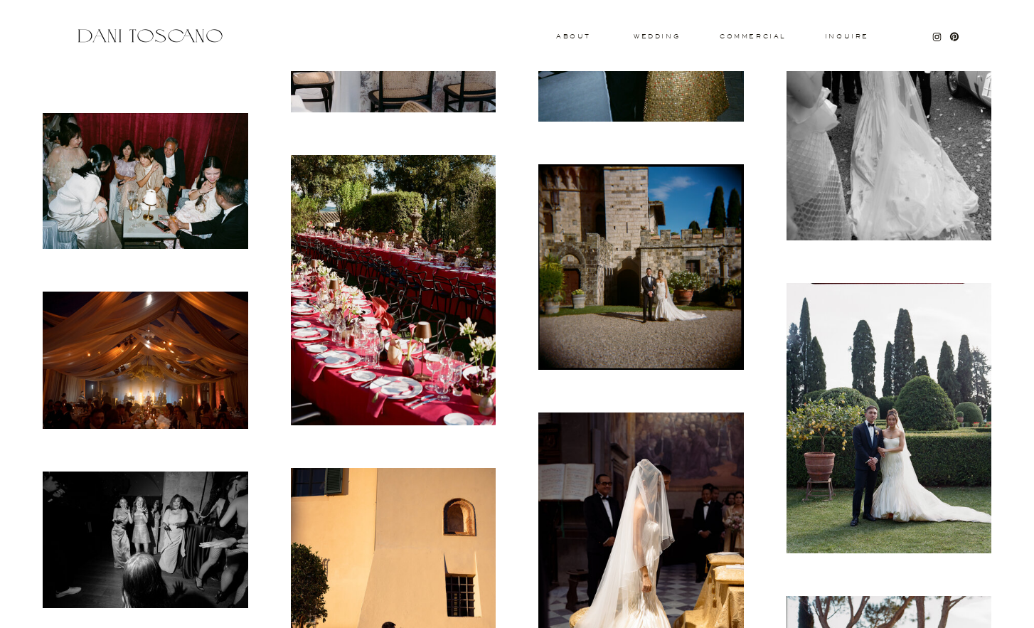
click at [375, 217] on img at bounding box center [393, 289] width 205 height 269
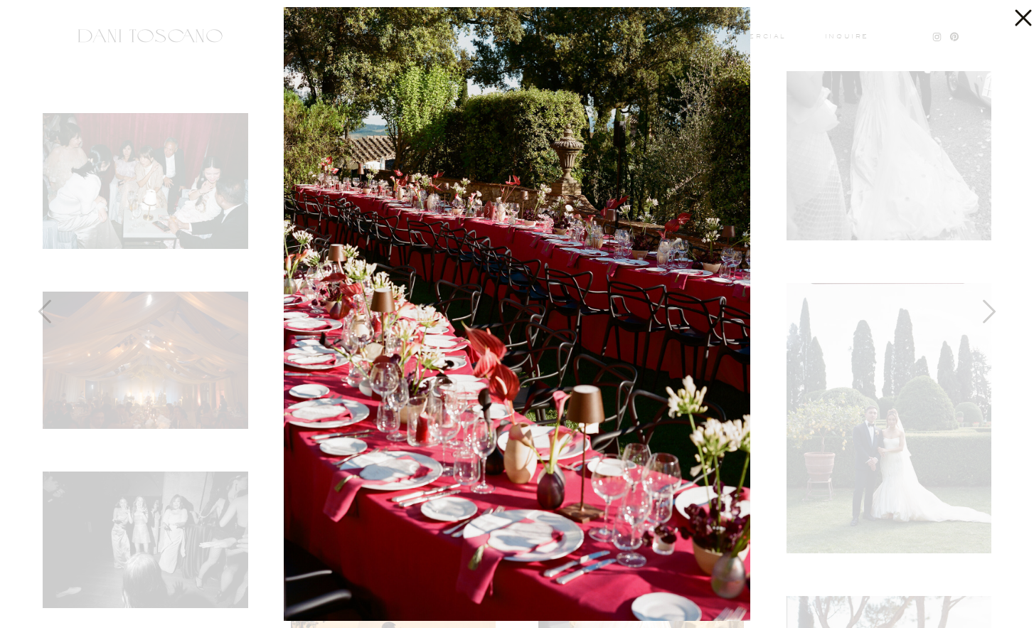
click at [1012, 11] on icon at bounding box center [1019, 14] width 28 height 28
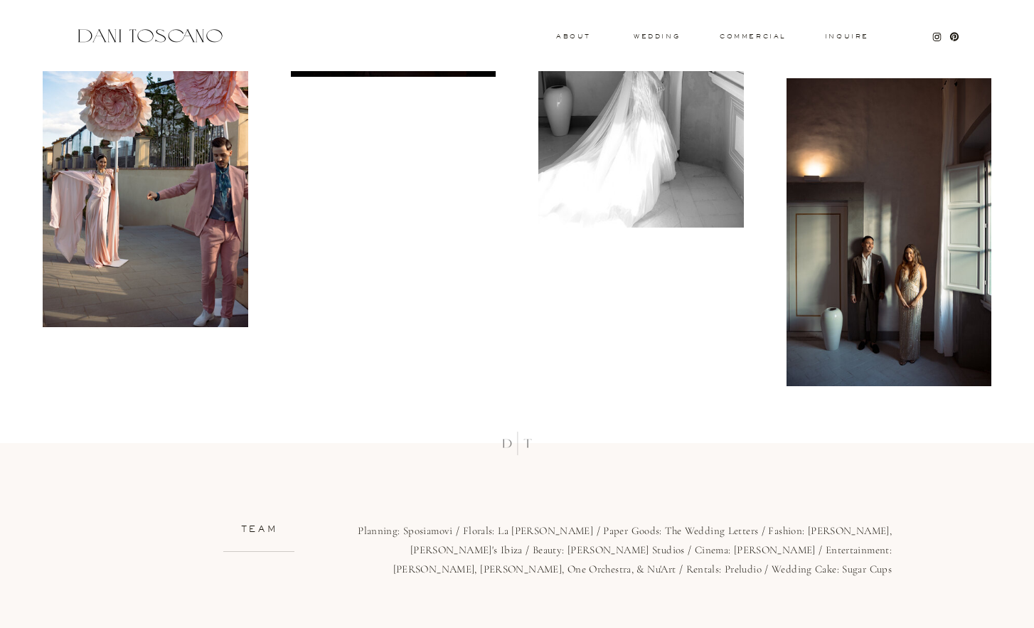
scroll to position [11742, 0]
